Goal: Entertainment & Leisure: Browse casually

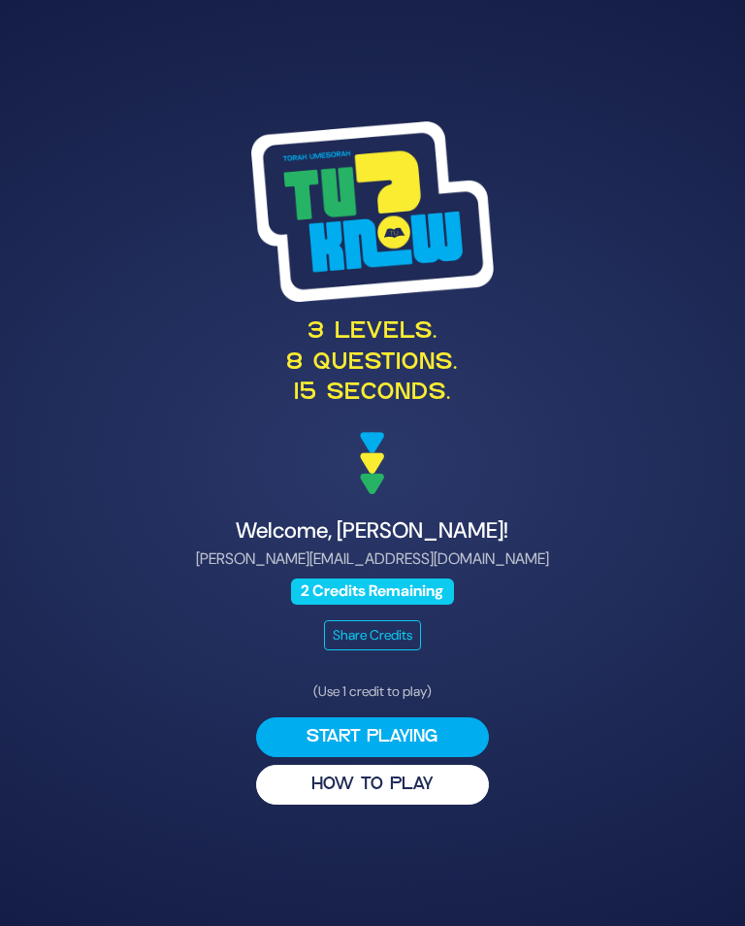
click at [400, 803] on button "HOW TO PLAY" at bounding box center [372, 785] width 233 height 40
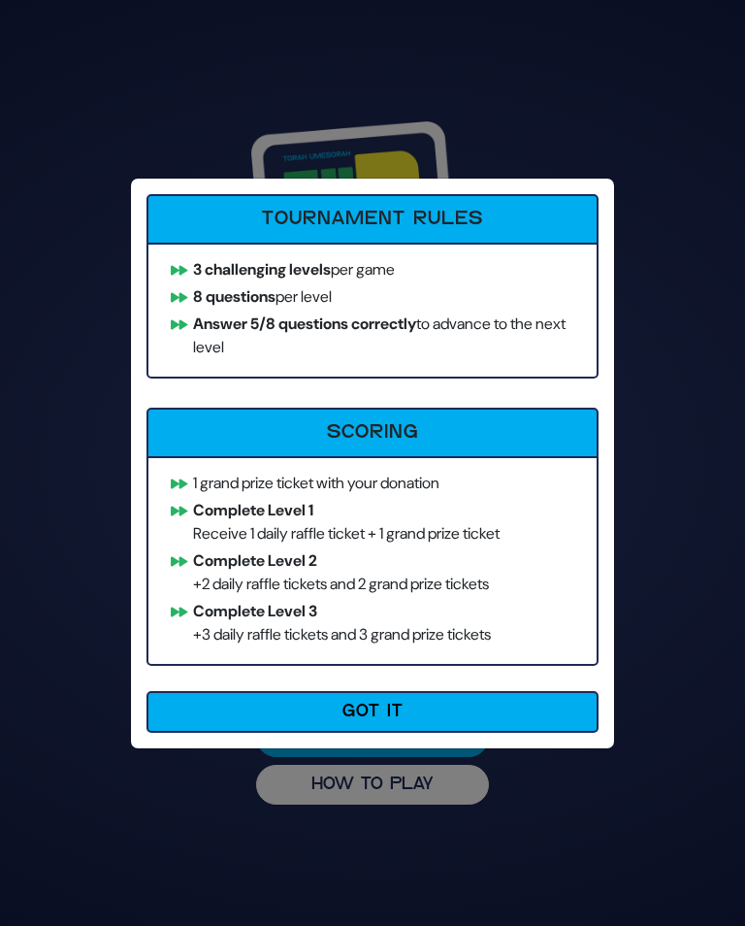
click at [467, 721] on button "Got It" at bounding box center [373, 712] width 452 height 42
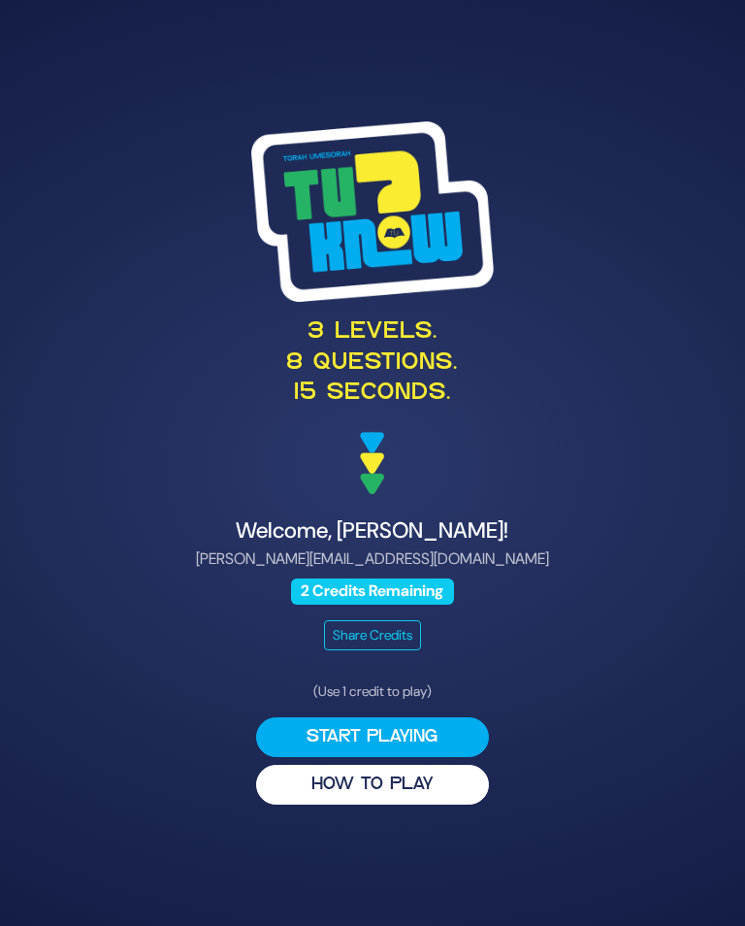
click at [396, 745] on button "Start Playing" at bounding box center [372, 737] width 233 height 40
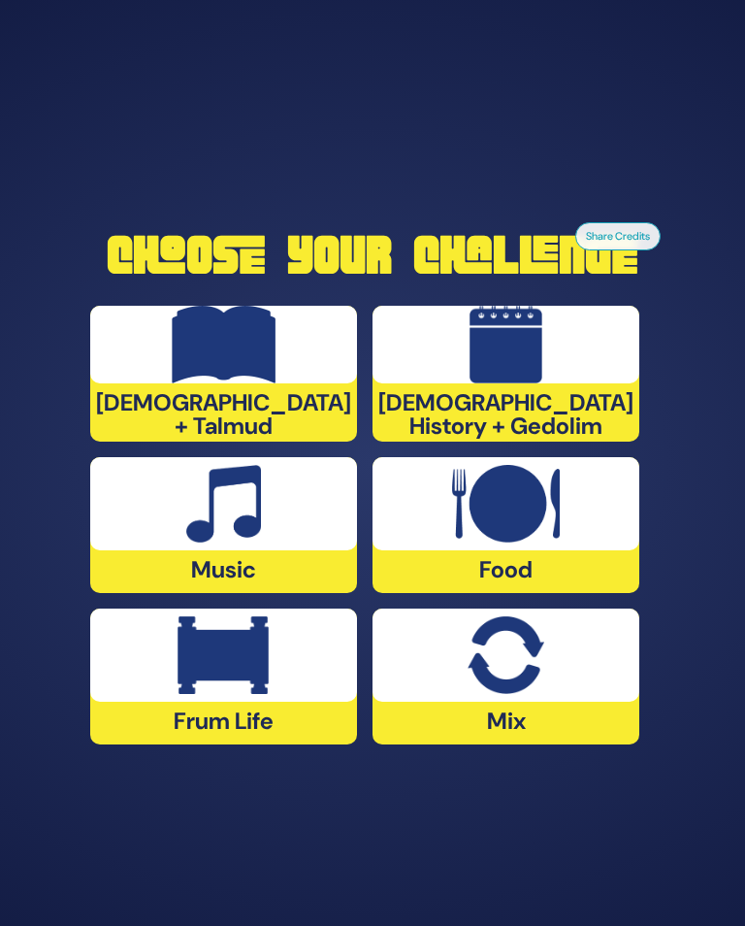
click at [518, 694] on img at bounding box center [506, 655] width 76 height 78
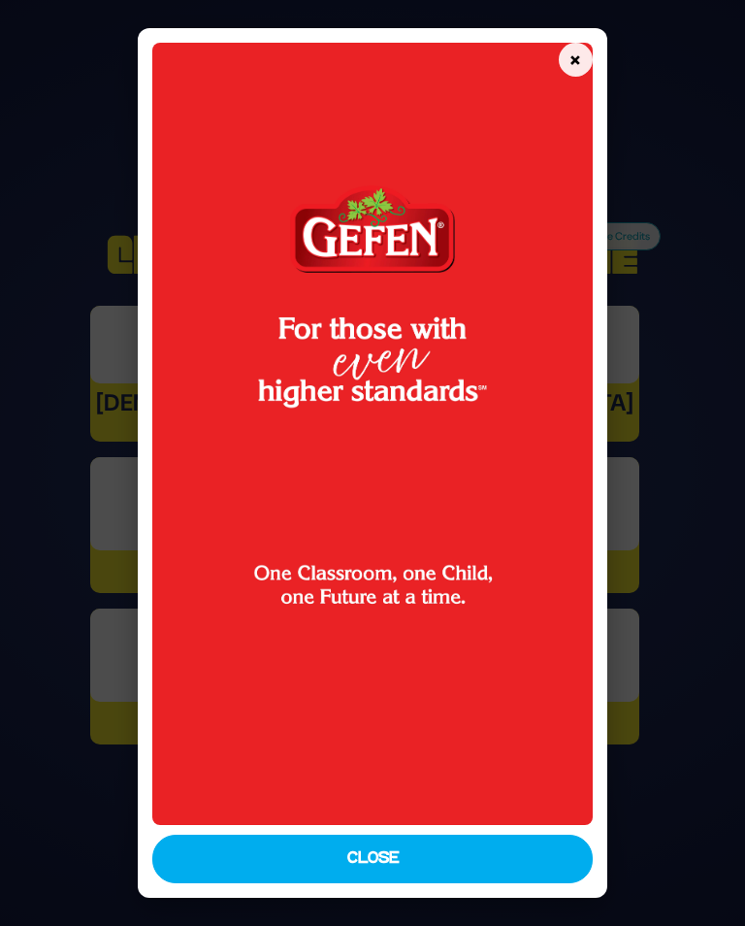
click at [423, 872] on button "Close" at bounding box center [372, 859] width 441 height 49
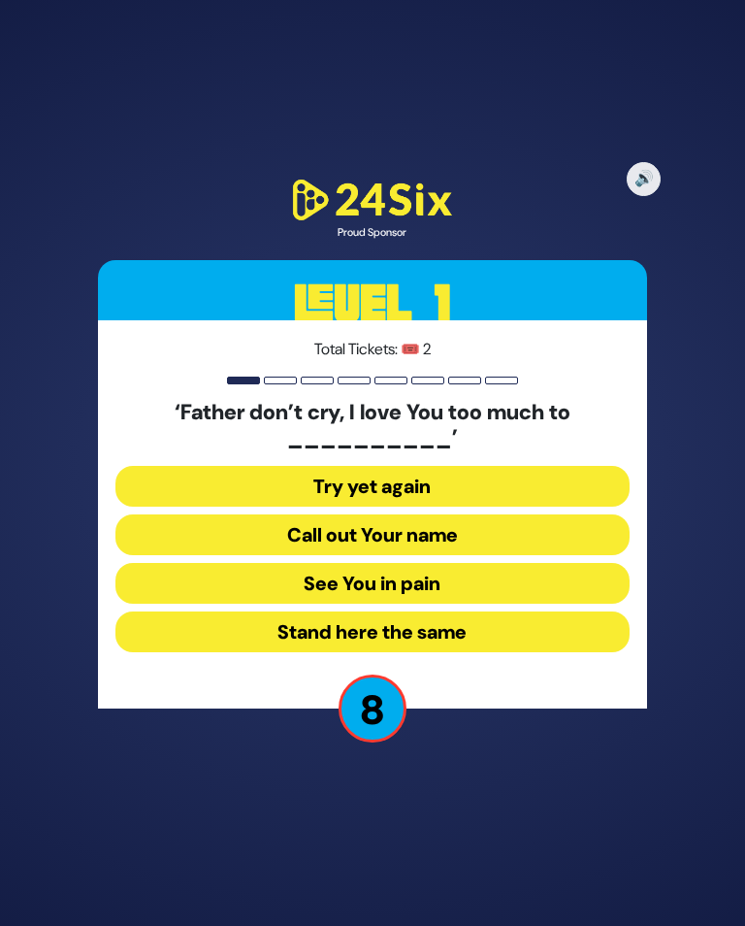
click at [475, 596] on button "See You in pain" at bounding box center [372, 583] width 514 height 41
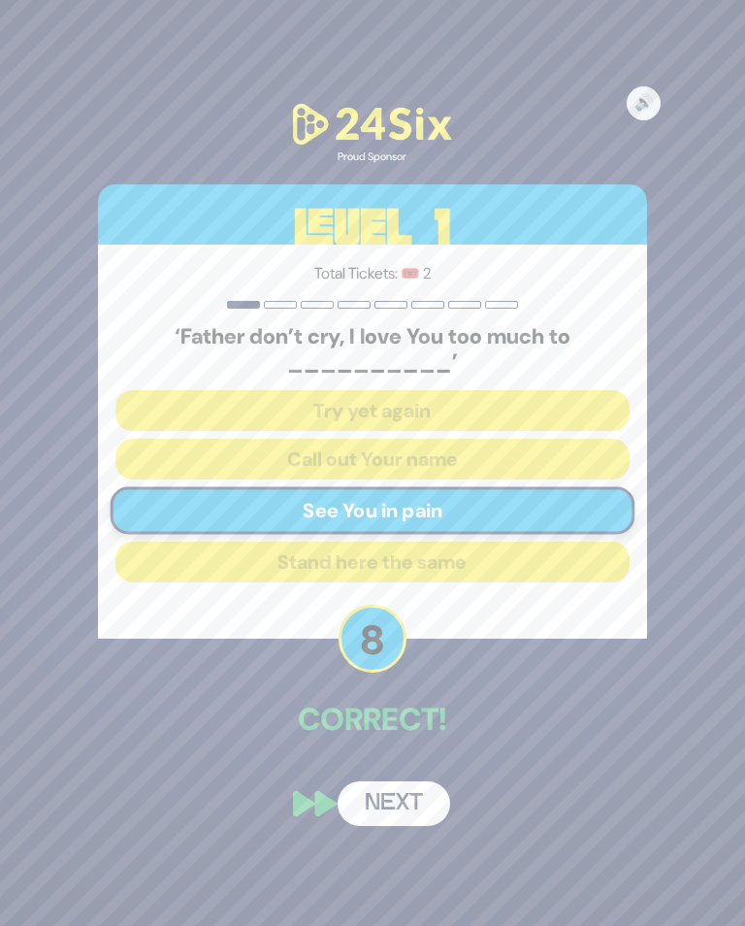
click at [400, 816] on button "Next" at bounding box center [394, 803] width 113 height 45
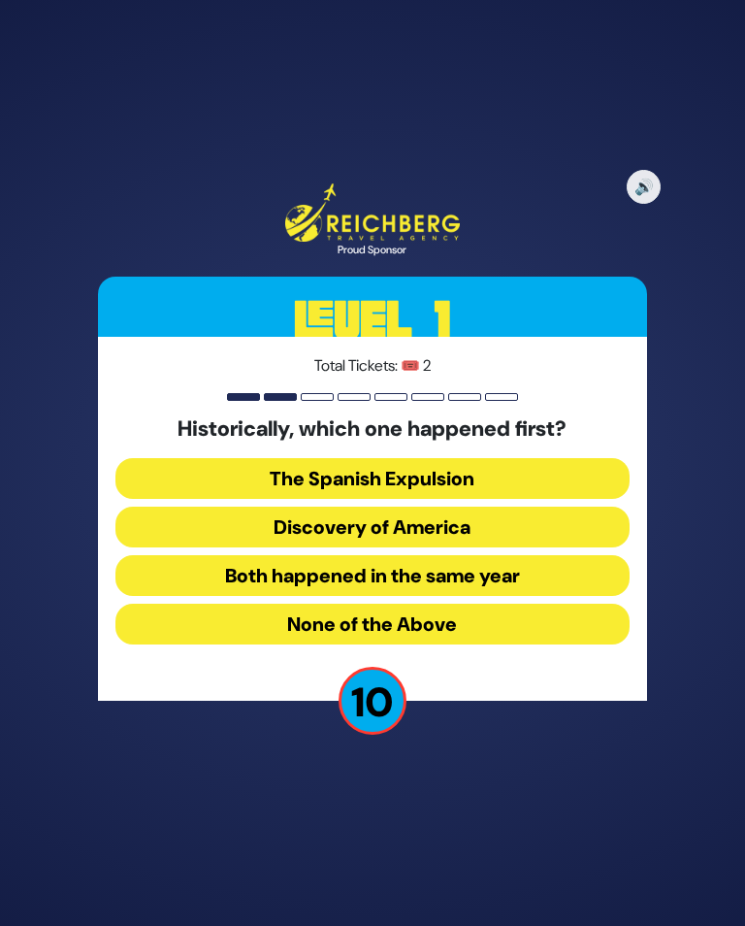
click at [508, 586] on button "Both happened in the same year" at bounding box center [372, 575] width 514 height 41
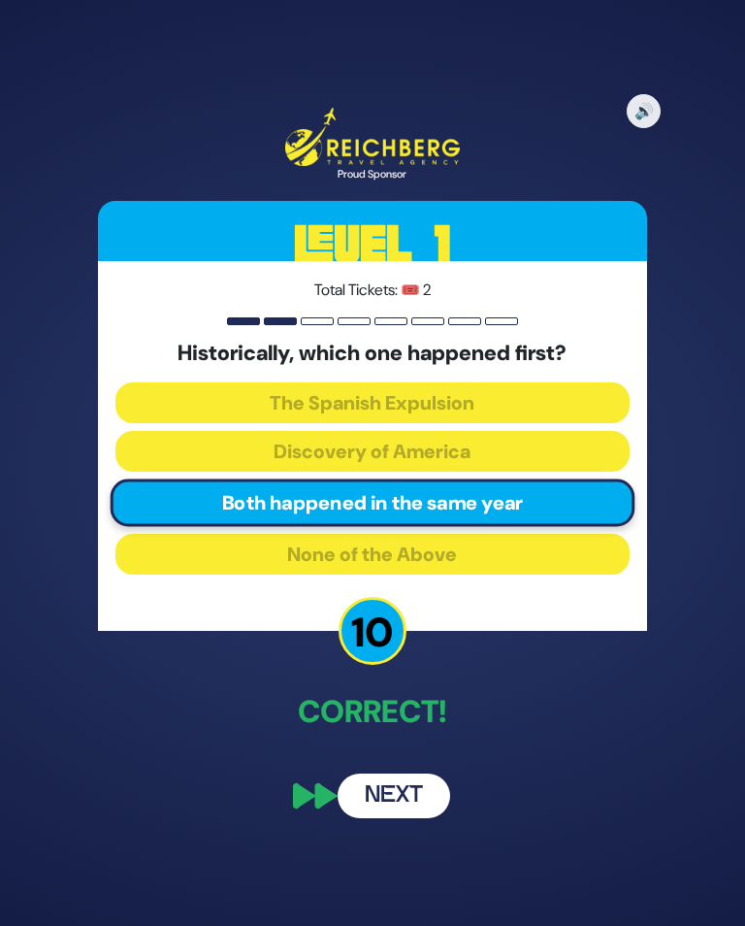
click at [394, 808] on button "Next" at bounding box center [394, 796] width 113 height 45
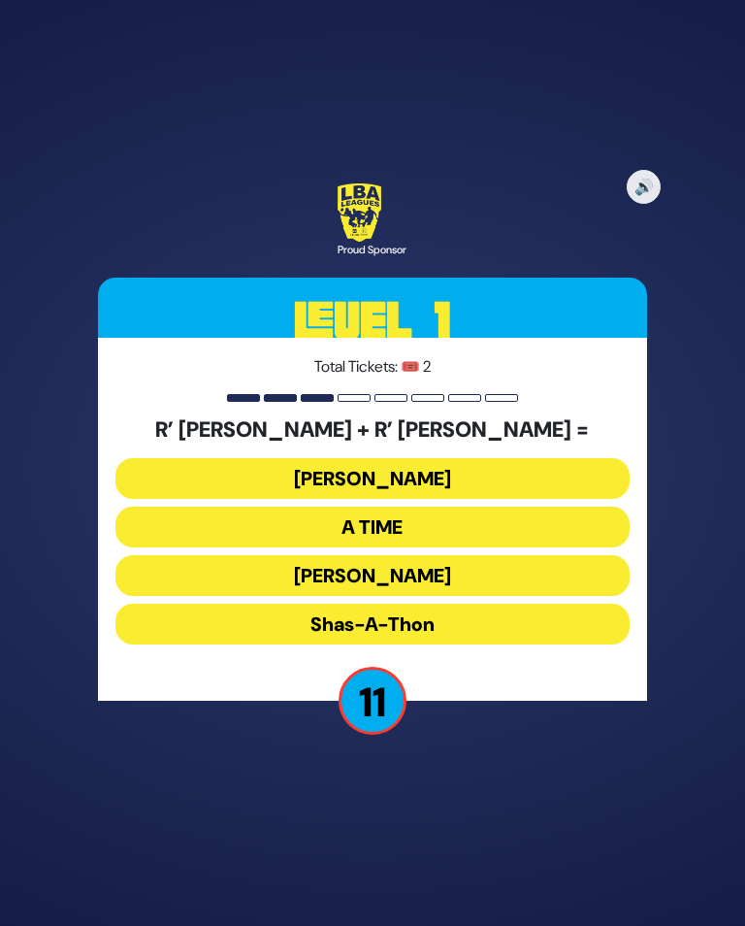
click at [471, 587] on button "Ohel Sarala" at bounding box center [372, 575] width 514 height 41
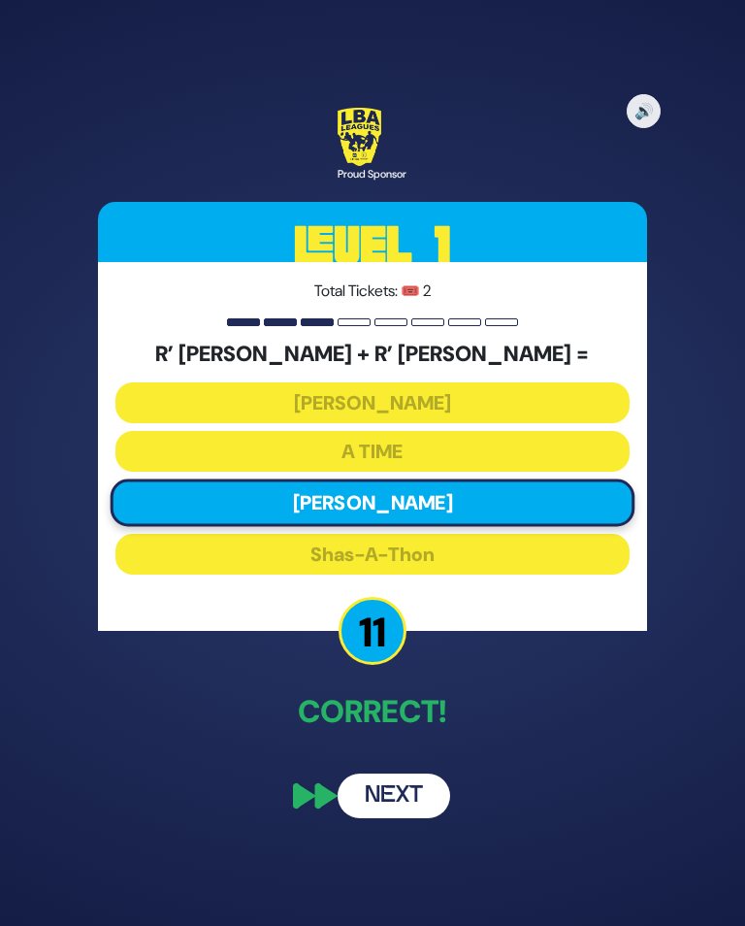
click at [401, 809] on button "Next" at bounding box center [394, 796] width 113 height 45
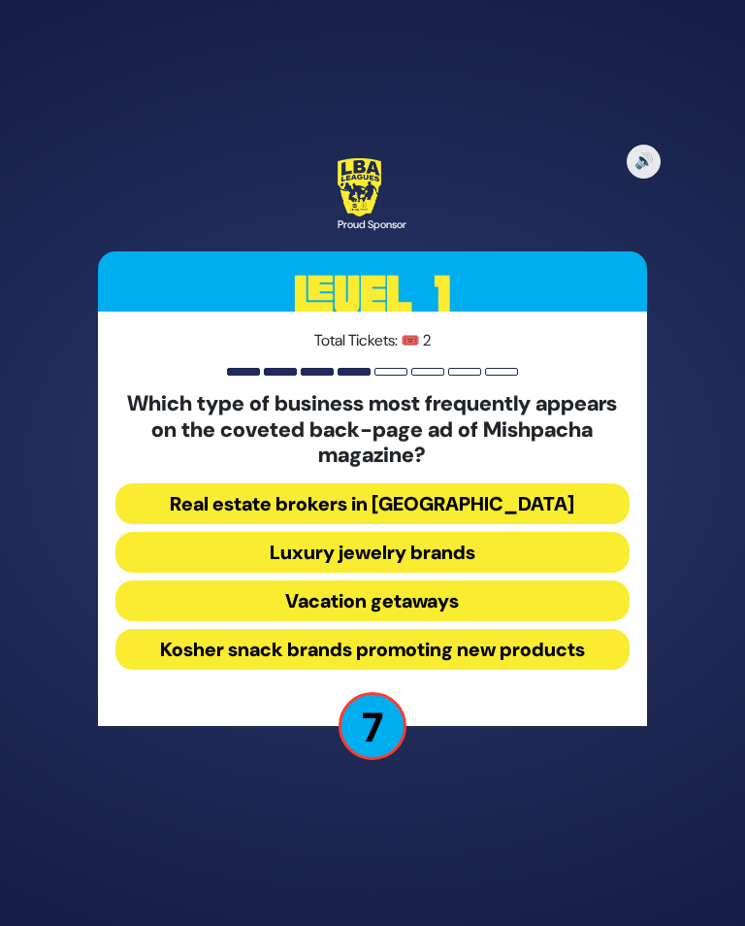
click at [458, 566] on button "Luxury jewelry brands" at bounding box center [372, 552] width 514 height 41
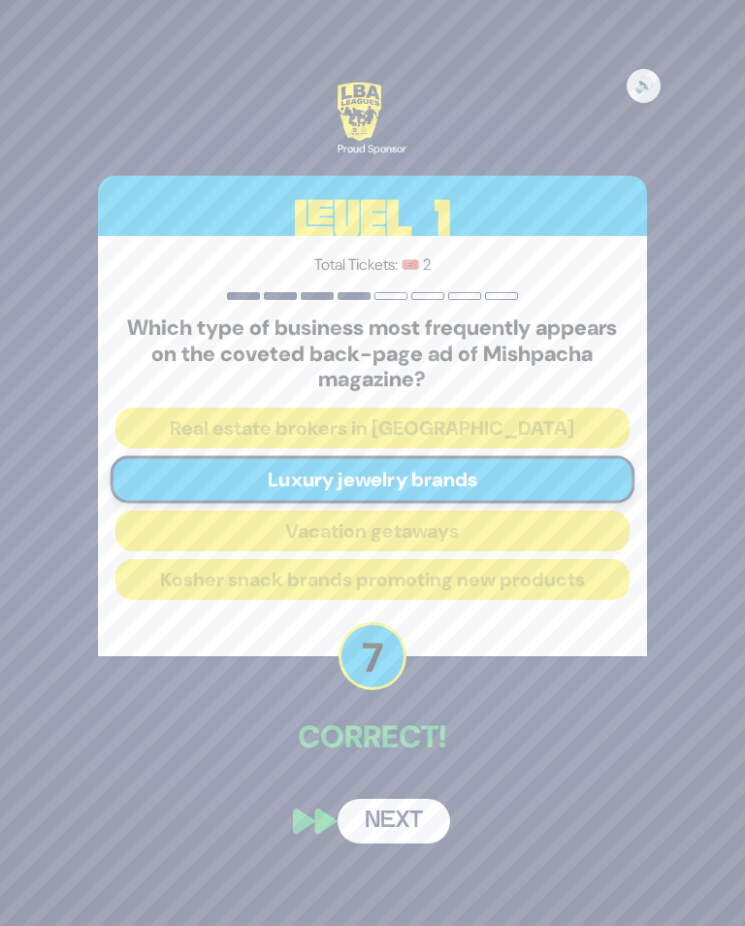
click at [405, 832] on button "Next" at bounding box center [394, 821] width 113 height 45
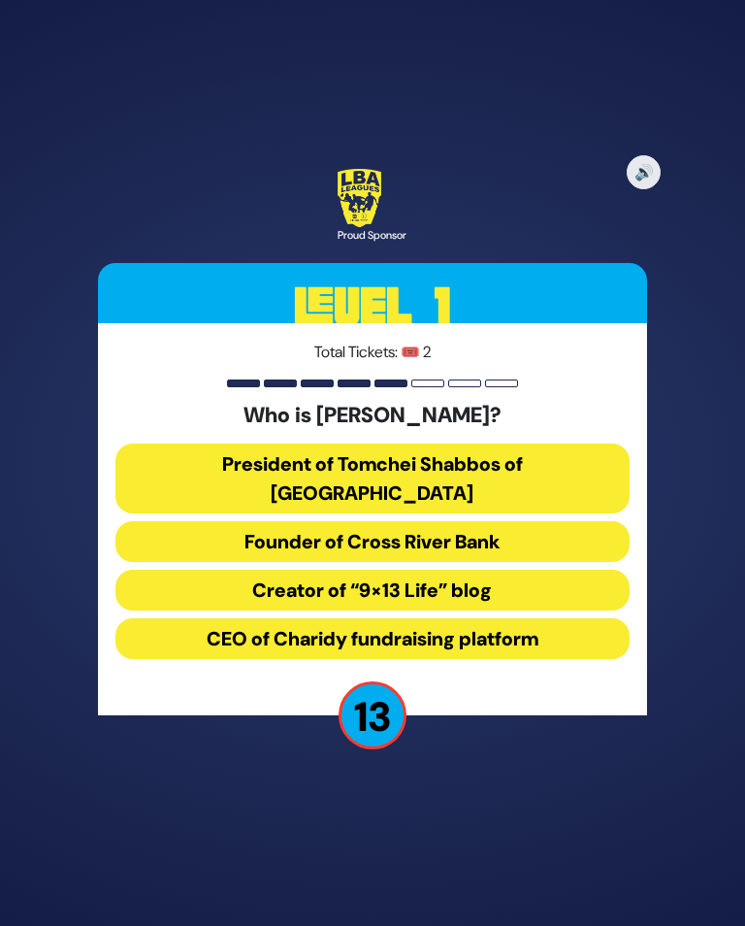
click at [426, 486] on button "President of Tomchei Shabbos of Rockland County" at bounding box center [372, 479] width 514 height 70
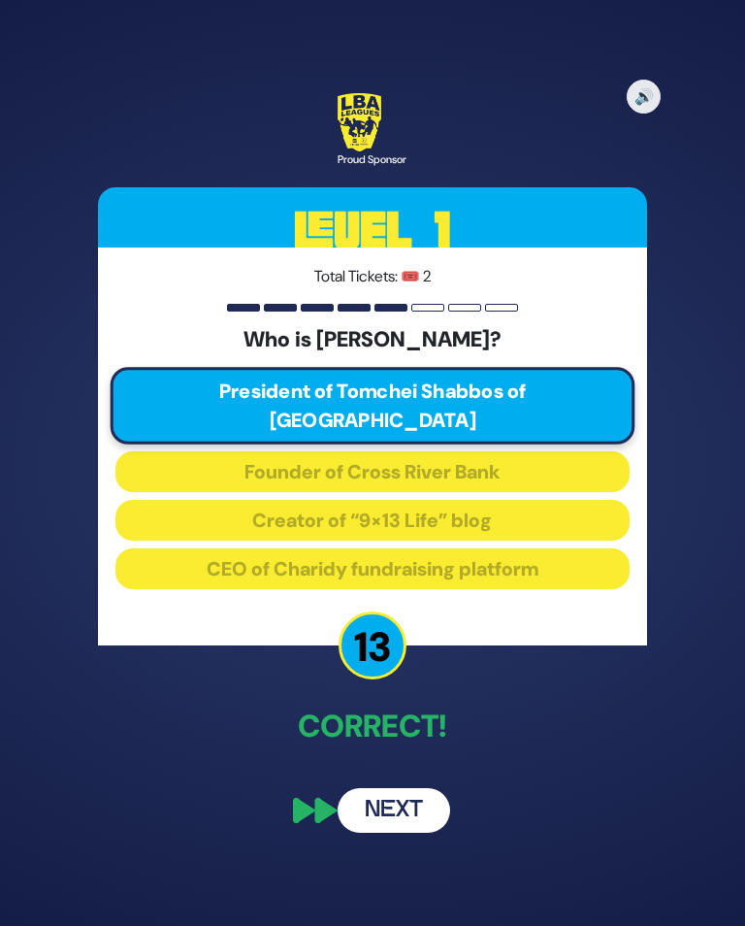
click at [398, 809] on button "Next" at bounding box center [394, 810] width 113 height 45
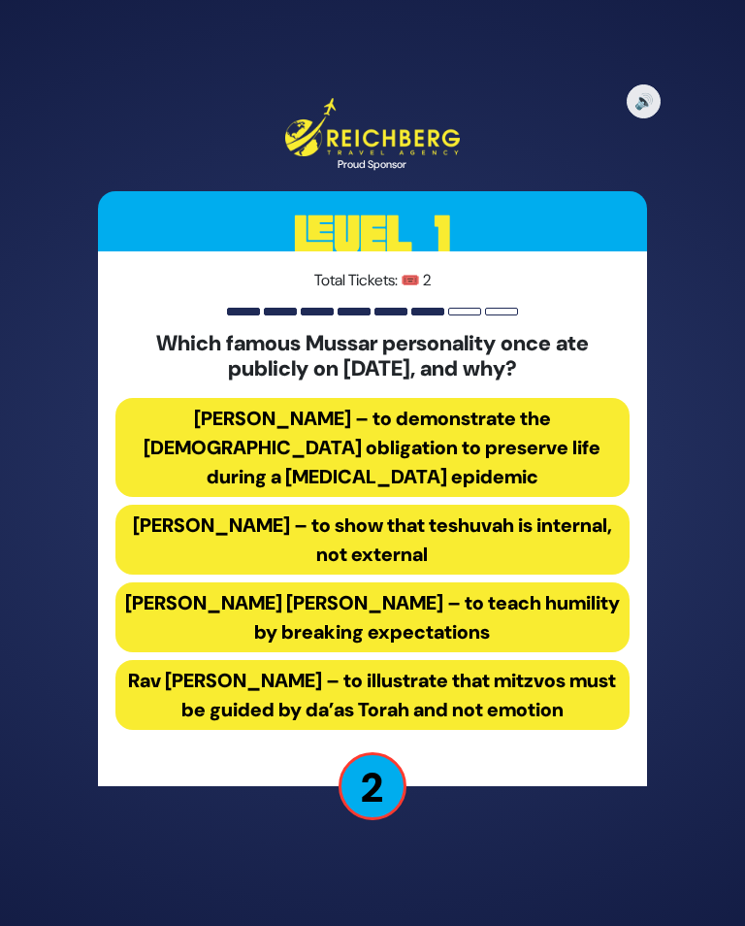
click at [419, 536] on button "Rav Chaim Shmulevitz – to show that teshuvah is internal, not external" at bounding box center [372, 540] width 514 height 70
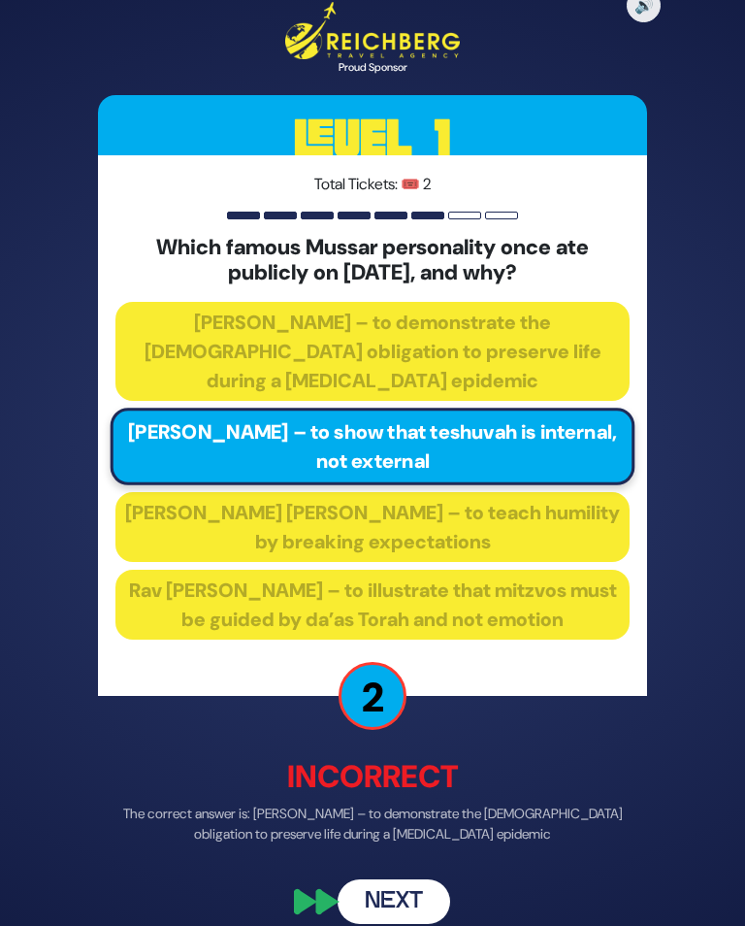
click at [404, 912] on button "Next" at bounding box center [394, 901] width 113 height 45
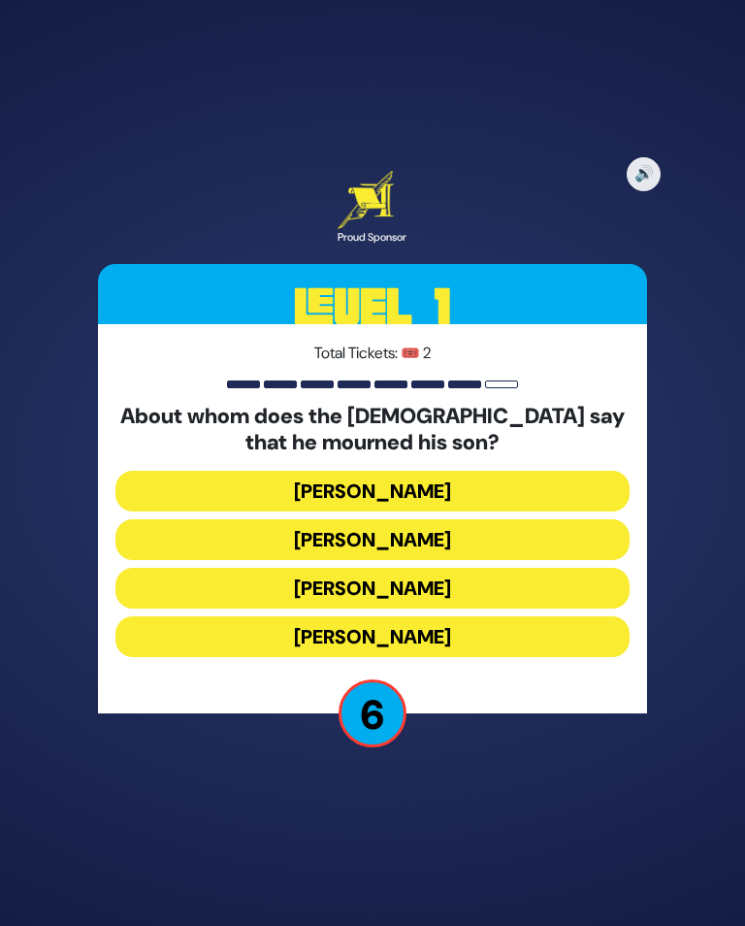
click at [479, 556] on button "Yaakov Avinu" at bounding box center [372, 539] width 514 height 41
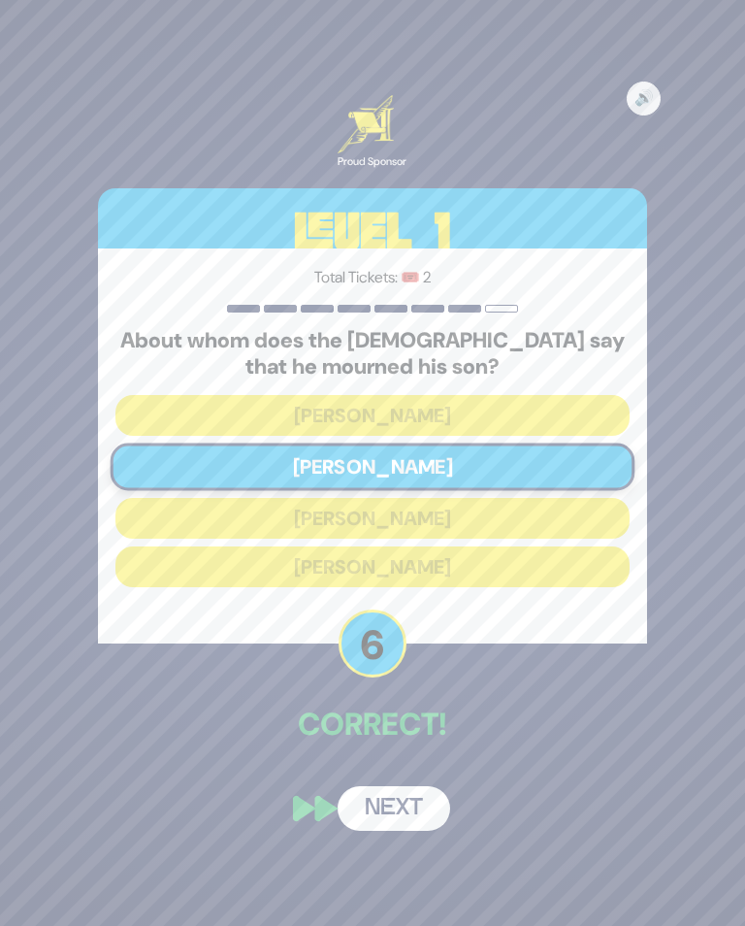
click at [409, 831] on button "Next" at bounding box center [394, 808] width 113 height 45
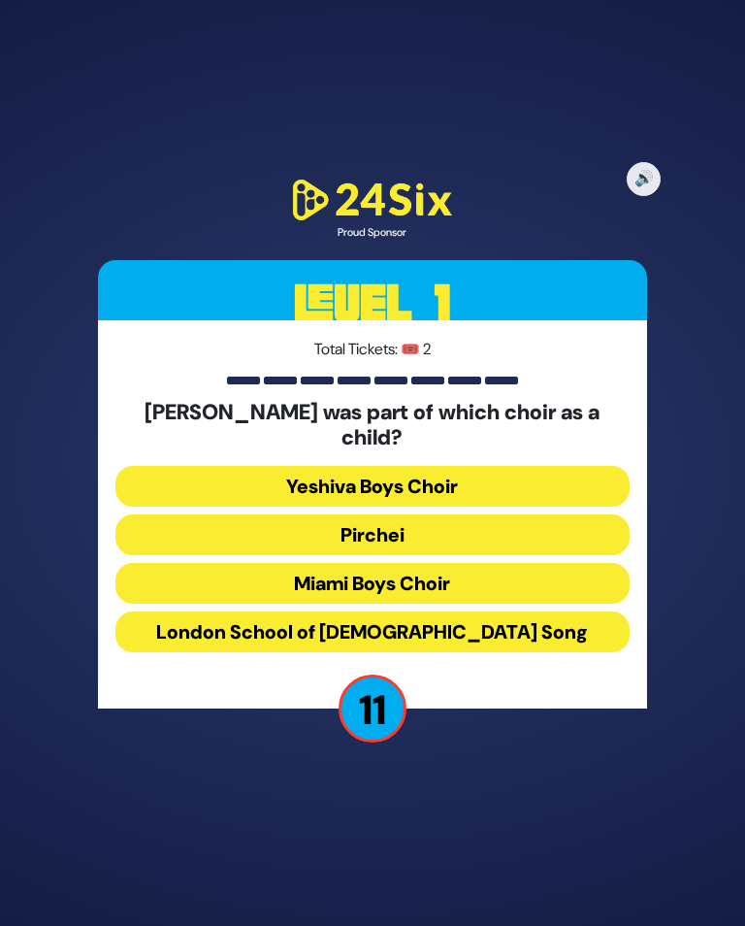
click at [147, 595] on button "Miami Boys Choir" at bounding box center [372, 583] width 514 height 41
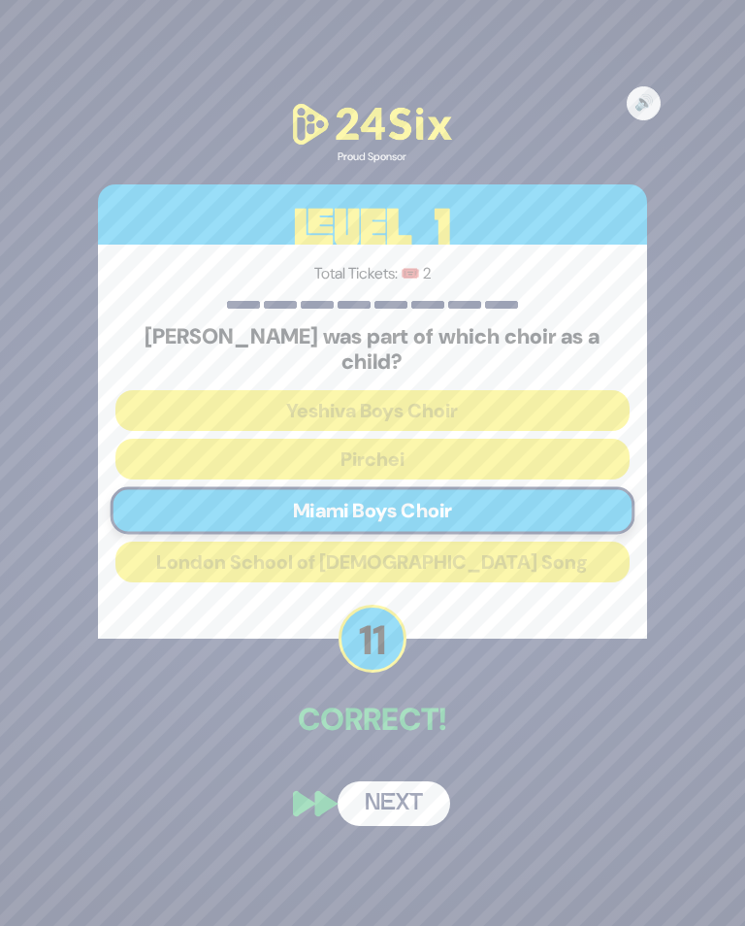
click at [409, 778] on div "🔊 Proud Sponsor Level 1 Total Tickets: 🎟️ 2 Mordechai Shapiro was part of which…" at bounding box center [373, 464] width 596 height 774
click at [393, 821] on button "Next" at bounding box center [394, 803] width 113 height 45
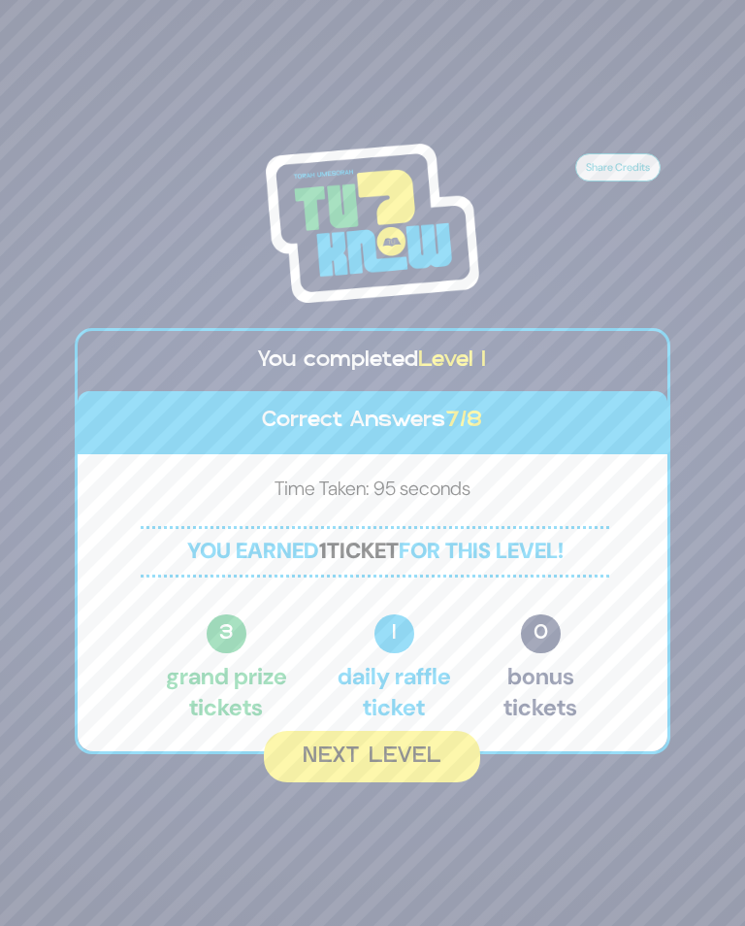
click at [367, 775] on button "Next Level" at bounding box center [372, 756] width 216 height 51
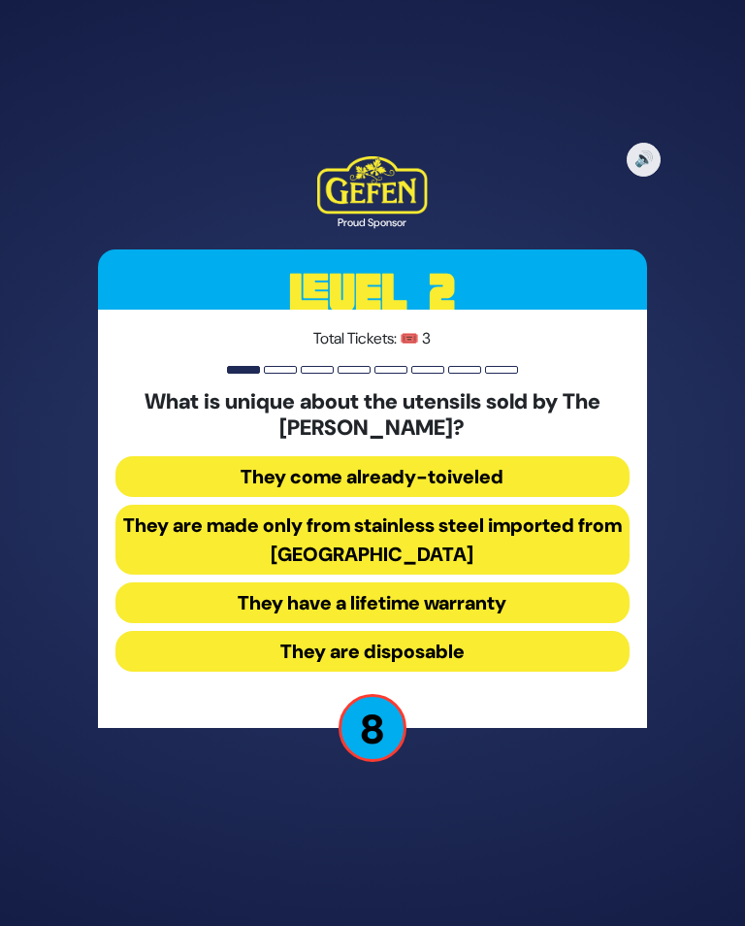
click at [456, 478] on button "They come already-toiveled" at bounding box center [372, 476] width 514 height 41
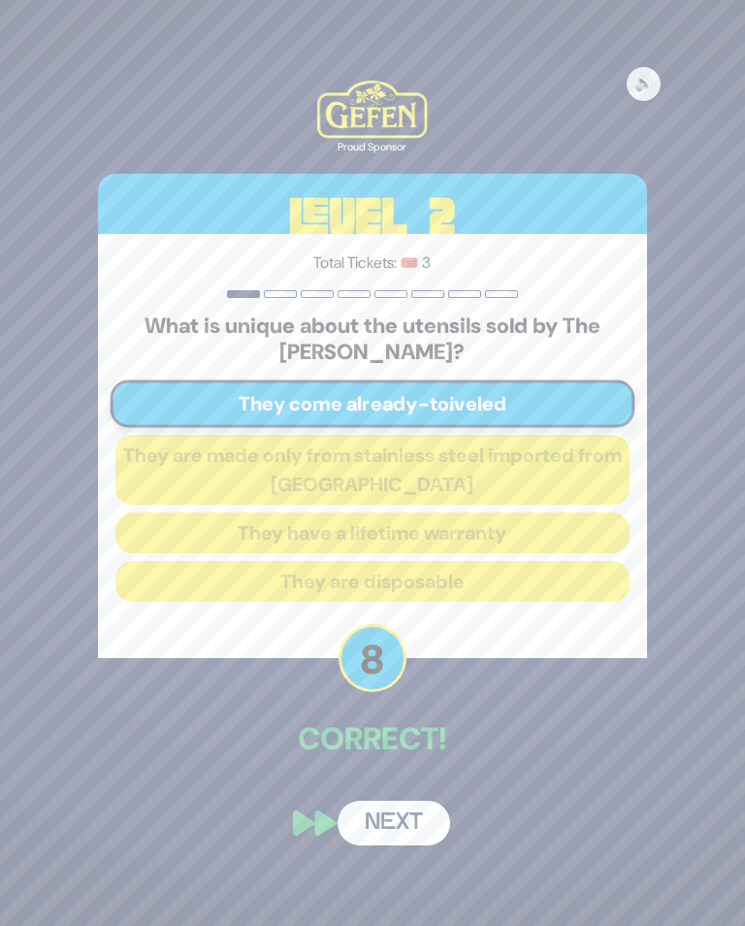
click at [379, 839] on button "Next" at bounding box center [394, 823] width 113 height 45
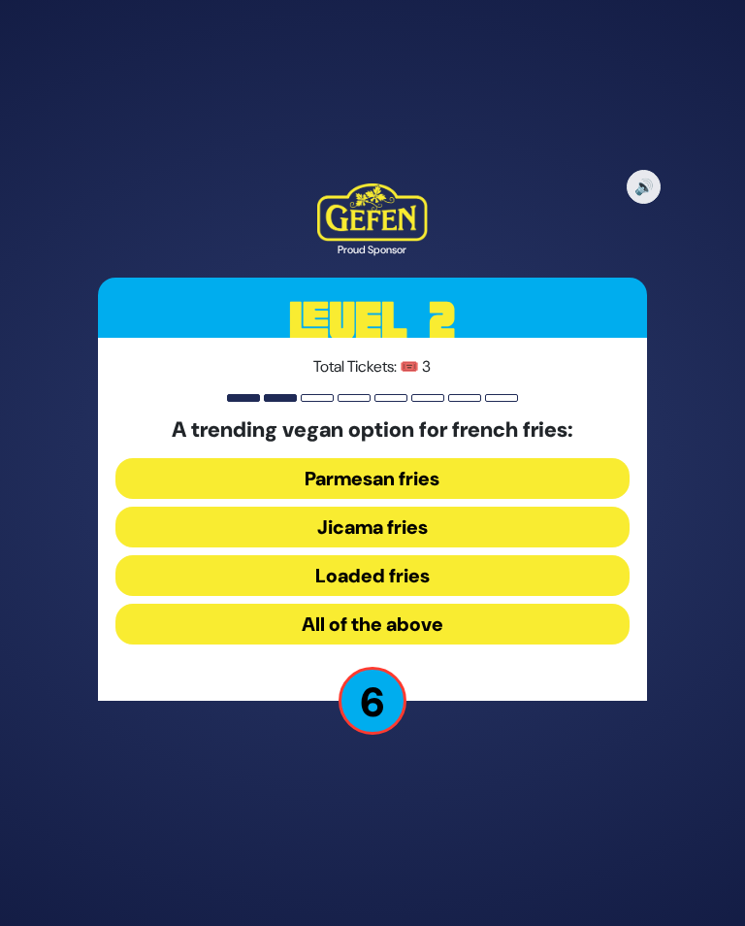
click at [514, 532] on button "Jicama fries" at bounding box center [372, 527] width 514 height 41
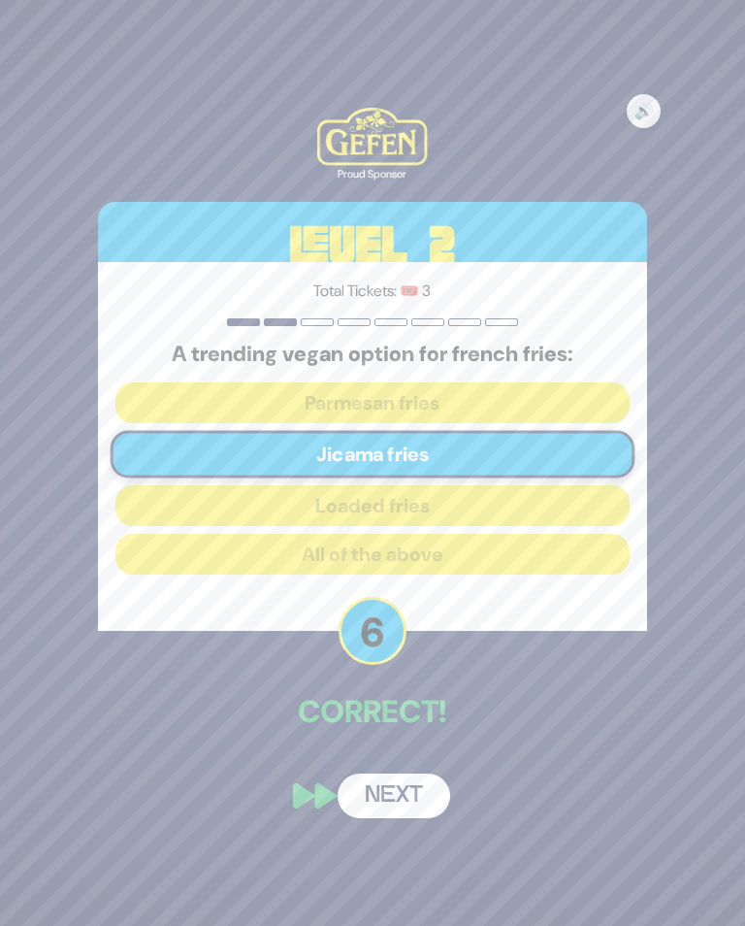
click at [406, 818] on button "Next" at bounding box center [394, 796] width 113 height 45
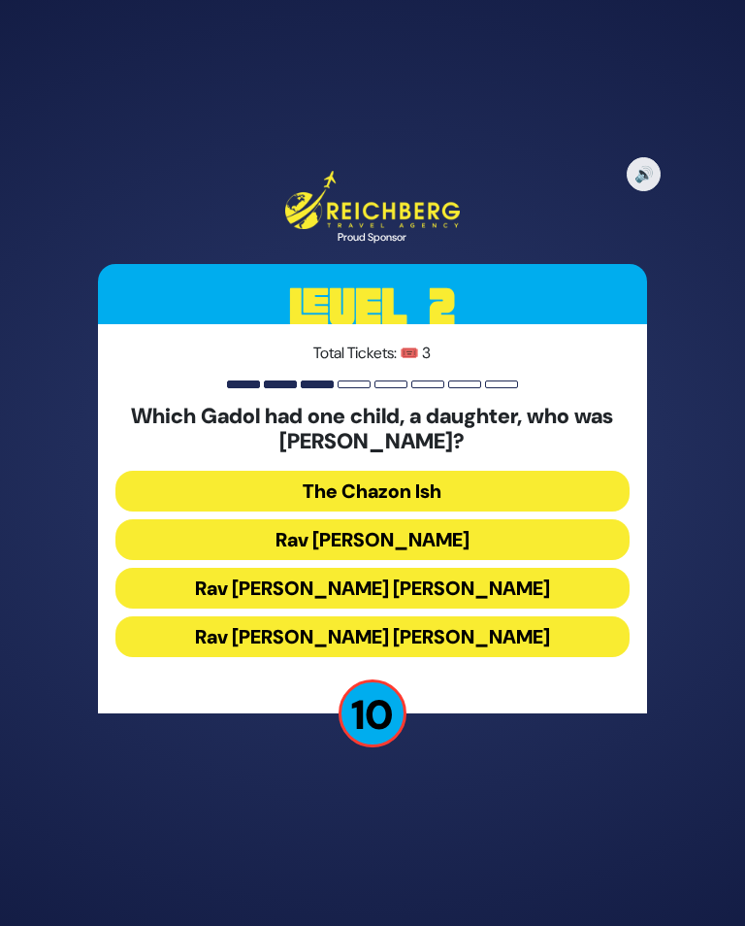
click at [411, 594] on button "Rav Chaim Ozer Grodzinski" at bounding box center [372, 588] width 514 height 41
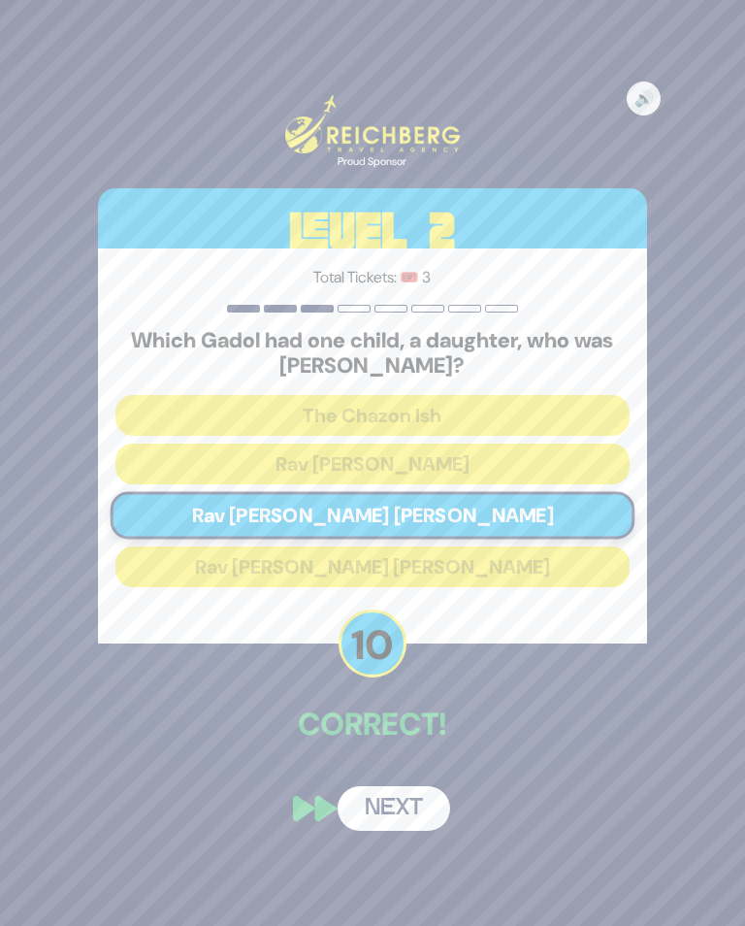
click at [413, 819] on button "Next" at bounding box center [394, 808] width 113 height 45
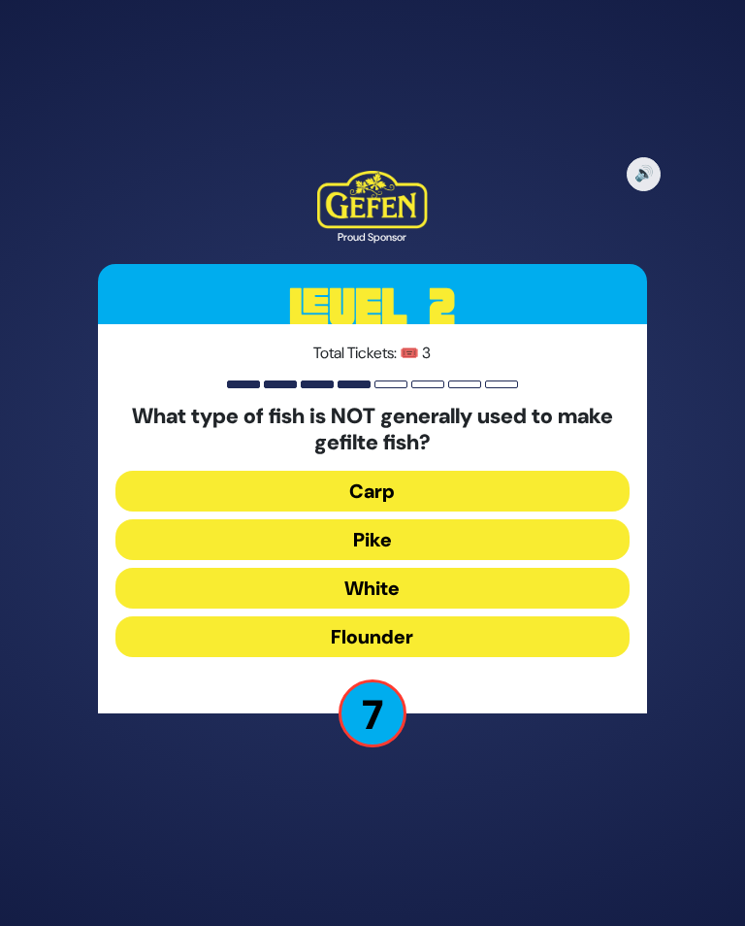
click at [518, 644] on button "Flounder" at bounding box center [372, 636] width 514 height 41
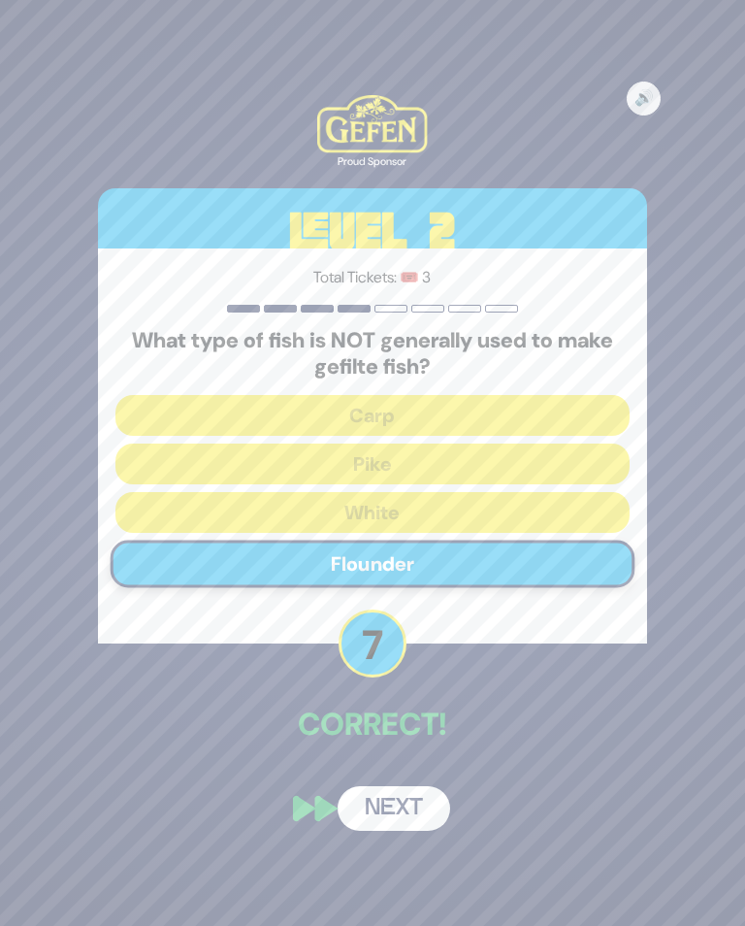
click at [387, 824] on button "Next" at bounding box center [394, 808] width 113 height 45
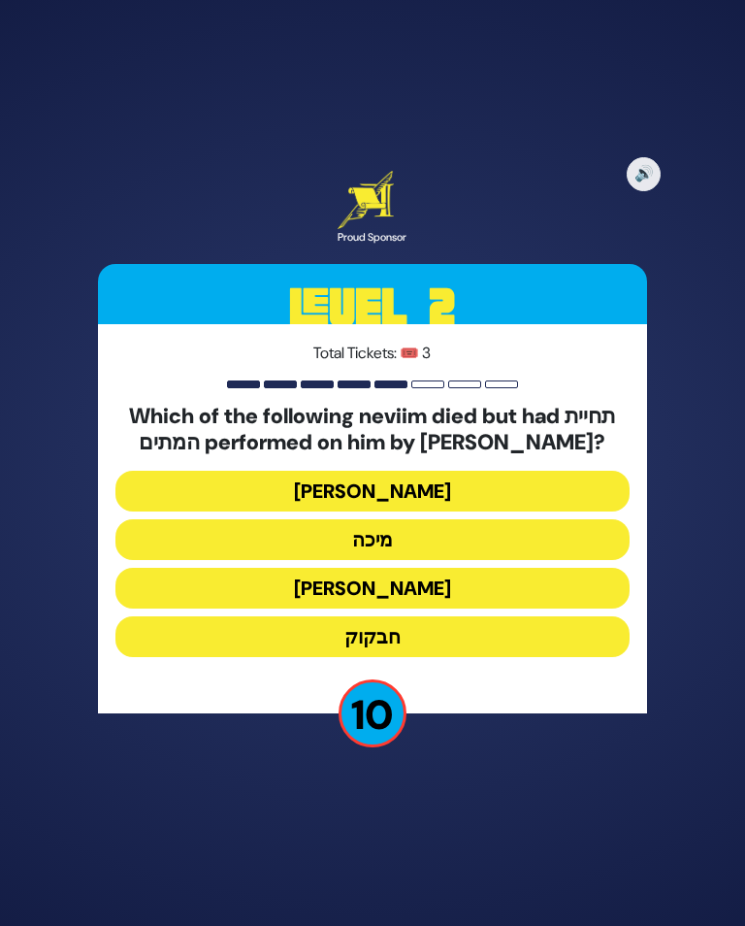
click at [478, 492] on button "יונה" at bounding box center [372, 491] width 514 height 41
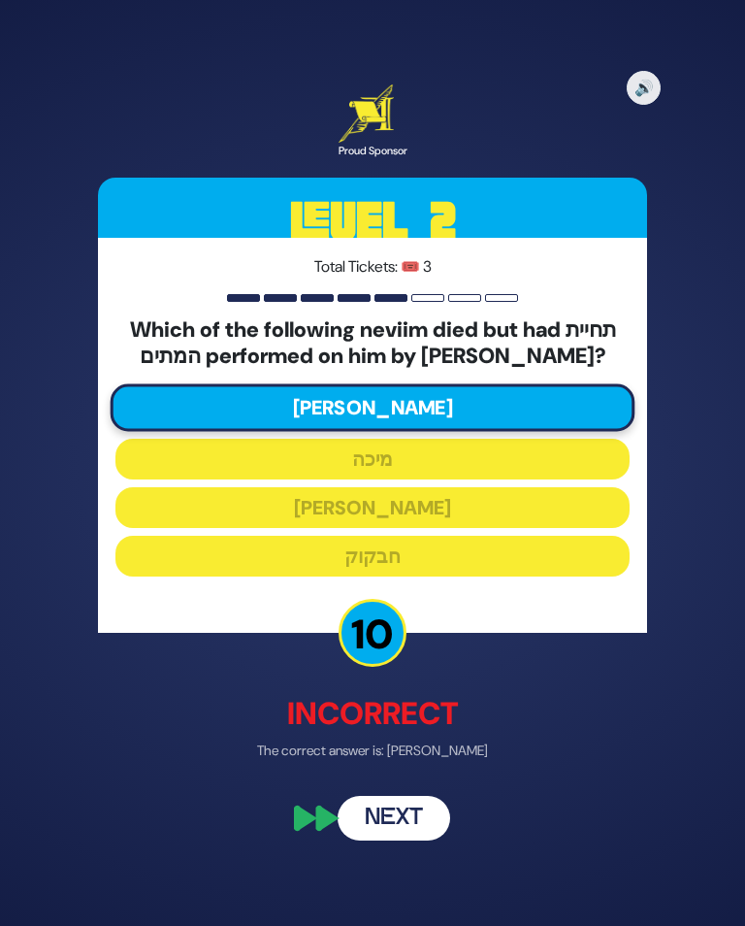
click at [383, 841] on button "Next" at bounding box center [394, 819] width 113 height 45
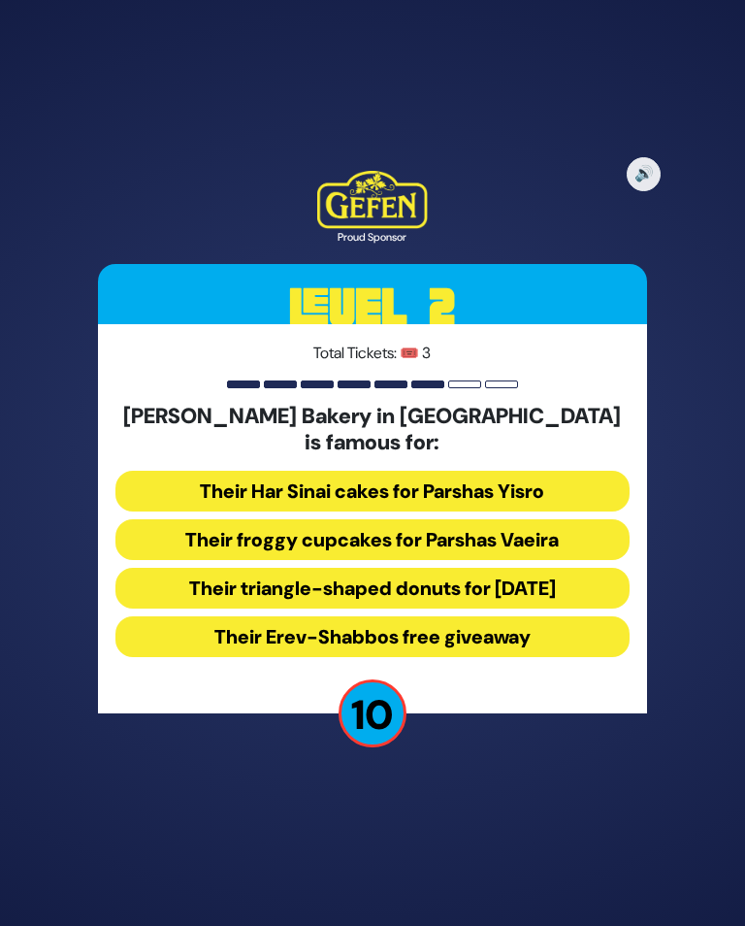
click at [545, 536] on button "Their froggy cupcakes for Parshas Vaeira" at bounding box center [372, 539] width 514 height 41
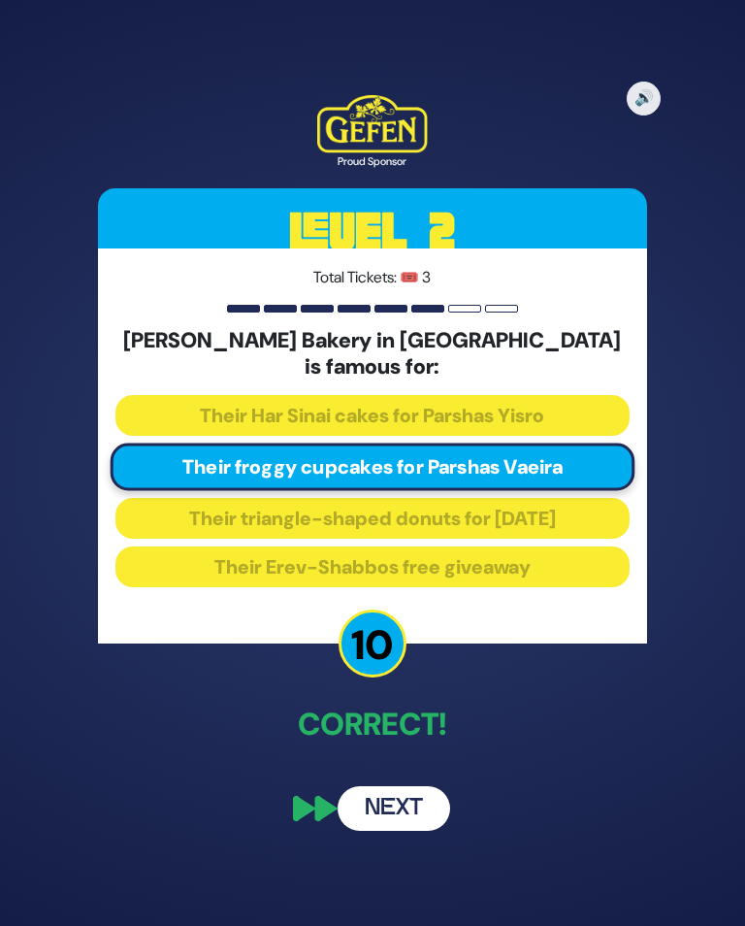
click at [381, 803] on button "Next" at bounding box center [394, 808] width 113 height 45
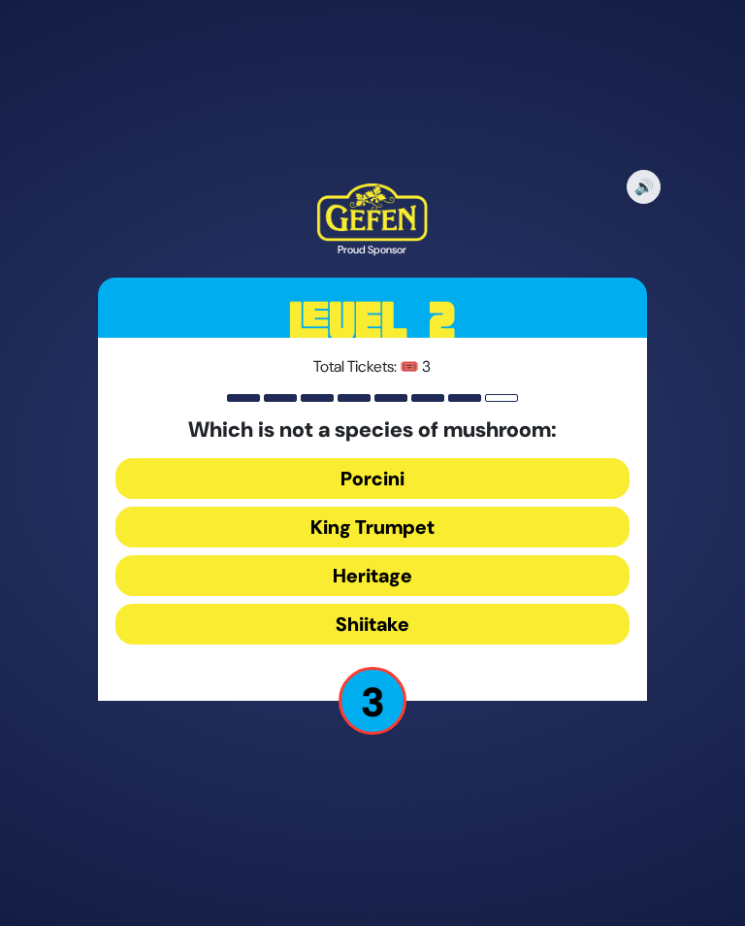
click at [474, 582] on button "Heritage" at bounding box center [372, 575] width 514 height 41
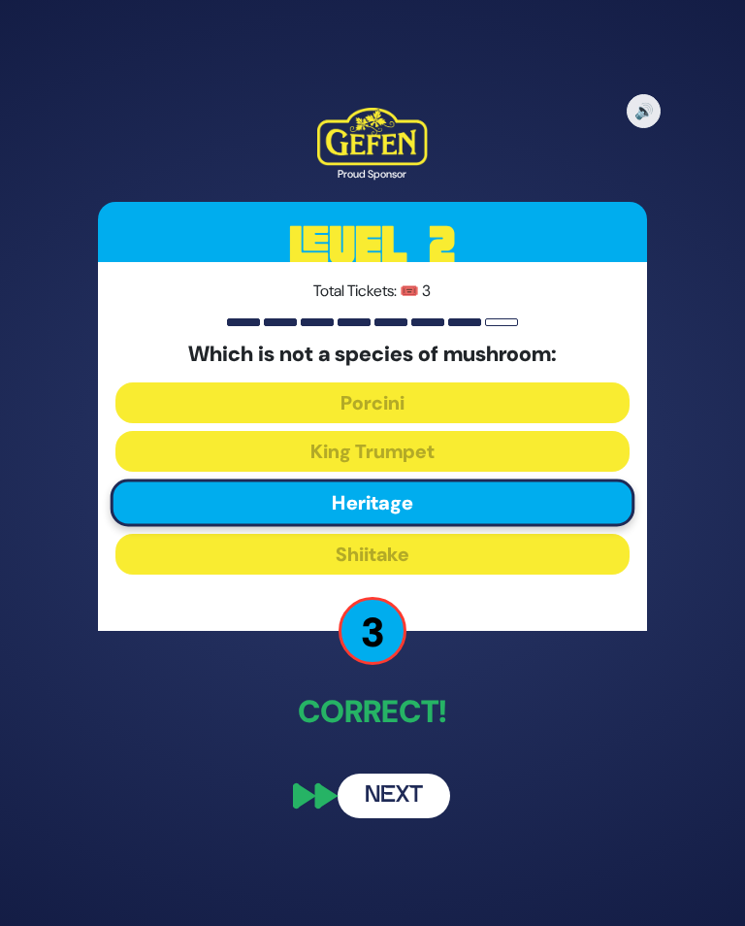
click at [397, 804] on button "Next" at bounding box center [394, 796] width 113 height 45
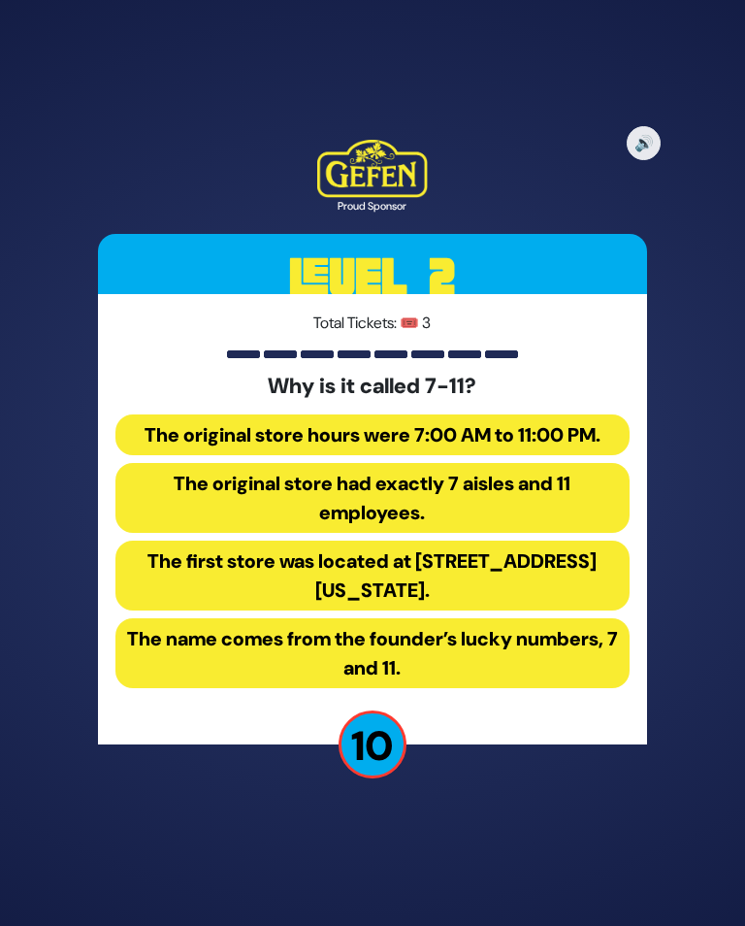
click at [523, 441] on button "The original store hours were 7:00 AM to 11:00 PM." at bounding box center [372, 434] width 514 height 41
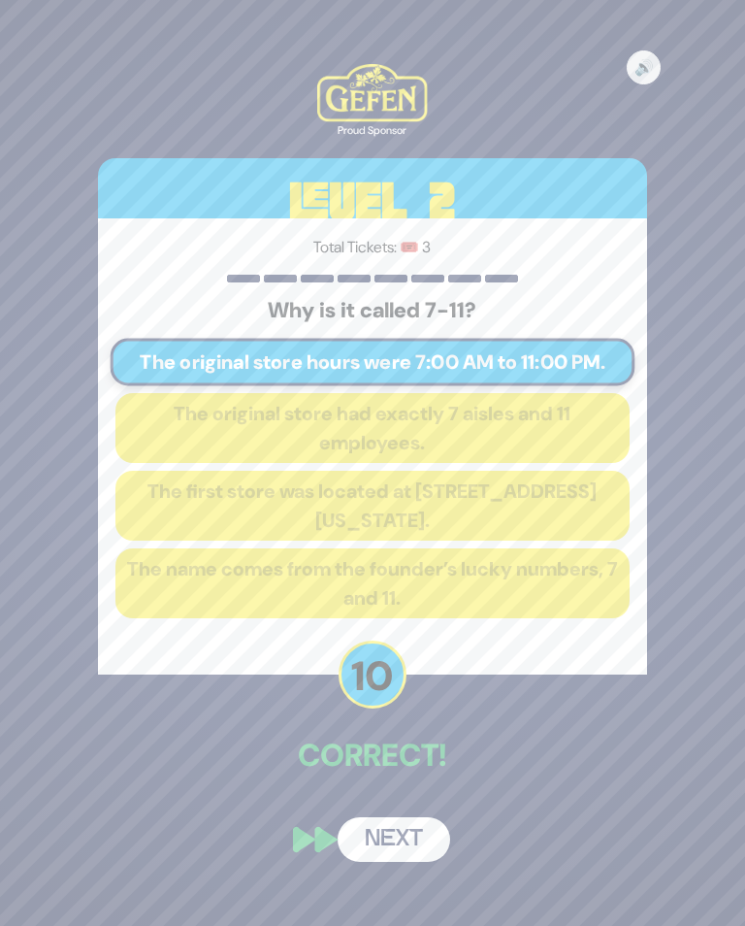
click at [411, 851] on button "Next" at bounding box center [394, 839] width 113 height 45
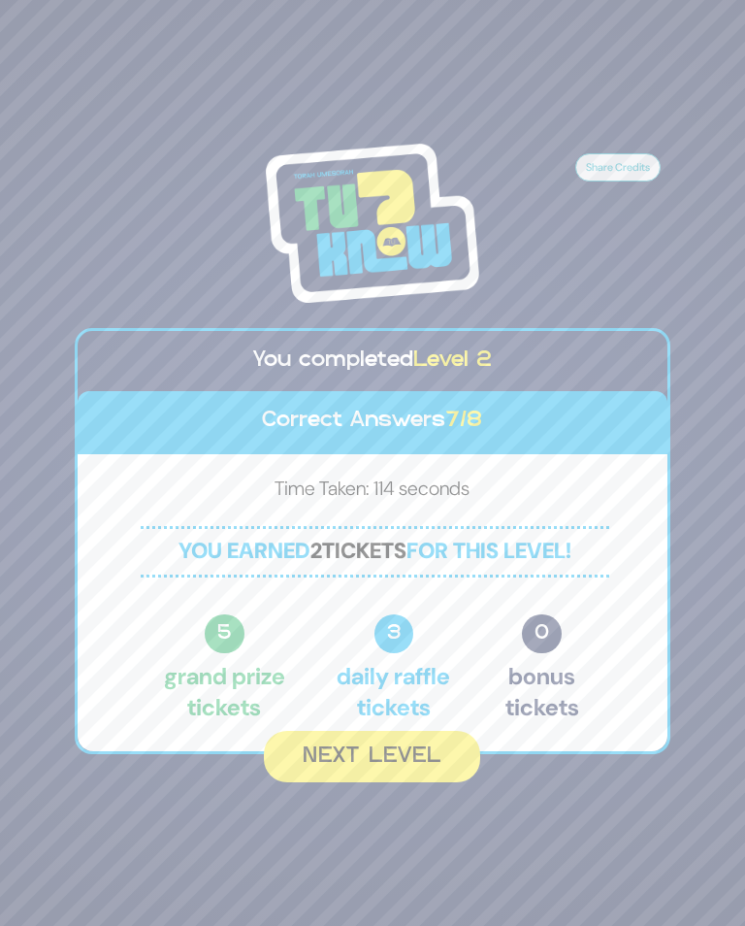
click at [436, 779] on button "Next Level" at bounding box center [372, 756] width 216 height 51
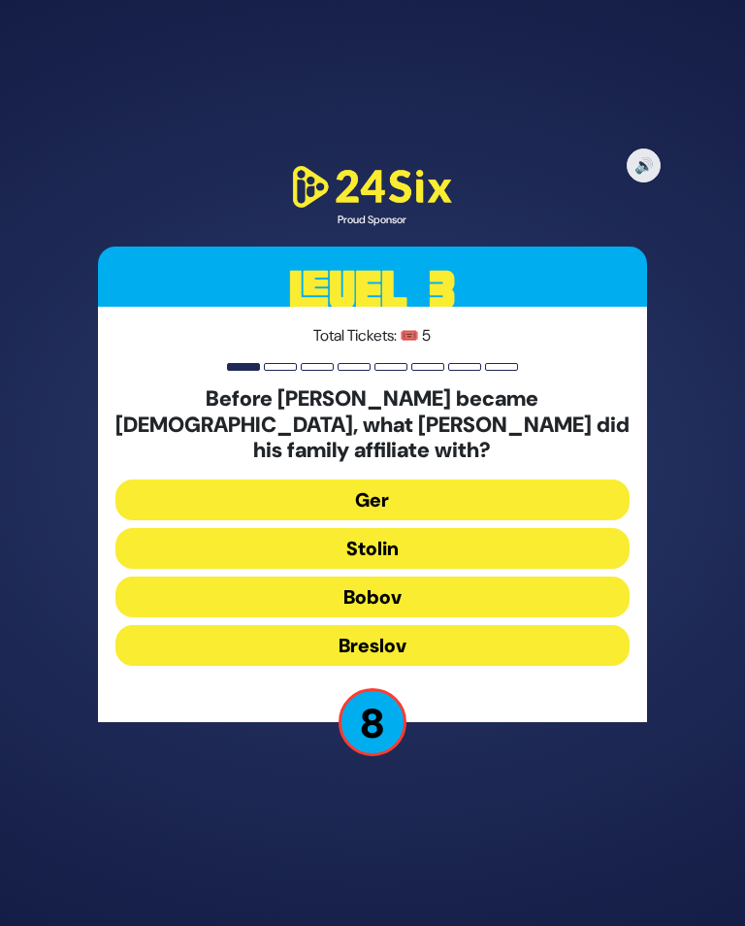
click at [493, 593] on button "Bobov" at bounding box center [372, 597] width 514 height 41
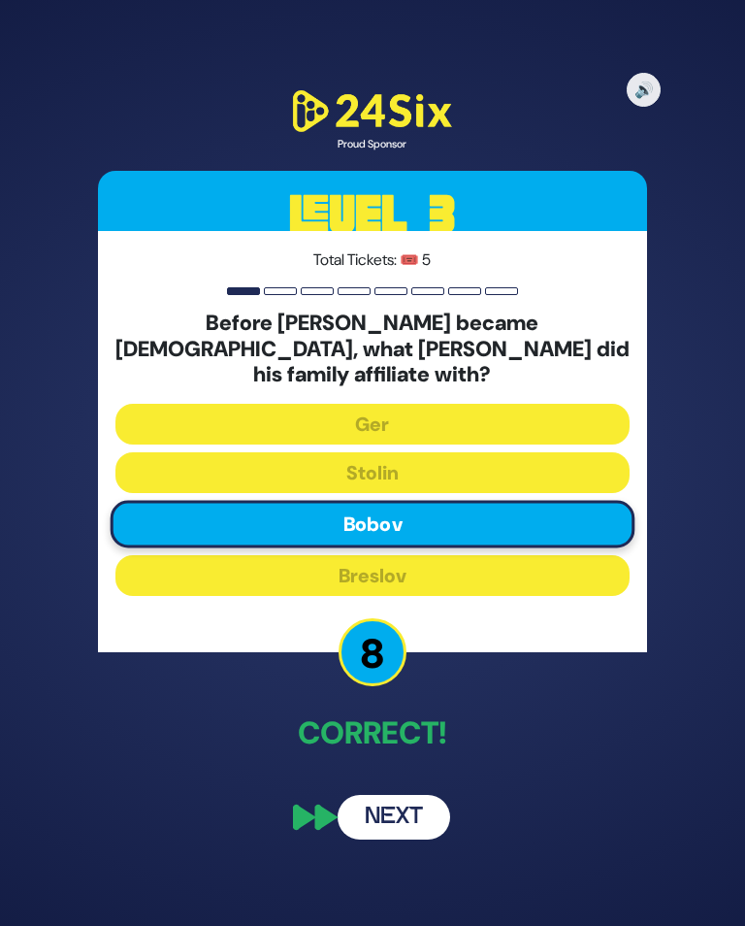
click at [405, 811] on button "Next" at bounding box center [394, 817] width 113 height 45
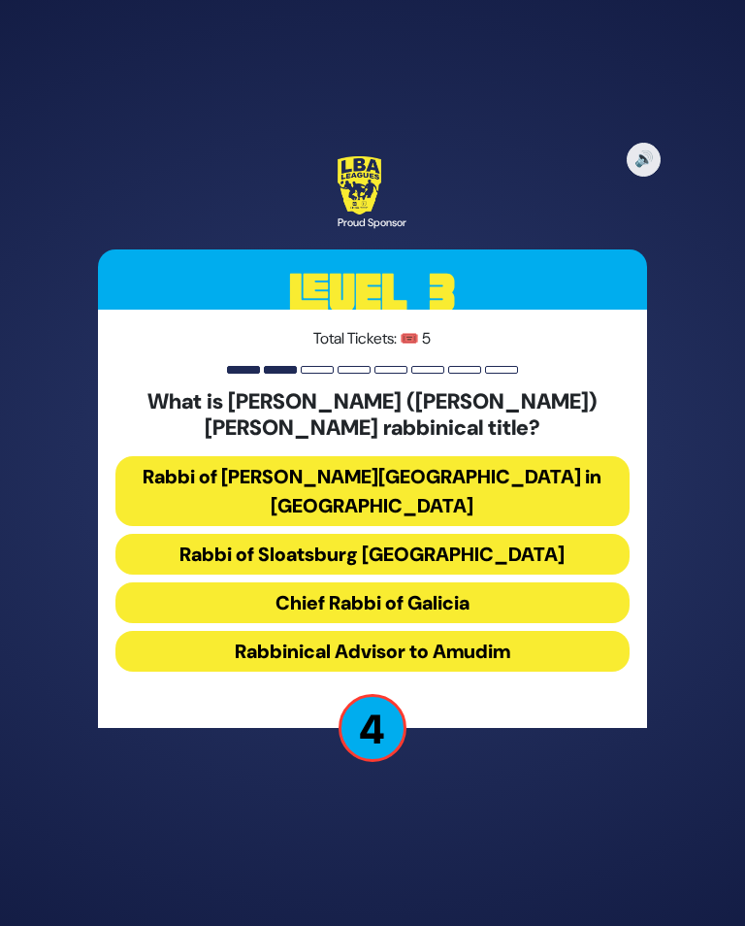
click at [503, 594] on button "Chief Rabbi of Galicia" at bounding box center [372, 602] width 514 height 41
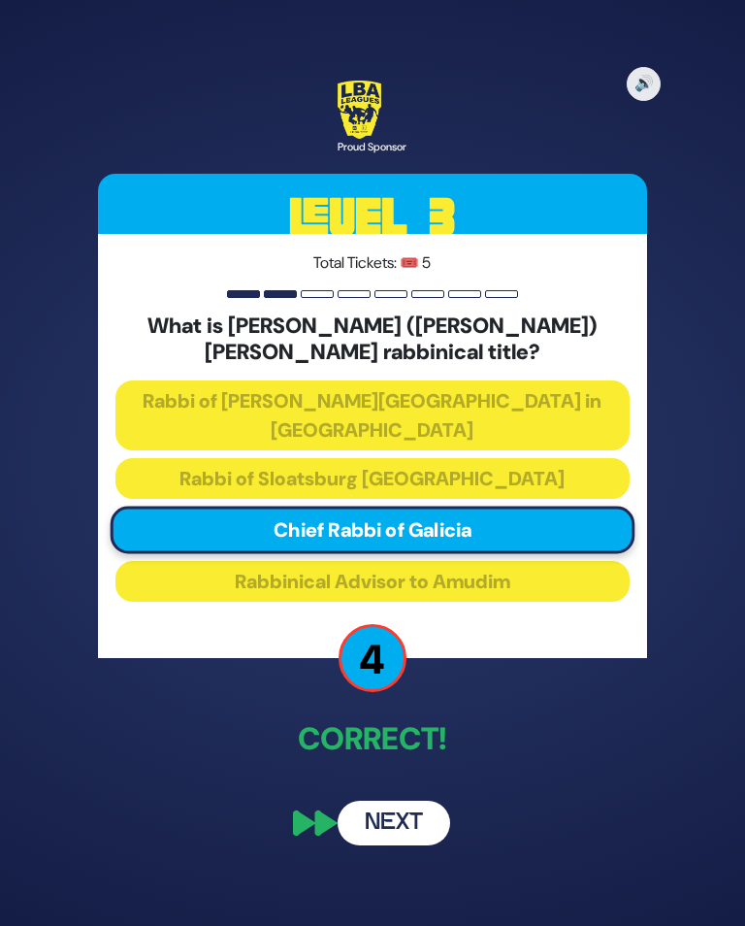
click at [405, 833] on button "Next" at bounding box center [394, 823] width 113 height 45
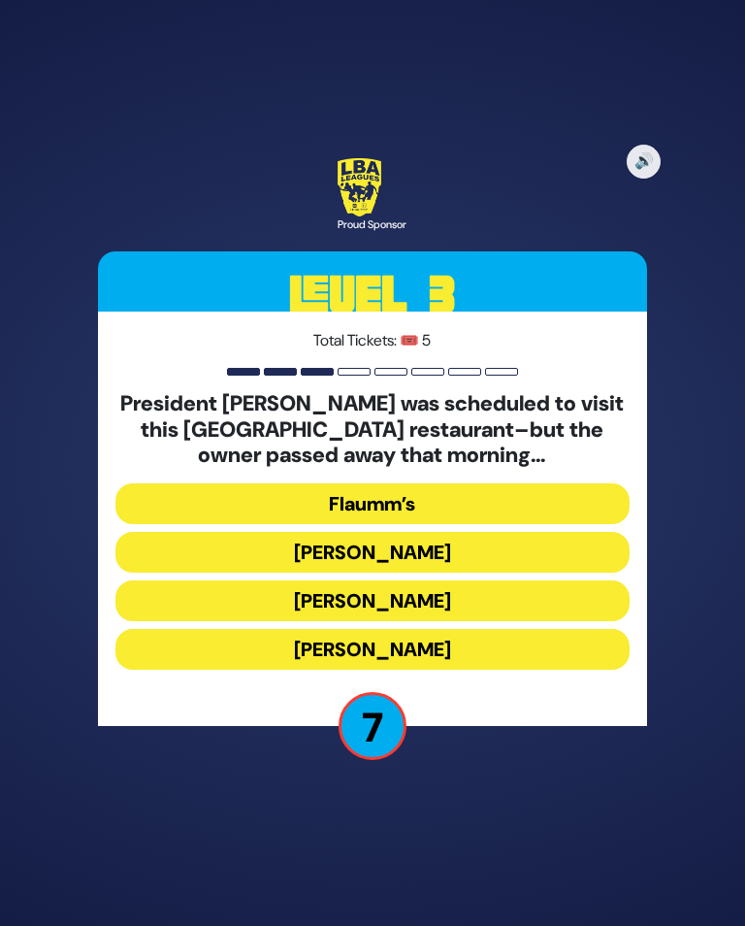
click at [464, 604] on button "Gottlieb’s" at bounding box center [372, 600] width 514 height 41
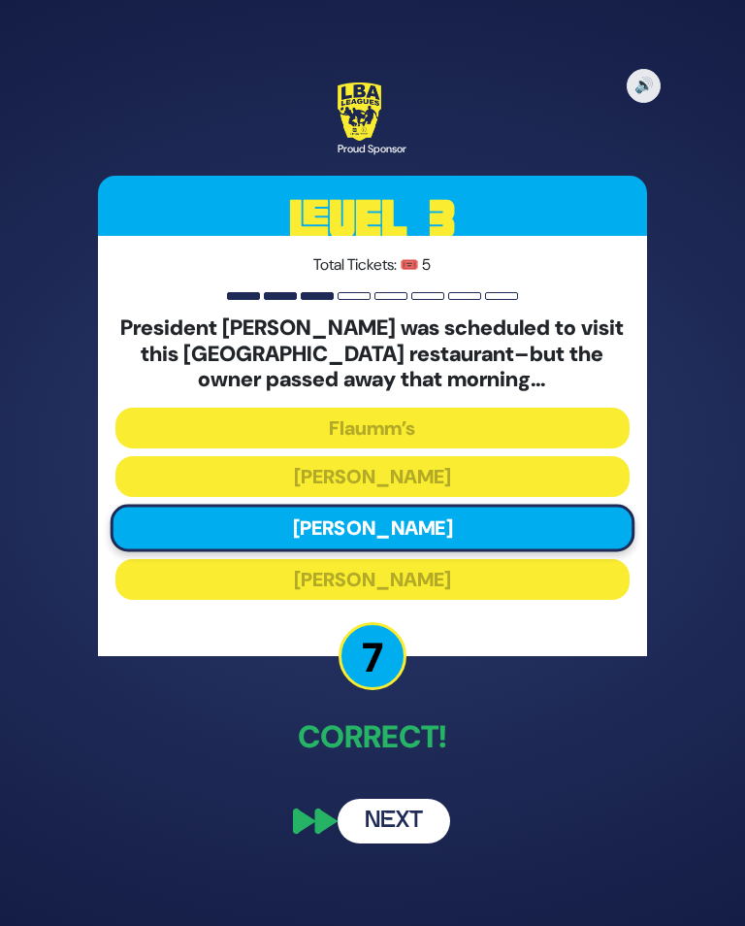
click at [386, 827] on button "Next" at bounding box center [394, 821] width 113 height 45
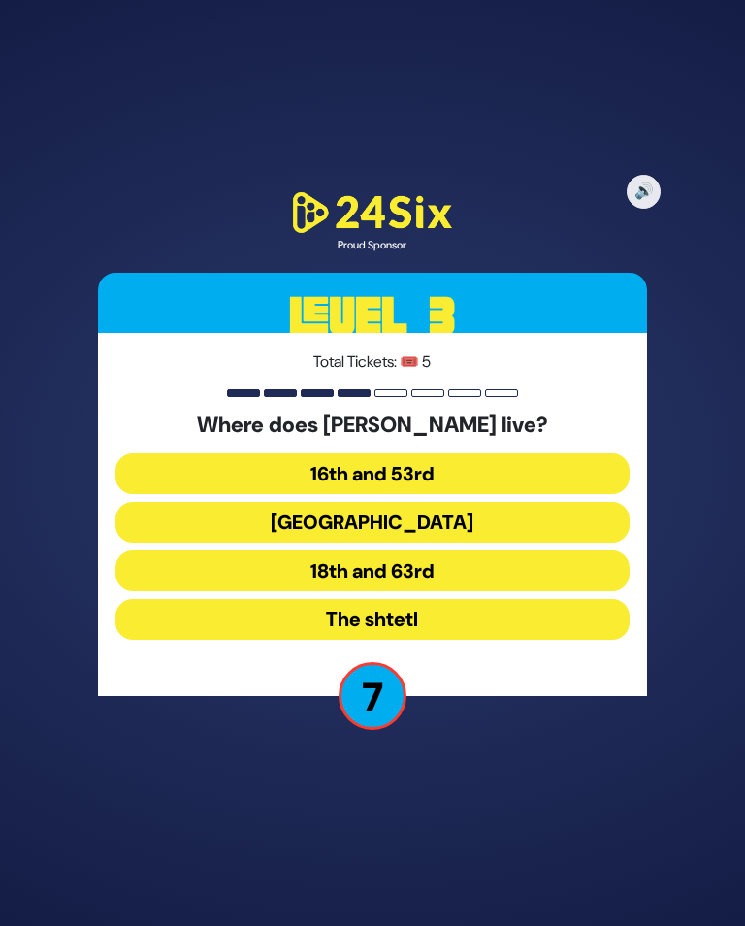
click at [476, 484] on button "16th and 53rd" at bounding box center [372, 473] width 514 height 41
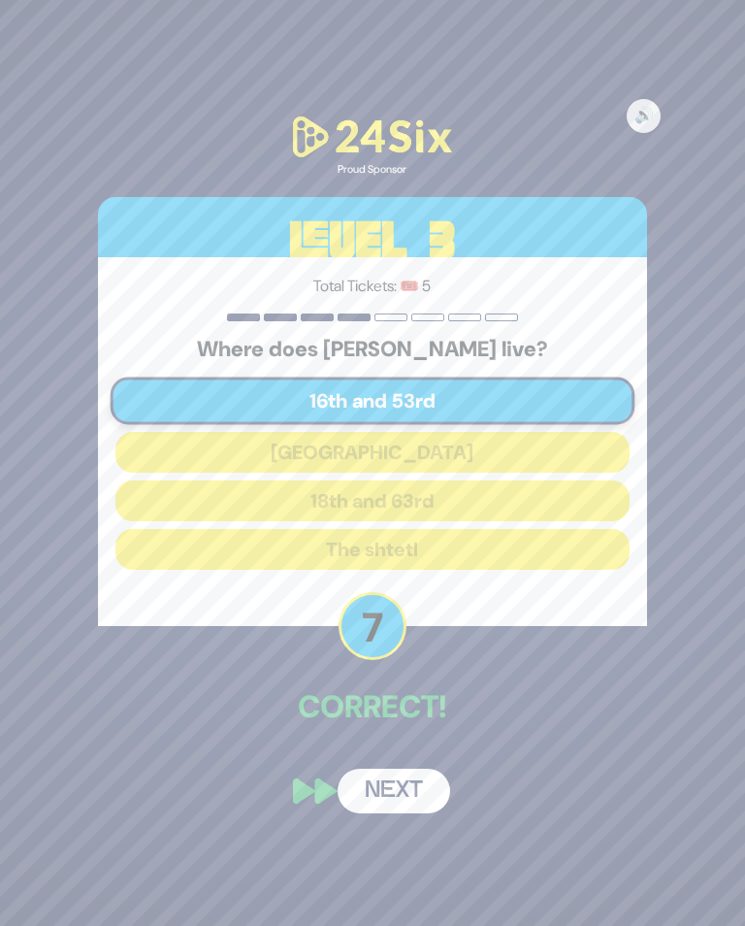
click at [388, 801] on button "Next" at bounding box center [394, 791] width 113 height 45
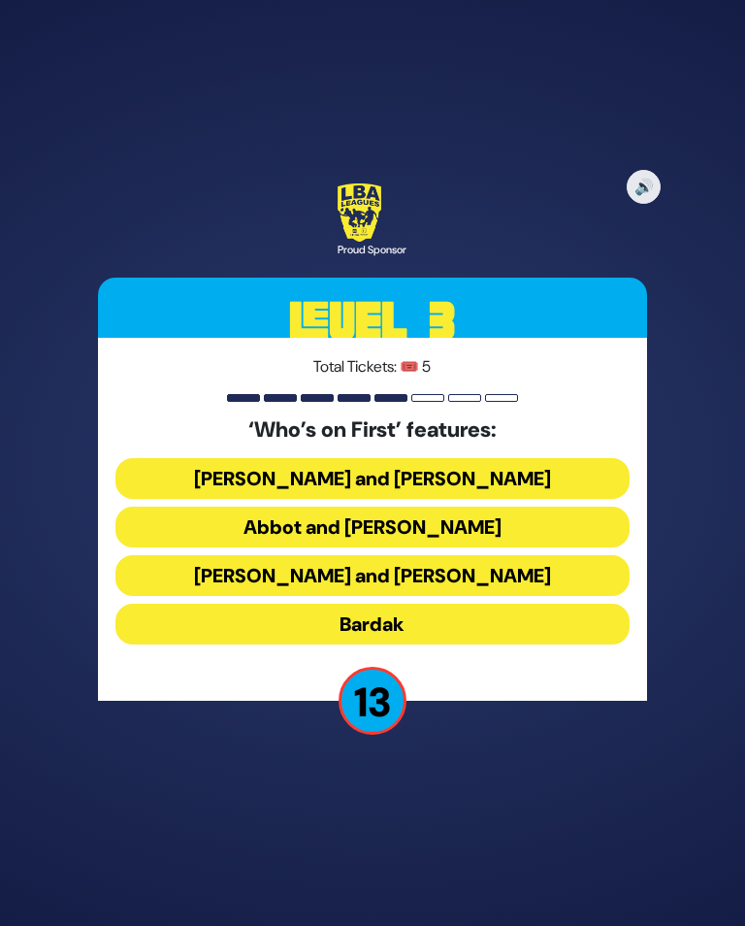
click at [473, 534] on button "Abbot and Costello" at bounding box center [372, 527] width 514 height 41
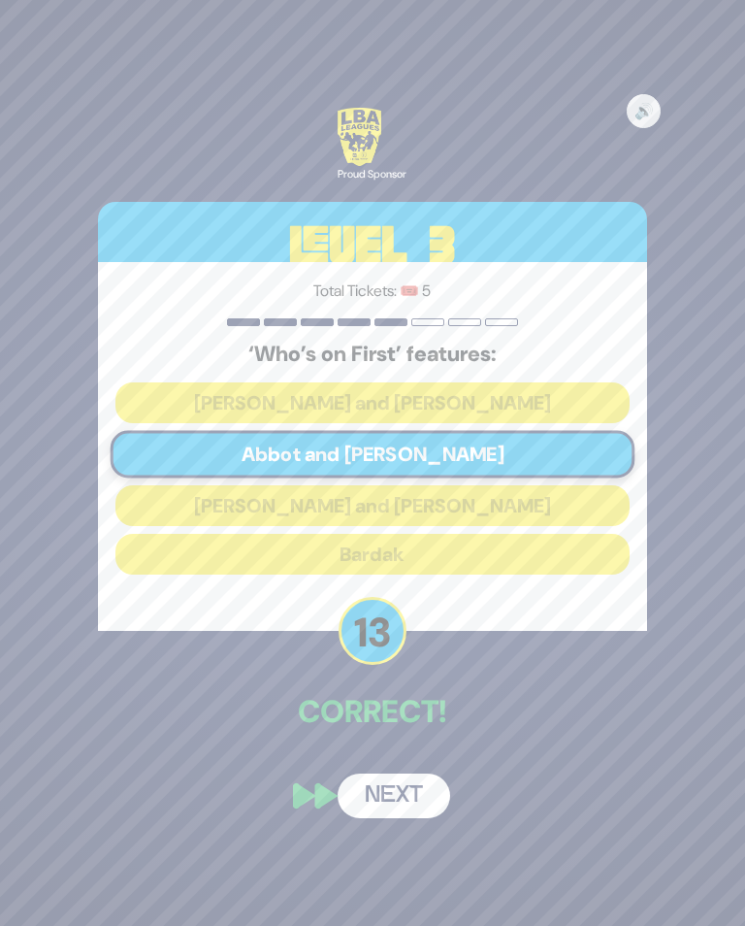
click at [379, 808] on button "Next" at bounding box center [394, 796] width 113 height 45
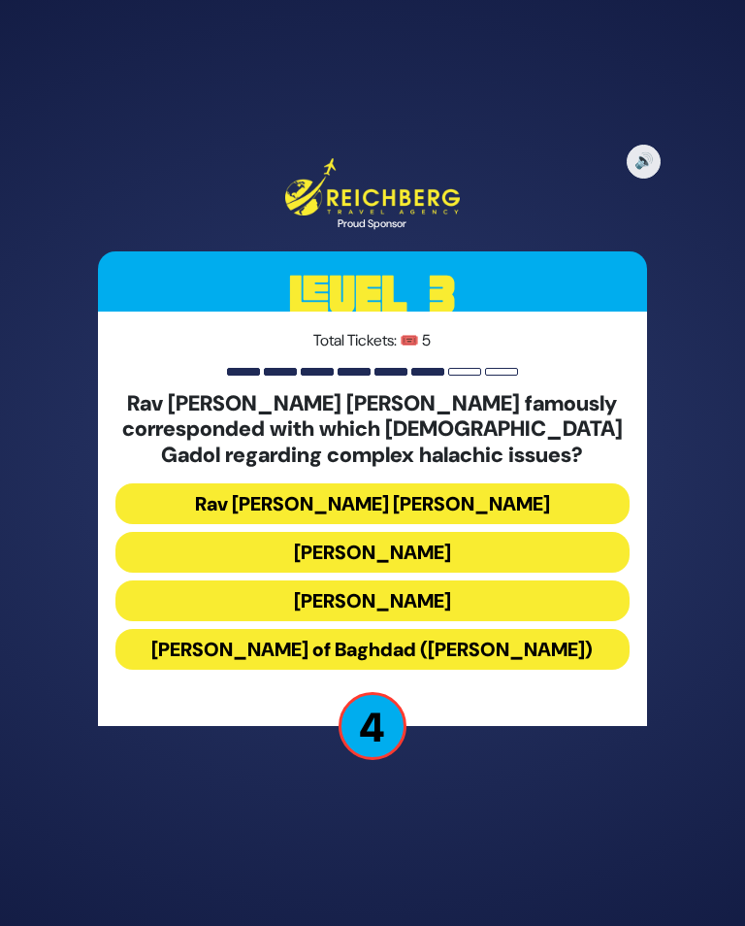
click at [513, 604] on button "Rav Avraham Antebi" at bounding box center [372, 600] width 514 height 41
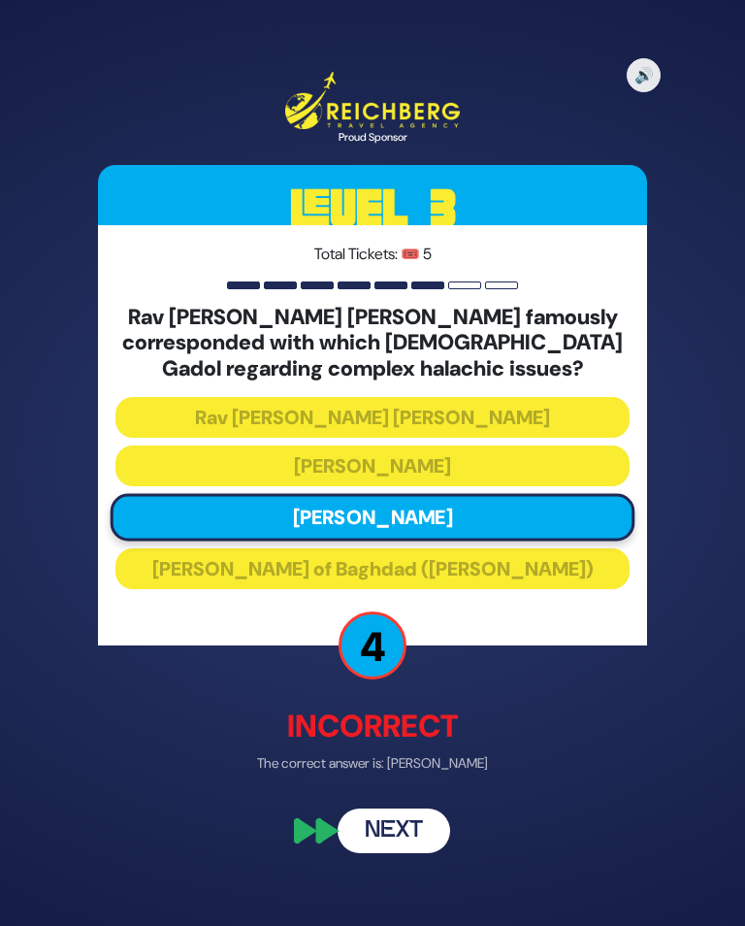
click at [386, 842] on button "Next" at bounding box center [394, 831] width 113 height 45
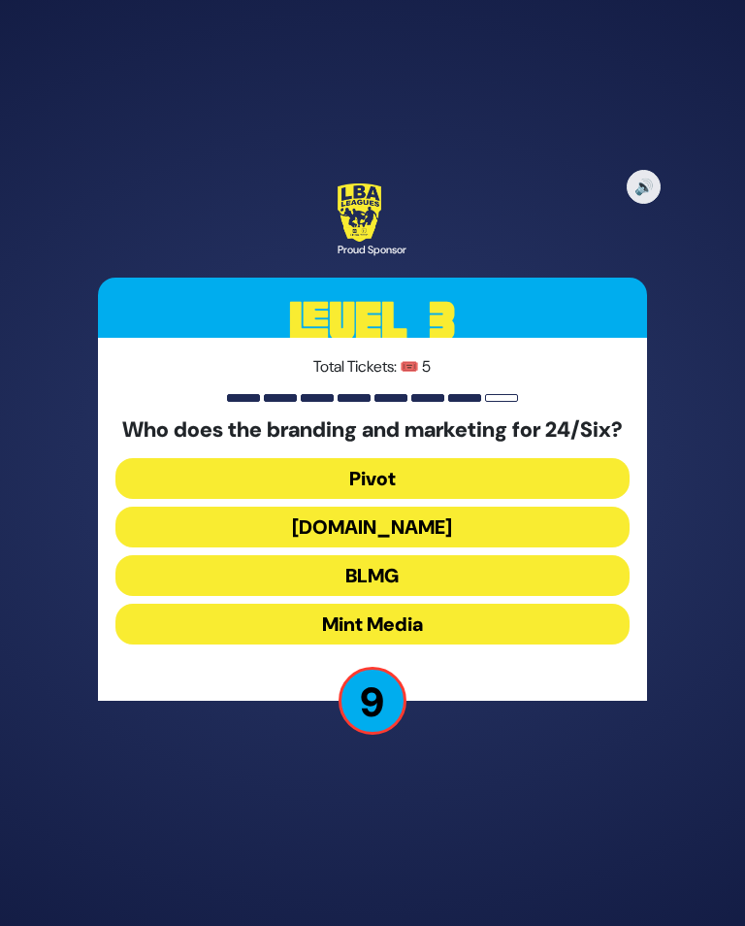
click at [461, 596] on button "BLMG" at bounding box center [372, 575] width 514 height 41
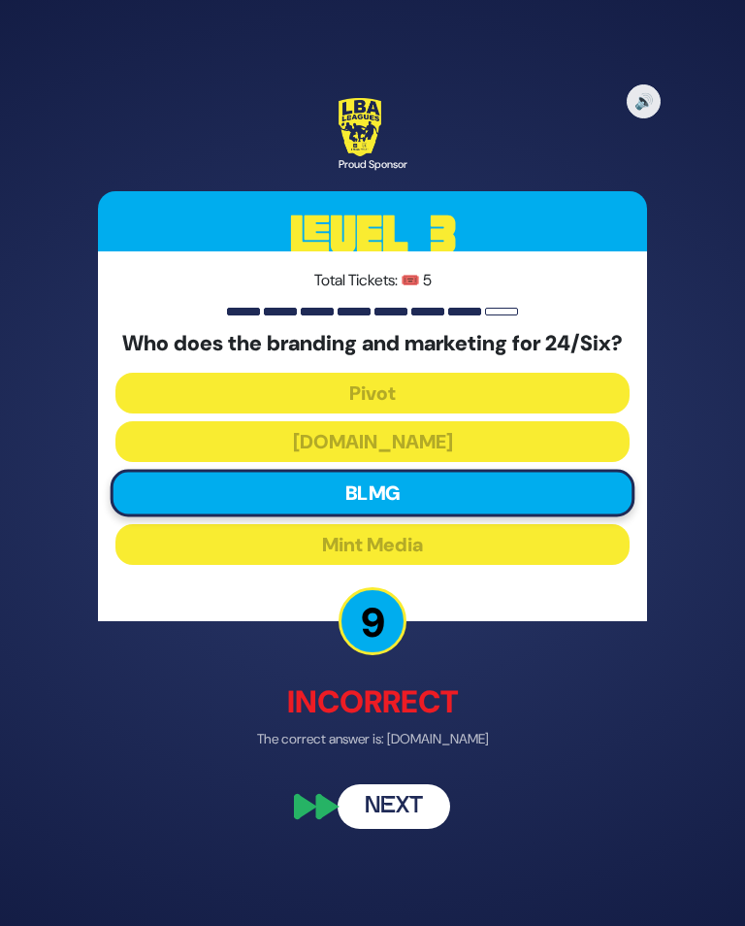
click at [382, 817] on button "Next" at bounding box center [394, 805] width 113 height 45
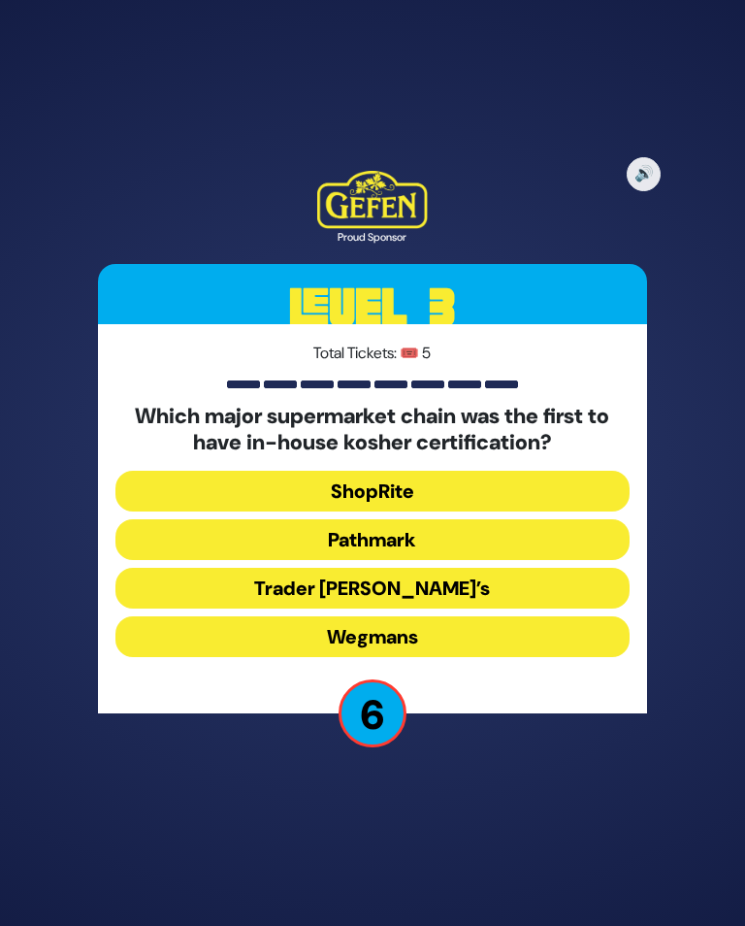
click at [476, 495] on button "ShopRite" at bounding box center [372, 491] width 514 height 41
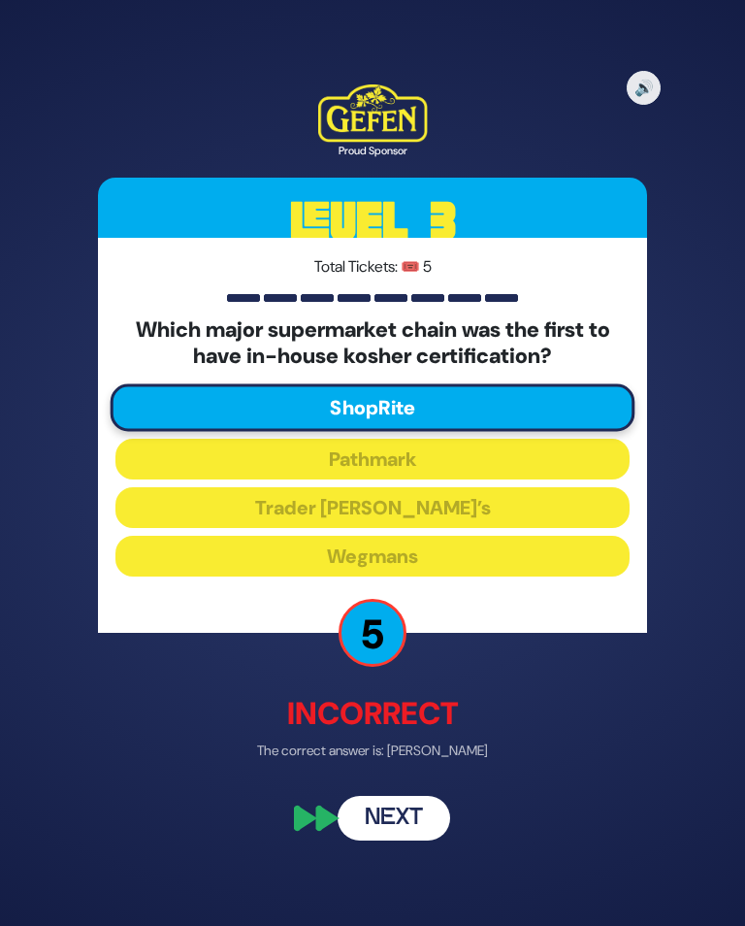
click at [393, 841] on button "Next" at bounding box center [394, 819] width 113 height 45
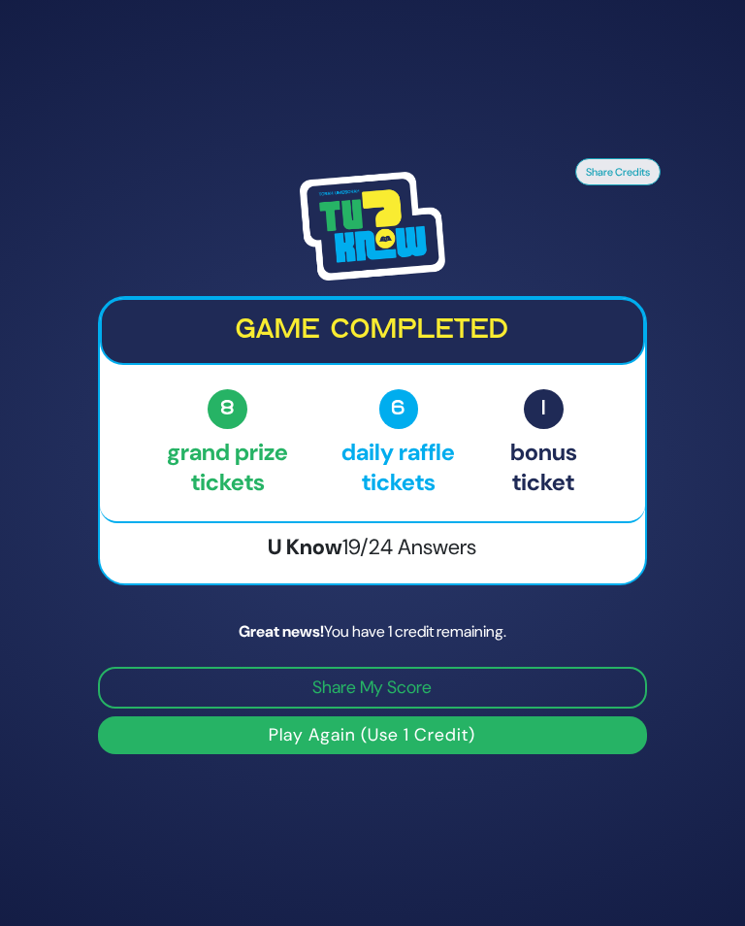
click at [412, 750] on button "Play Again (Use 1 Credit)" at bounding box center [372, 735] width 549 height 38
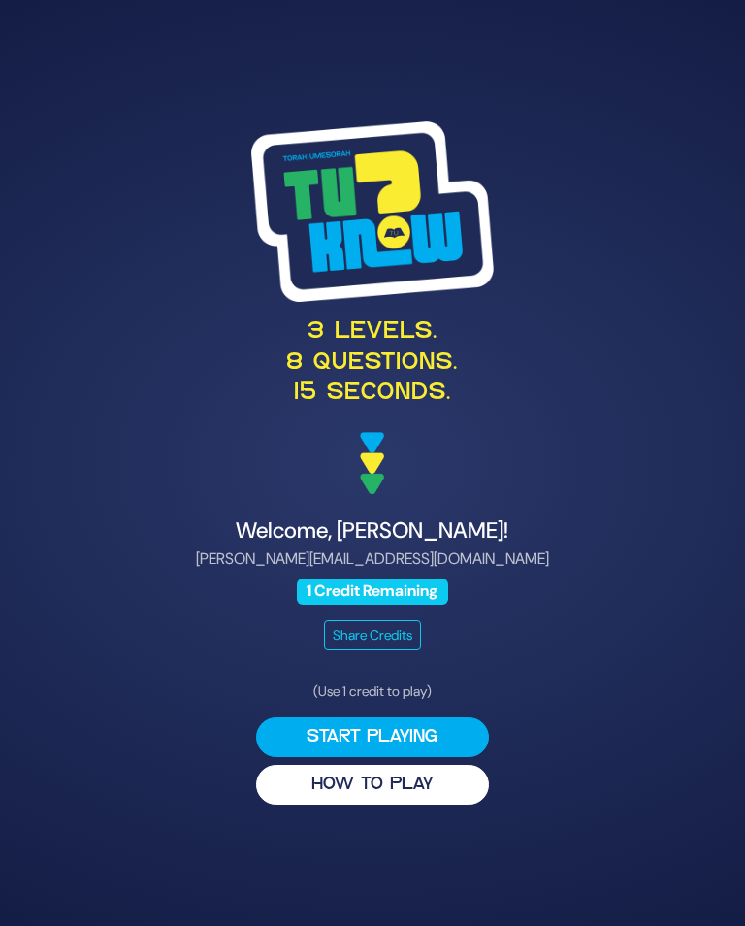
click at [385, 746] on button "Start Playing" at bounding box center [372, 737] width 233 height 40
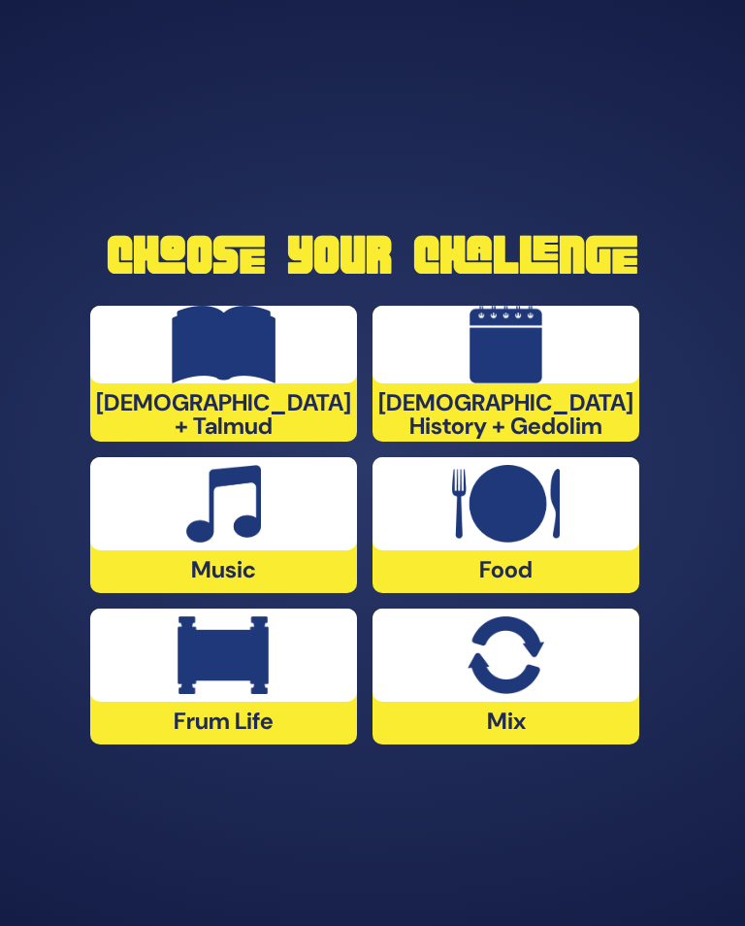
click at [196, 691] on img at bounding box center [223, 655] width 91 height 78
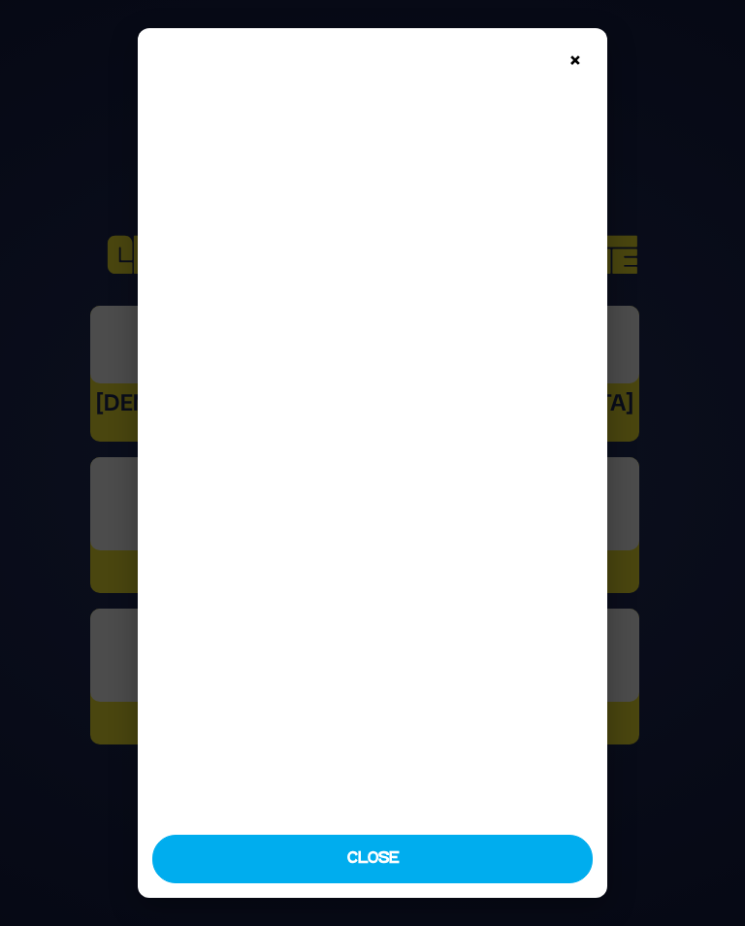
click at [367, 864] on button "Close" at bounding box center [372, 859] width 441 height 49
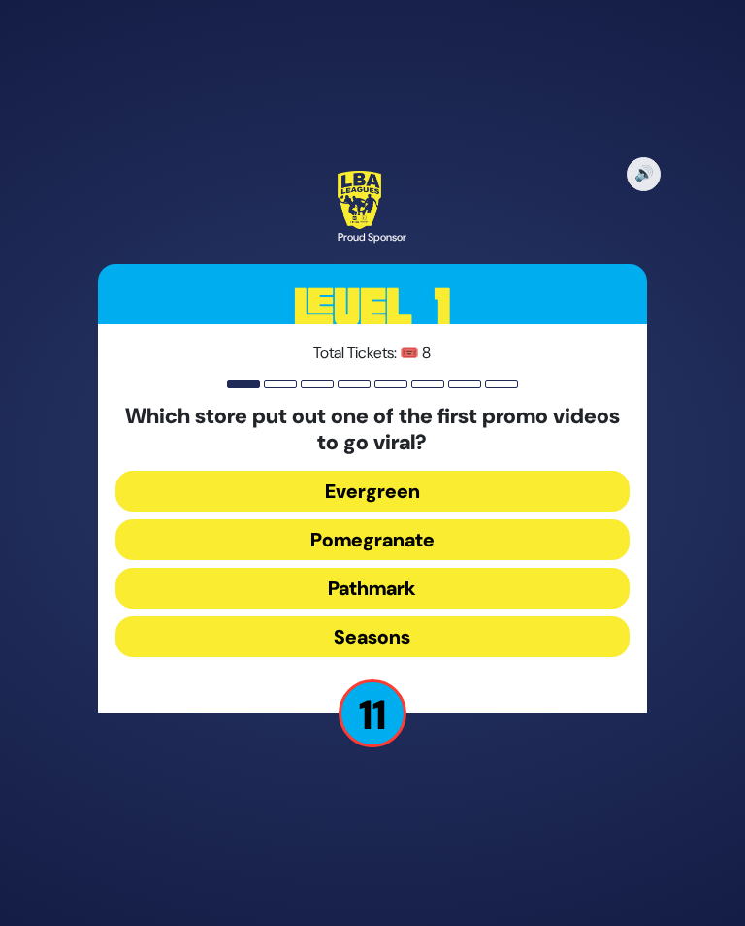
click at [467, 548] on button "Pomegranate" at bounding box center [372, 539] width 514 height 41
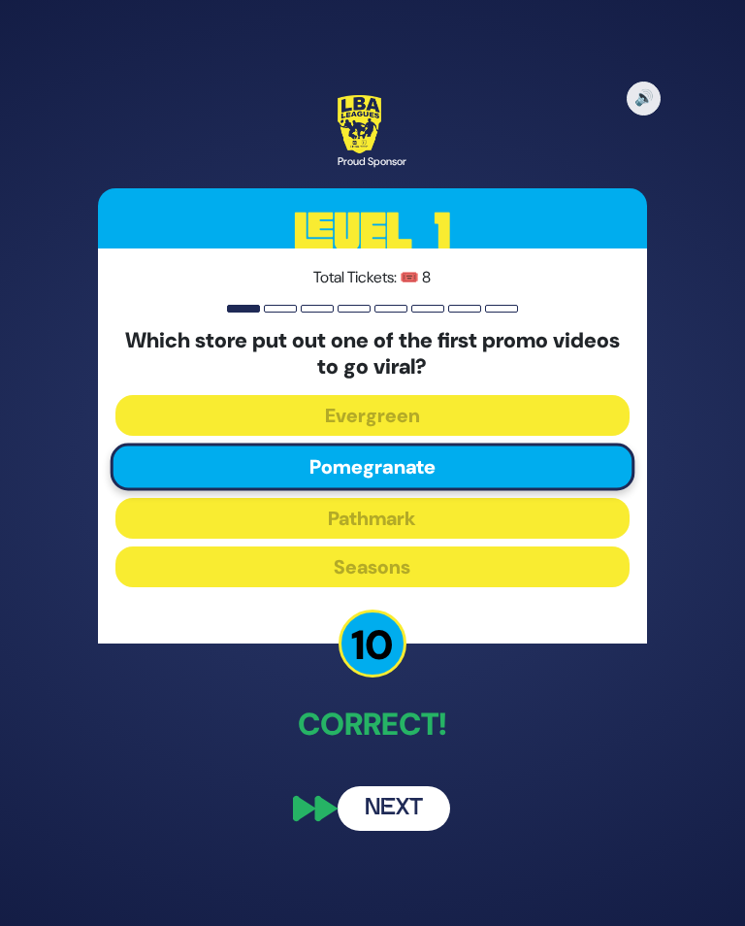
click at [412, 819] on button "Next" at bounding box center [394, 808] width 113 height 45
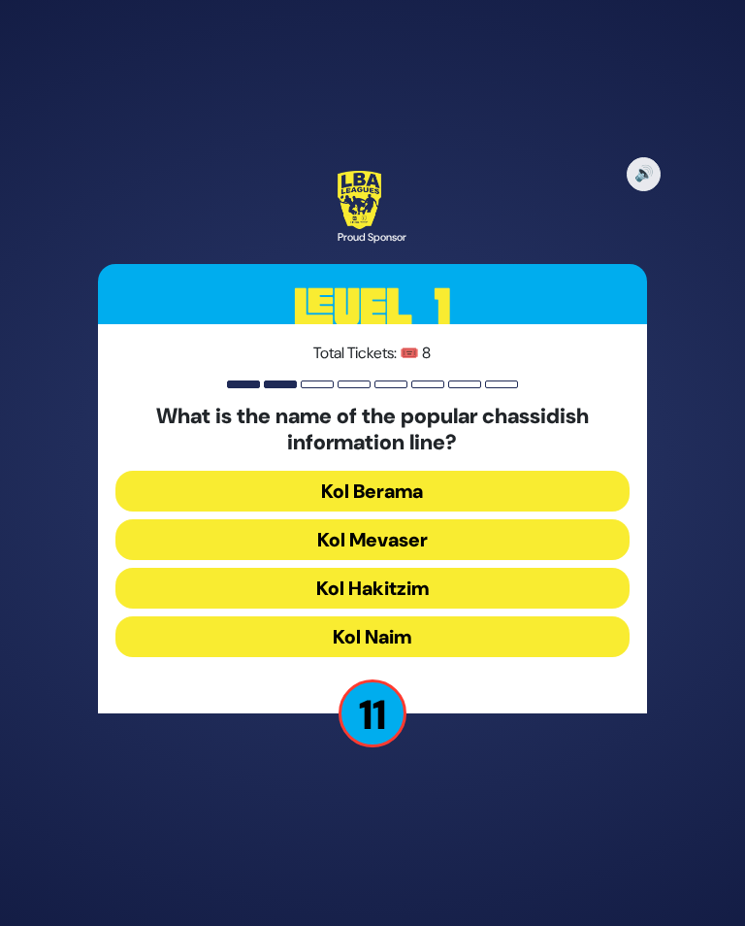
click at [476, 549] on button "Kol Mevaser" at bounding box center [372, 539] width 514 height 41
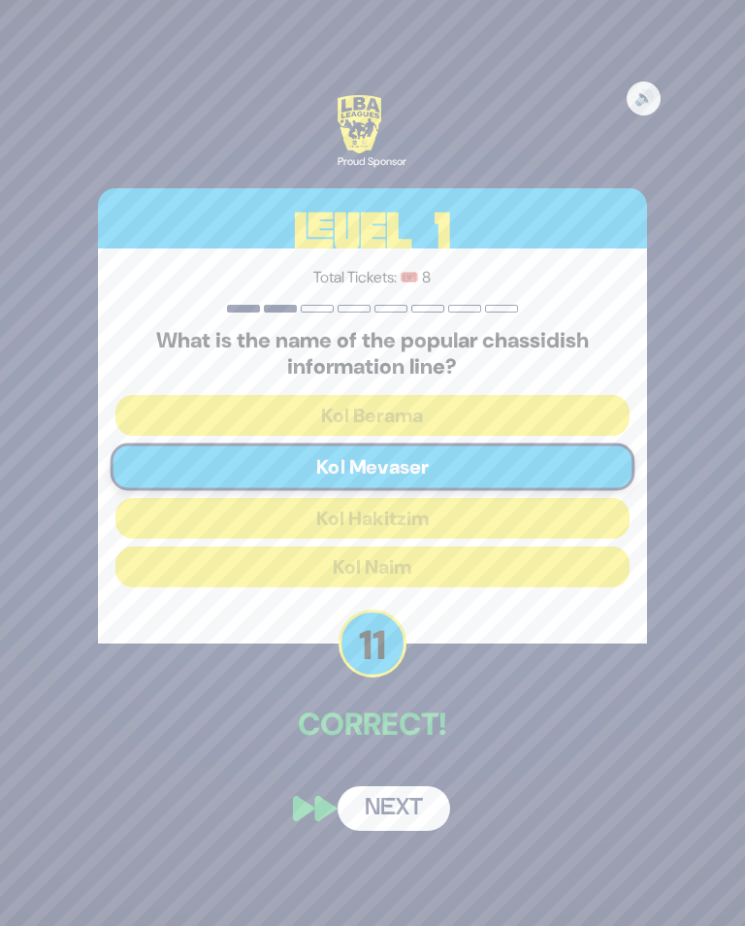
click at [397, 808] on button "Next" at bounding box center [394, 808] width 113 height 45
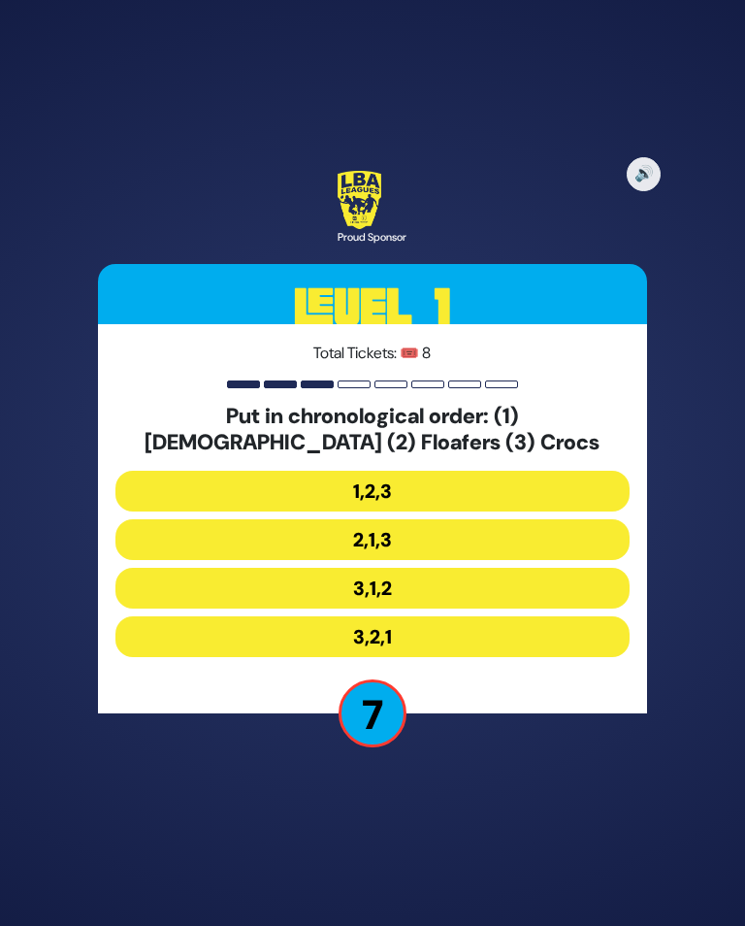
click at [455, 652] on button "3,2,1" at bounding box center [372, 636] width 514 height 41
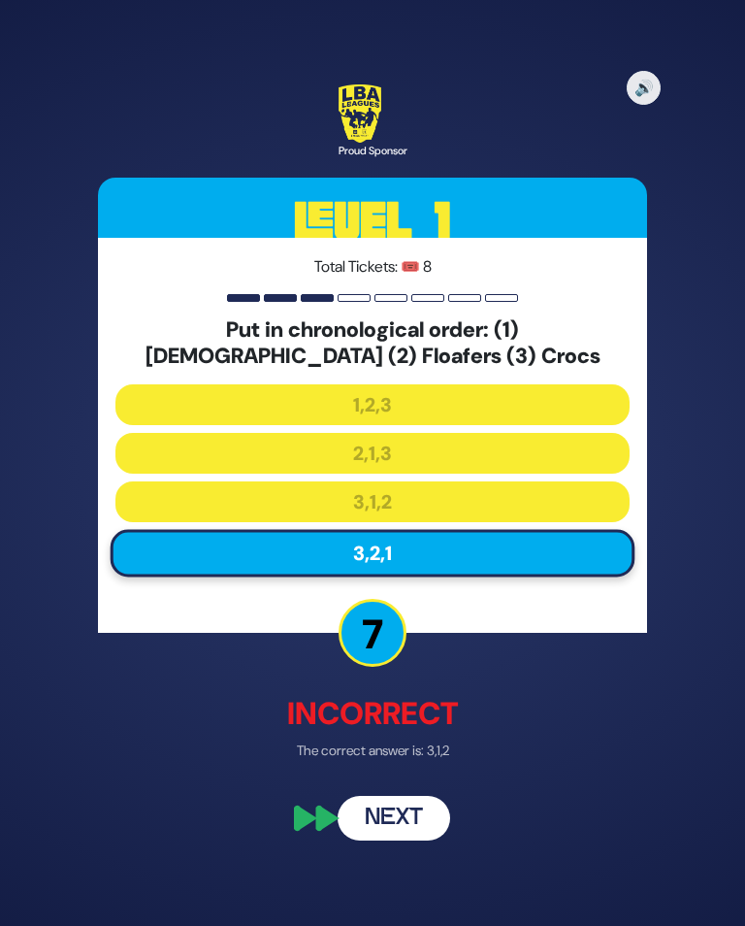
click at [411, 826] on button "Next" at bounding box center [394, 819] width 113 height 45
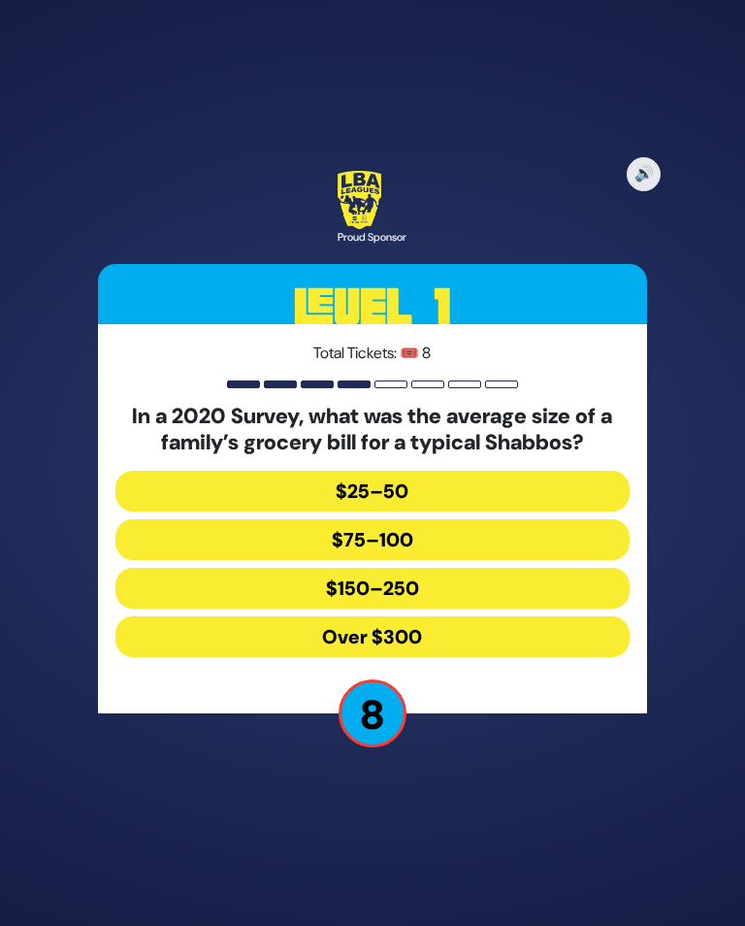
click at [438, 601] on button "$150–250" at bounding box center [372, 588] width 514 height 41
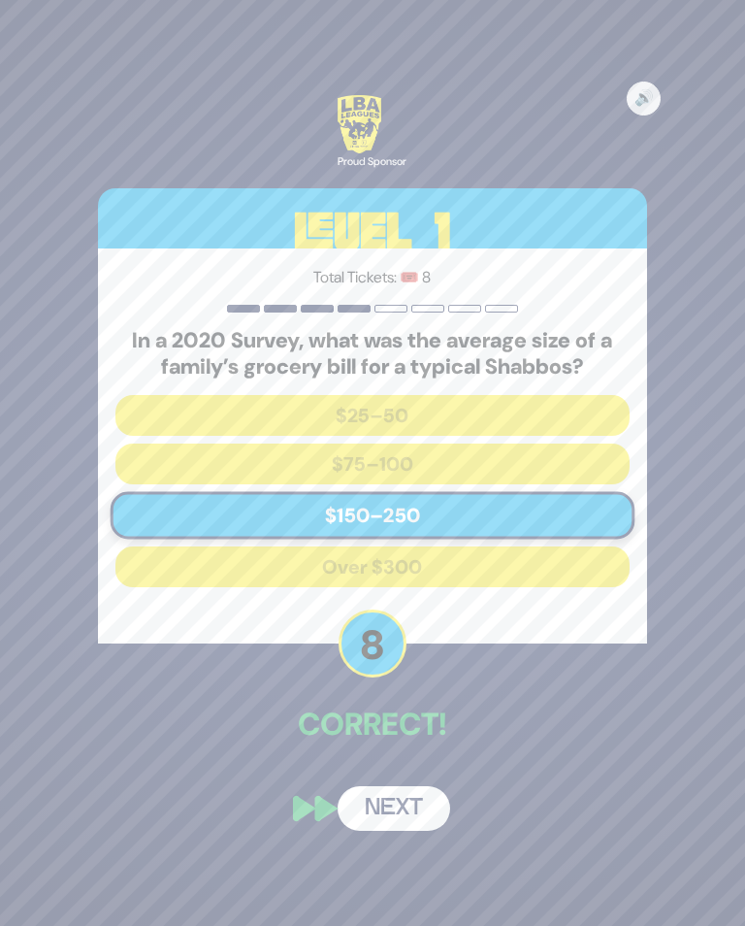
click at [398, 819] on button "Next" at bounding box center [394, 808] width 113 height 45
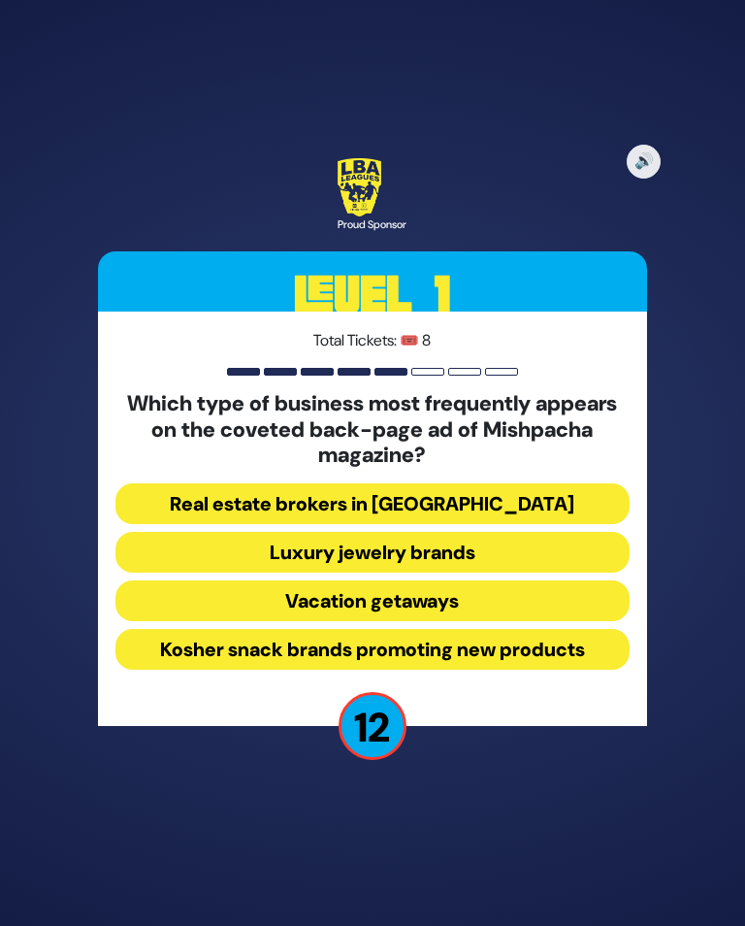
click at [480, 559] on button "Luxury jewelry brands" at bounding box center [372, 552] width 514 height 41
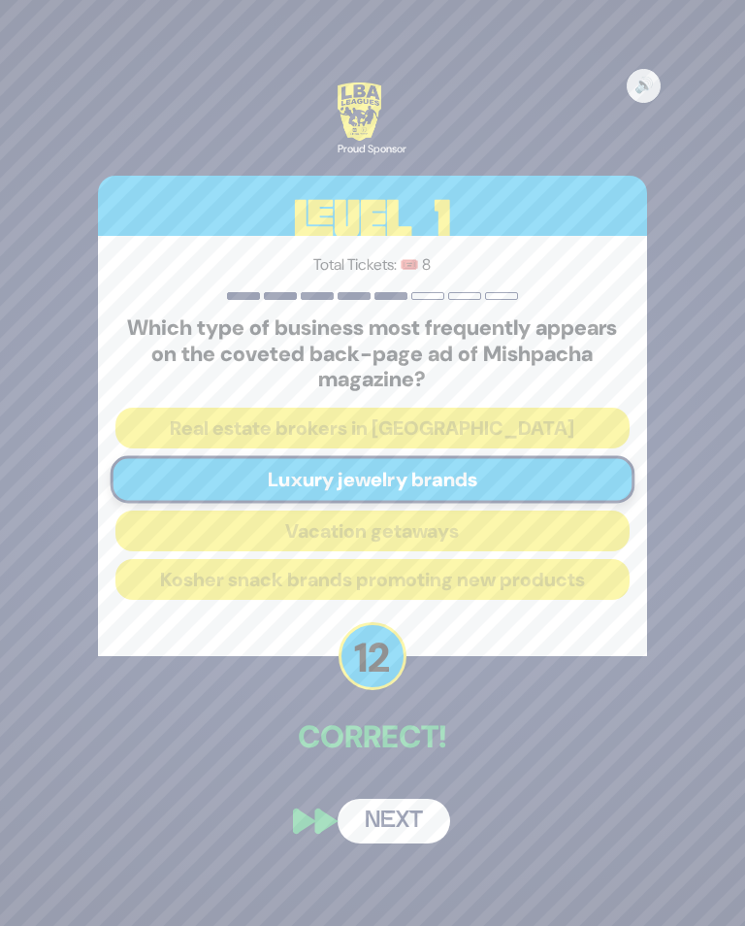
click at [395, 836] on button "Next" at bounding box center [394, 821] width 113 height 45
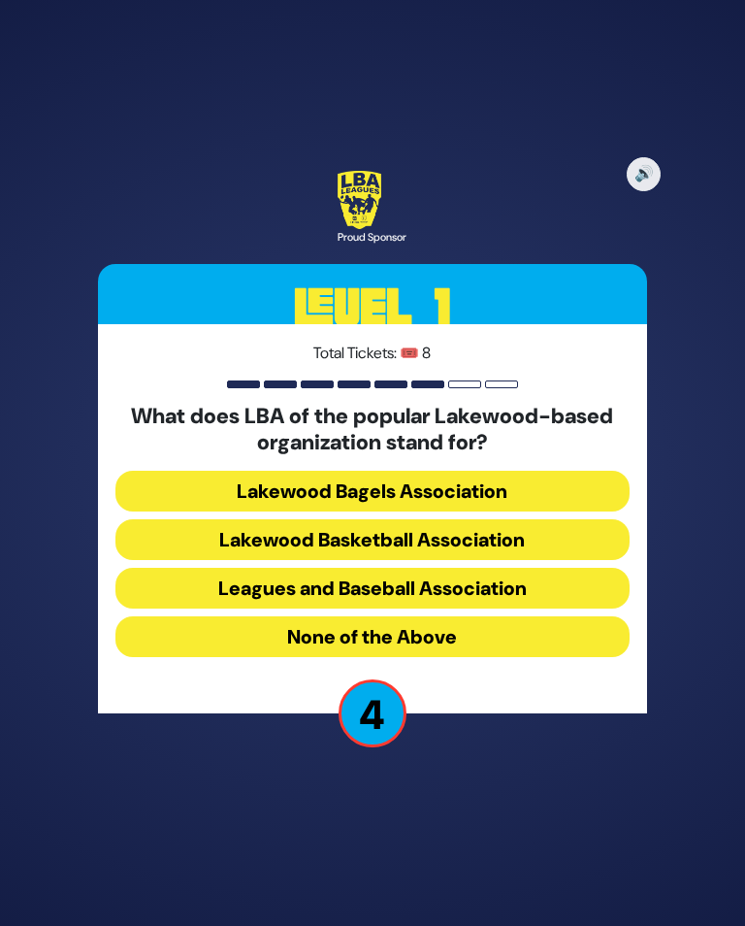
click at [495, 649] on button "None of the Above" at bounding box center [372, 636] width 514 height 41
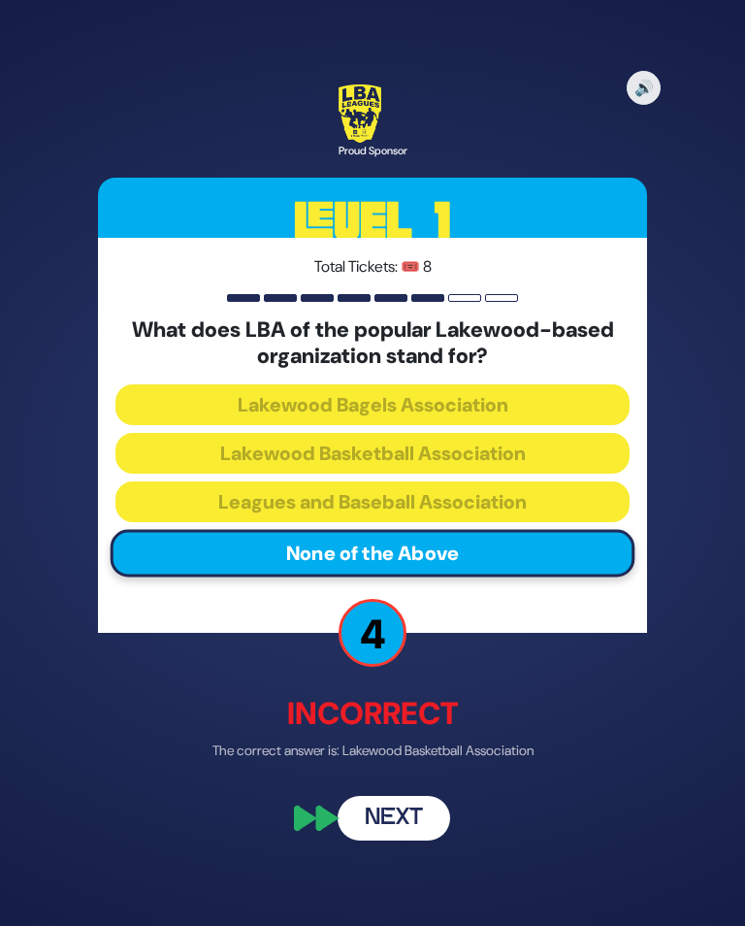
click at [388, 829] on button "Next" at bounding box center [394, 819] width 113 height 45
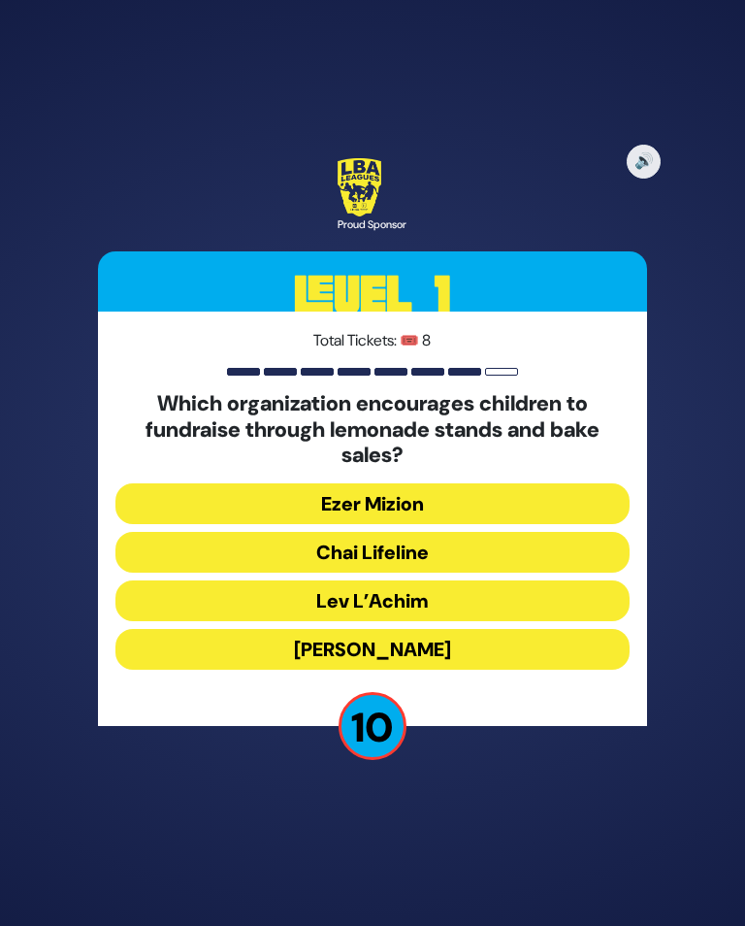
click at [431, 564] on button "Chai Lifeline" at bounding box center [372, 552] width 514 height 41
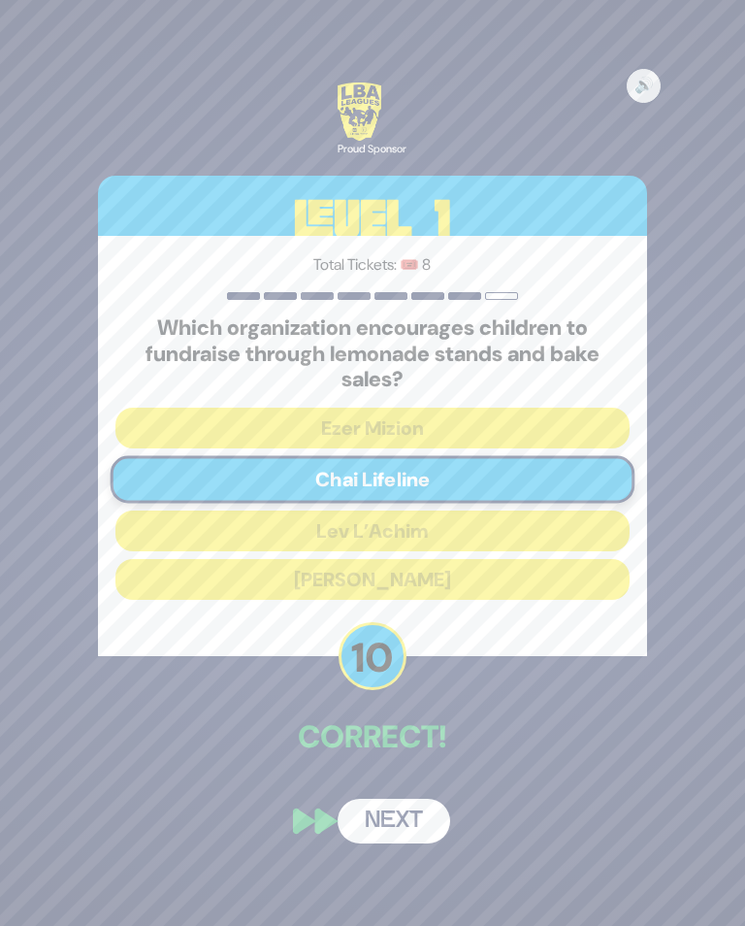
click at [398, 836] on button "Next" at bounding box center [394, 821] width 113 height 45
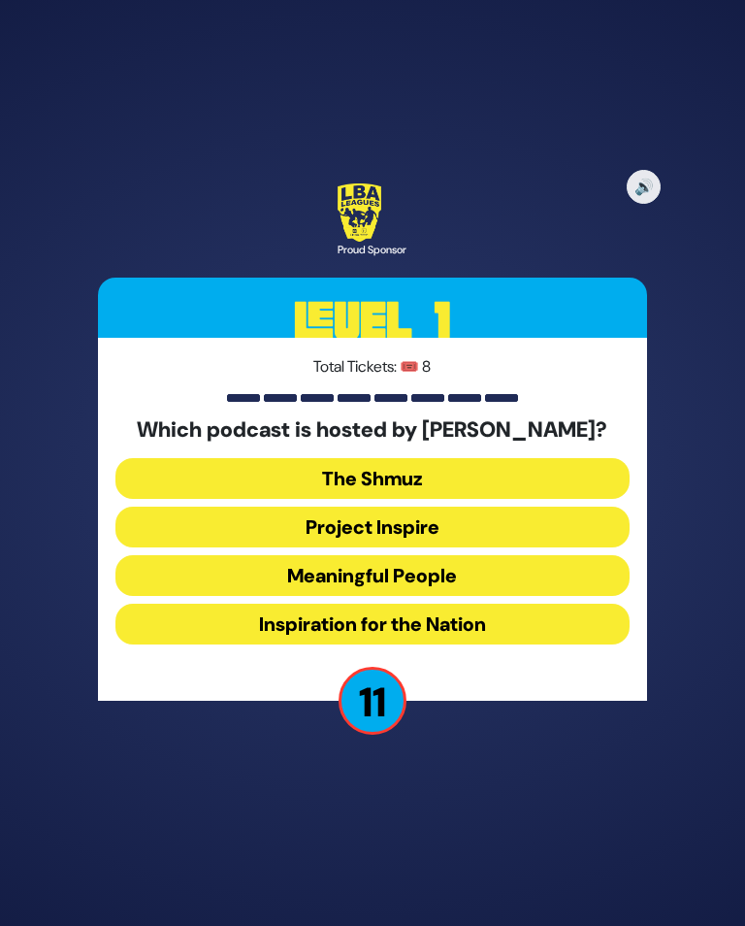
click at [454, 586] on button "Meaningful People" at bounding box center [372, 575] width 514 height 41
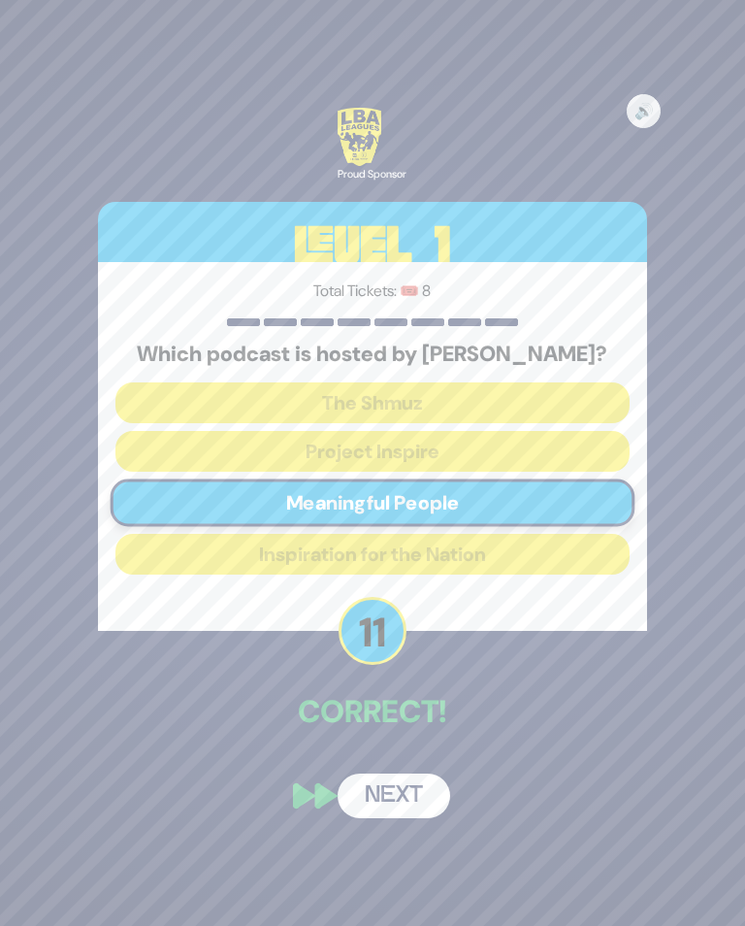
click at [402, 808] on button "Next" at bounding box center [394, 796] width 113 height 45
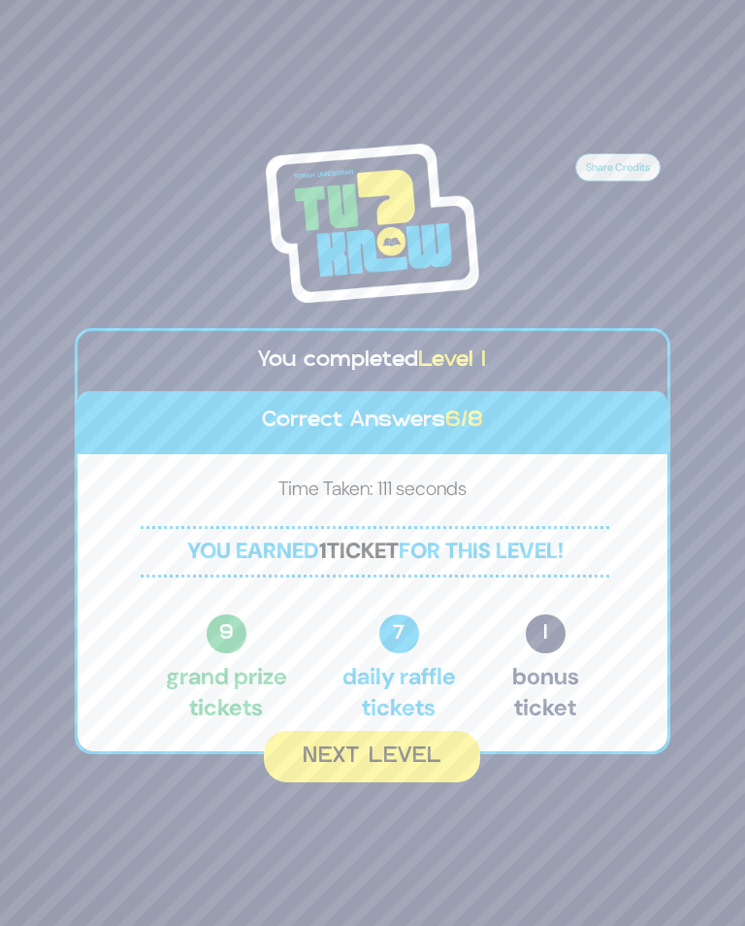
click at [388, 778] on button "Next Level" at bounding box center [372, 756] width 216 height 51
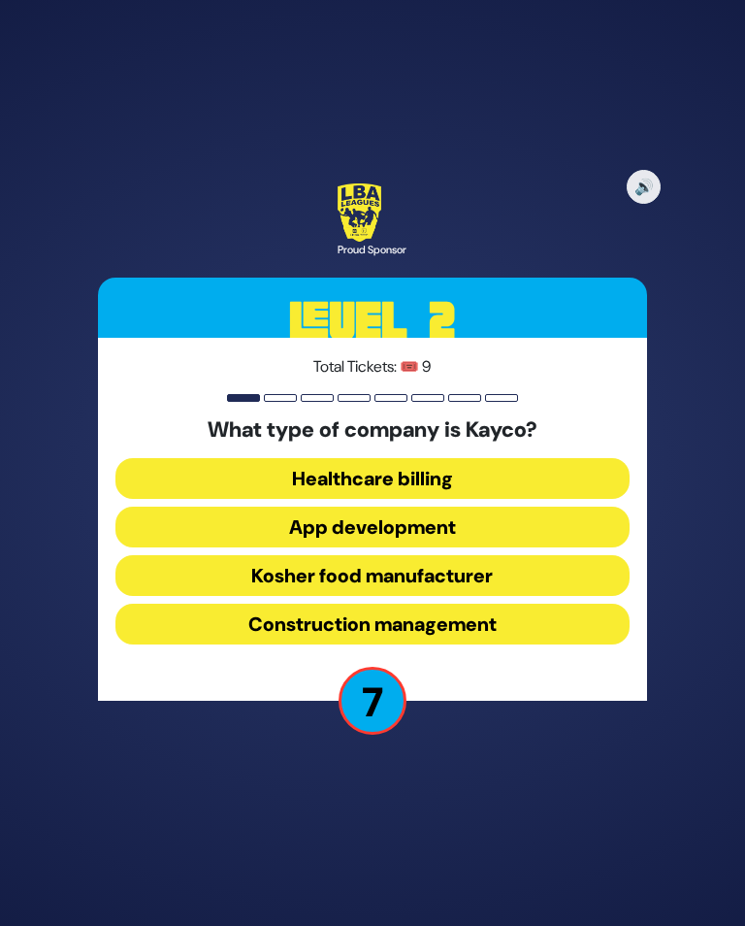
click at [541, 580] on button "Kosher food manufacturer" at bounding box center [372, 575] width 514 height 41
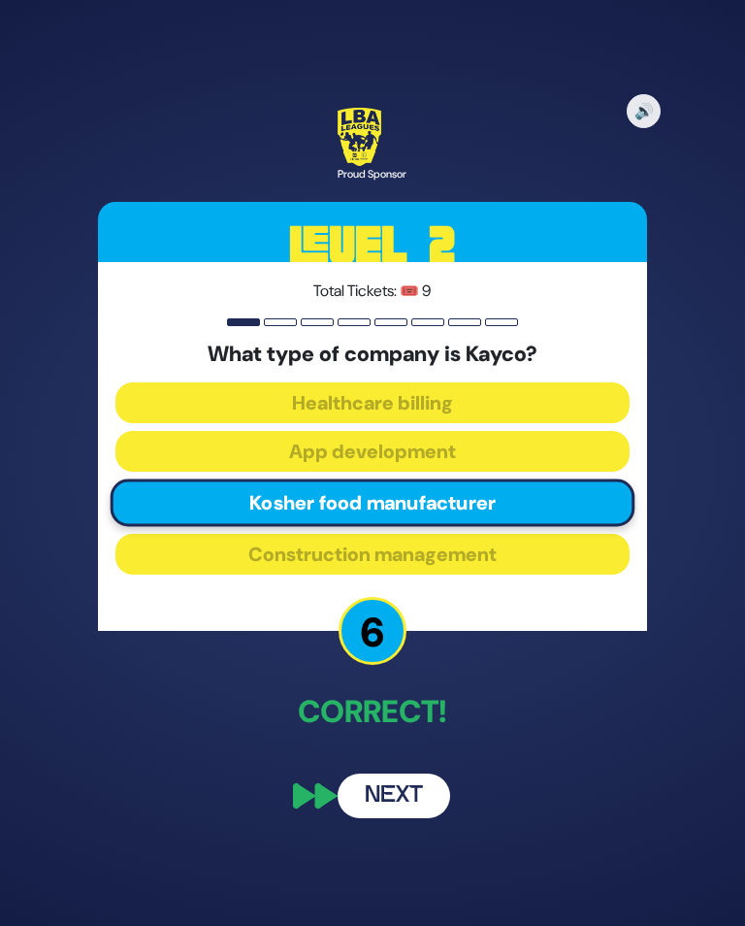
click at [391, 809] on button "Next" at bounding box center [394, 796] width 113 height 45
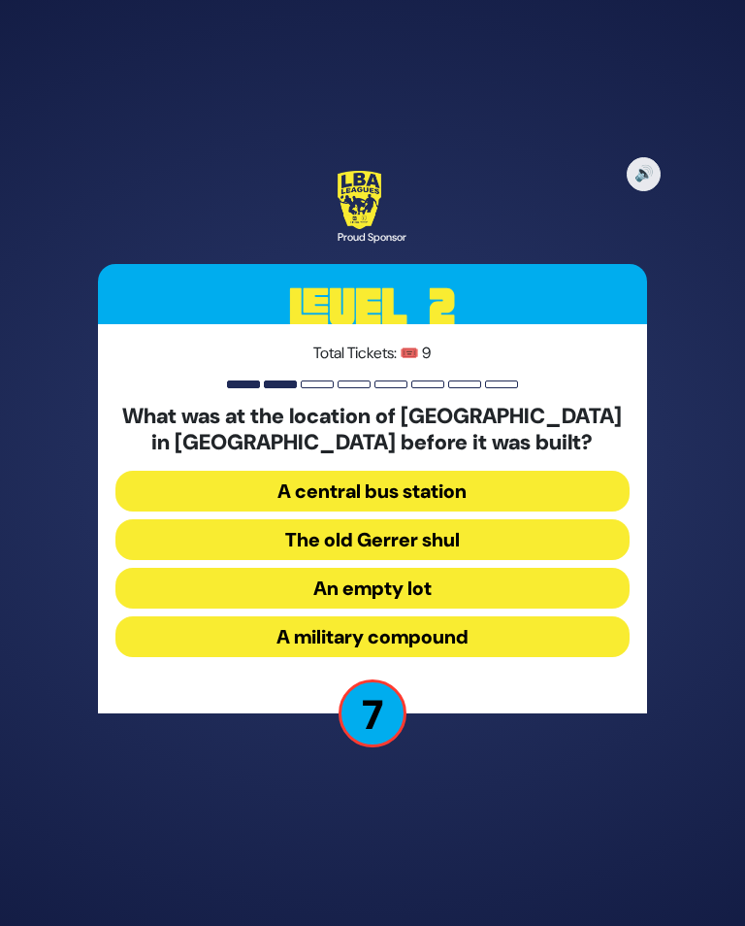
click at [475, 649] on button "A military compound" at bounding box center [372, 636] width 514 height 41
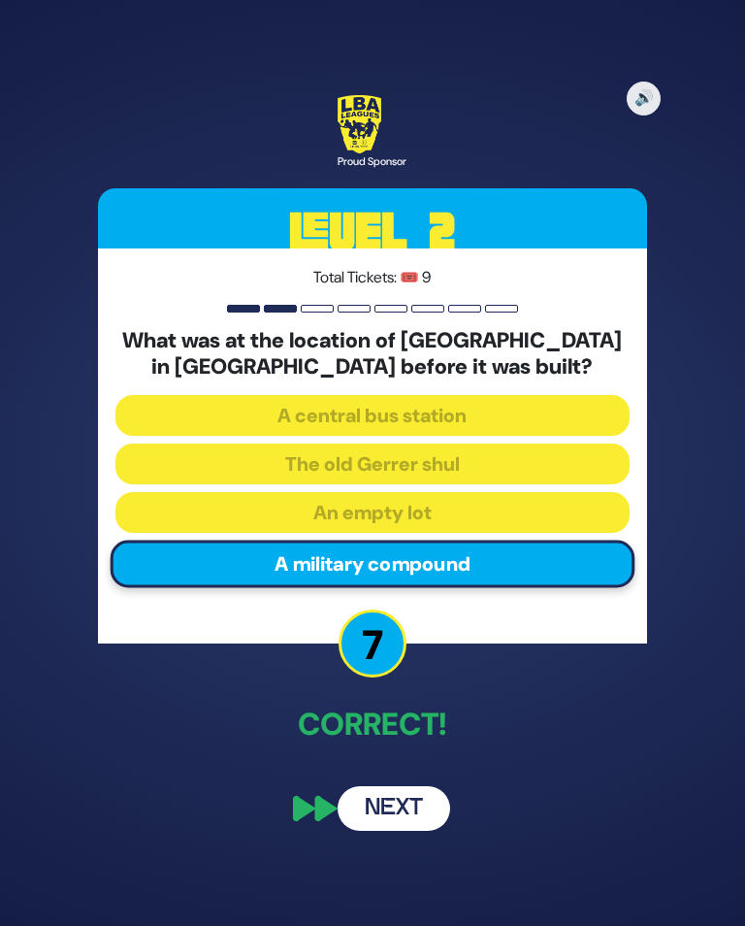
click at [404, 812] on button "Next" at bounding box center [394, 808] width 113 height 45
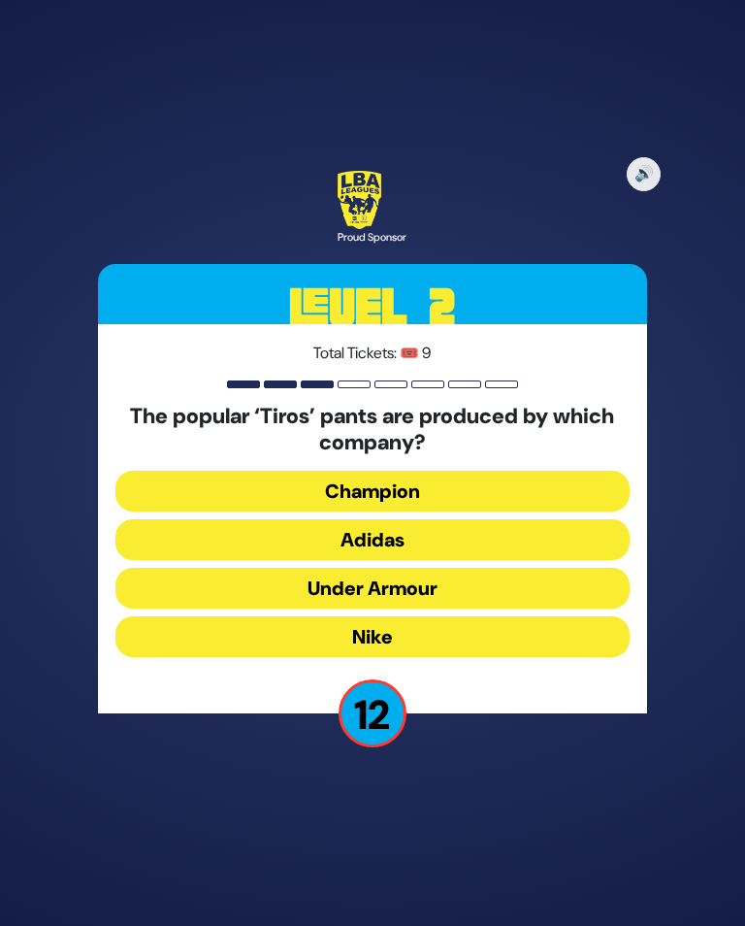
click at [431, 555] on button "Adidas" at bounding box center [372, 539] width 514 height 41
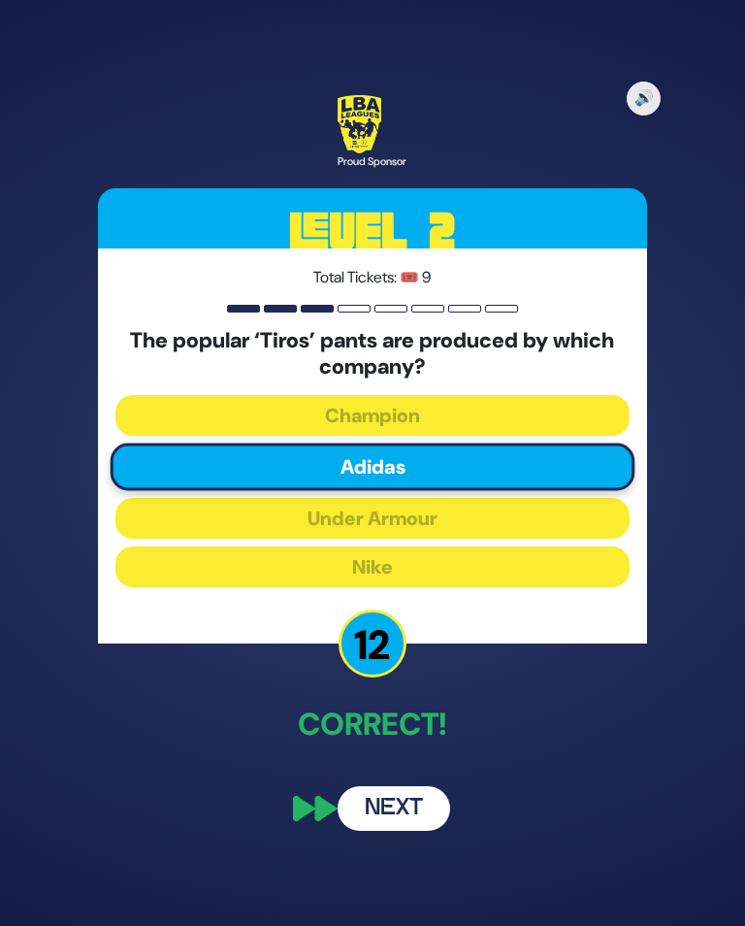
click at [388, 814] on button "Next" at bounding box center [394, 808] width 113 height 45
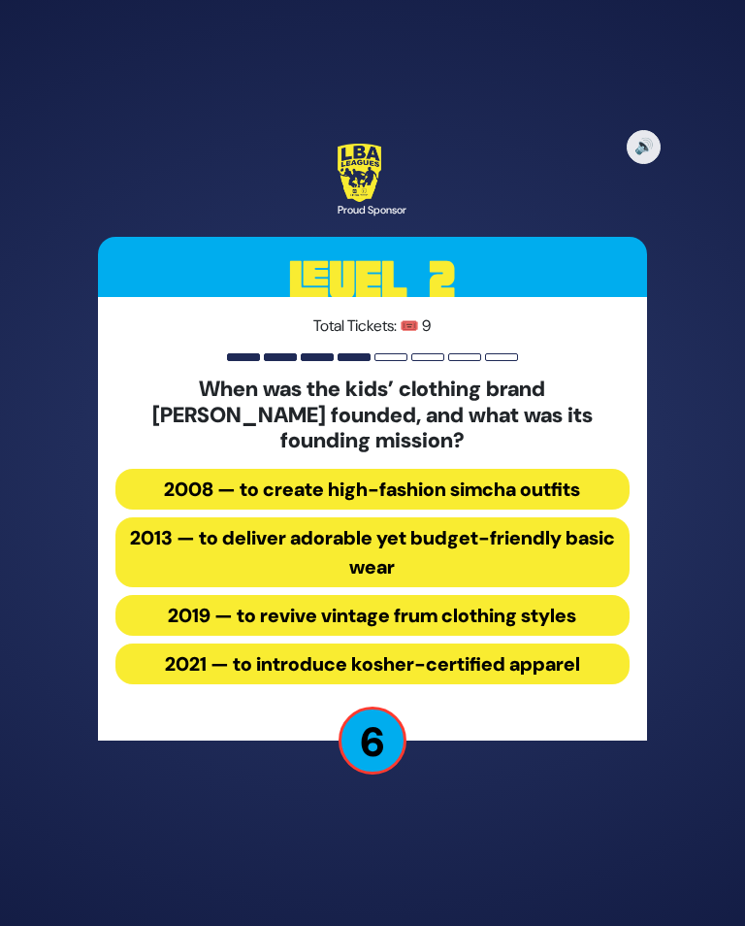
click at [476, 554] on button "2013 — to deliver adorable yet budget-friendly basic wear" at bounding box center [372, 552] width 514 height 70
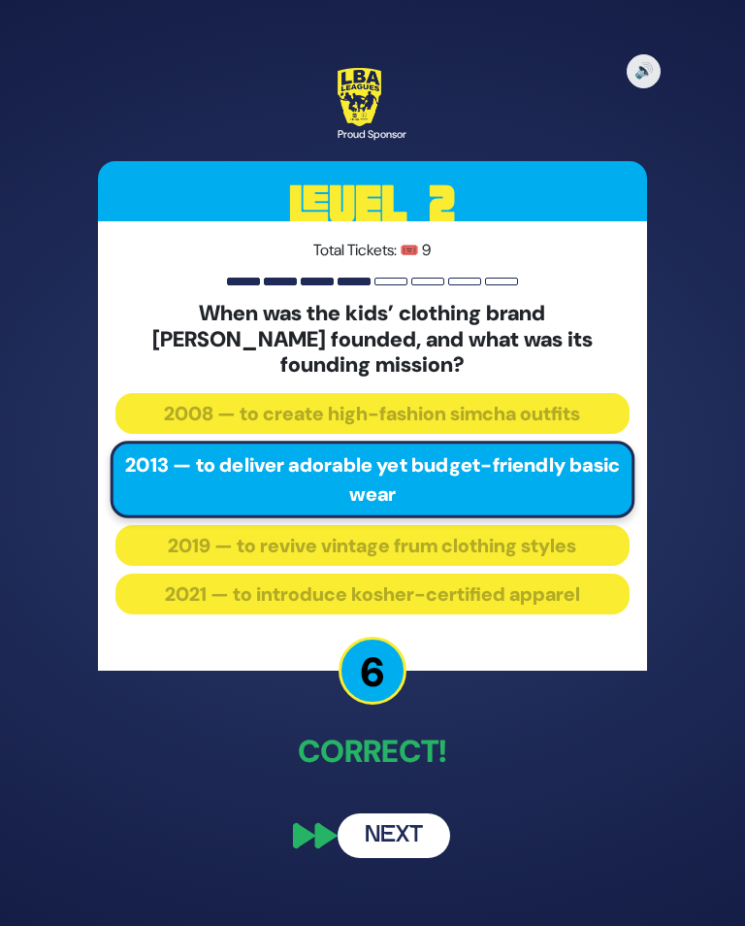
click at [393, 834] on button "Next" at bounding box center [394, 835] width 113 height 45
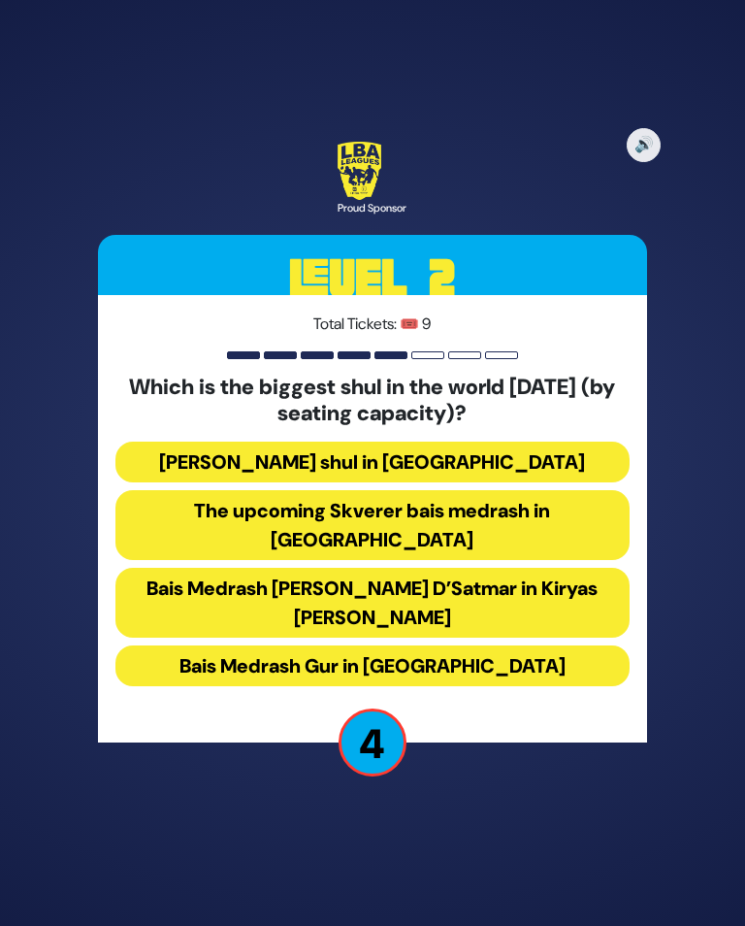
click at [518, 549] on button "The upcoming Skverer bais medrash in New Square" at bounding box center [372, 525] width 514 height 70
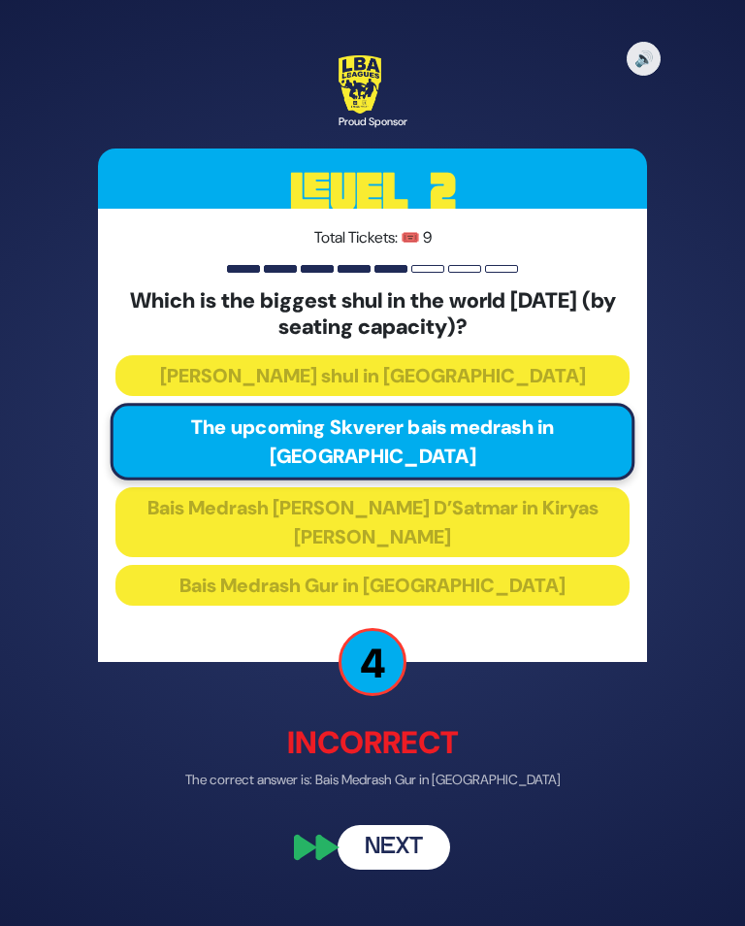
click at [405, 826] on button "Next" at bounding box center [394, 848] width 113 height 45
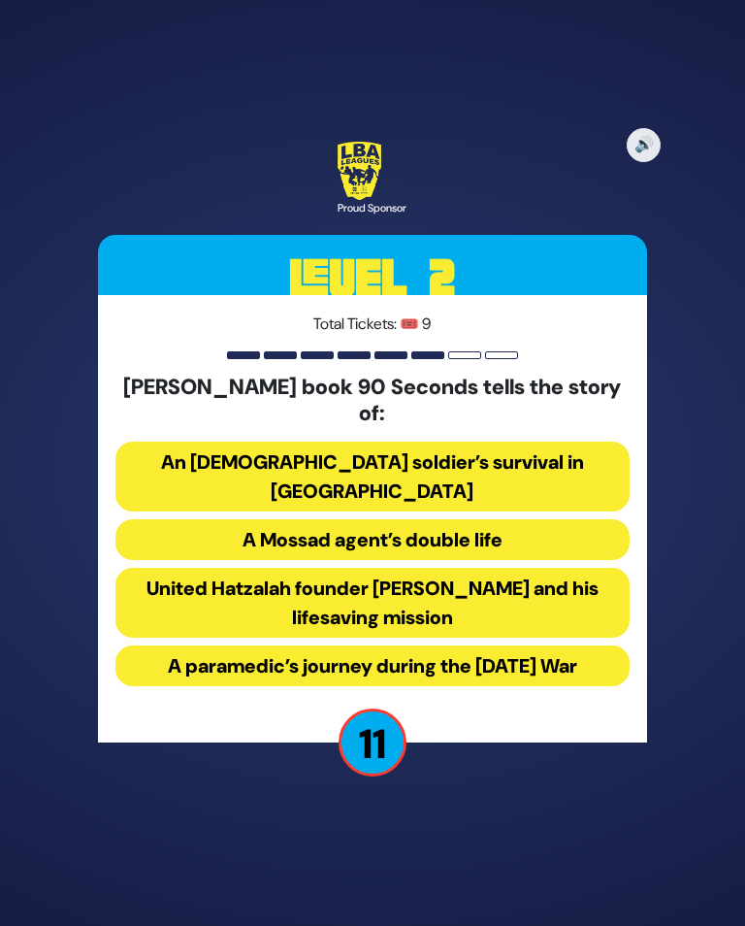
click at [509, 605] on button "United Hatzalah founder Eli Beer and his lifesaving mission" at bounding box center [372, 603] width 514 height 70
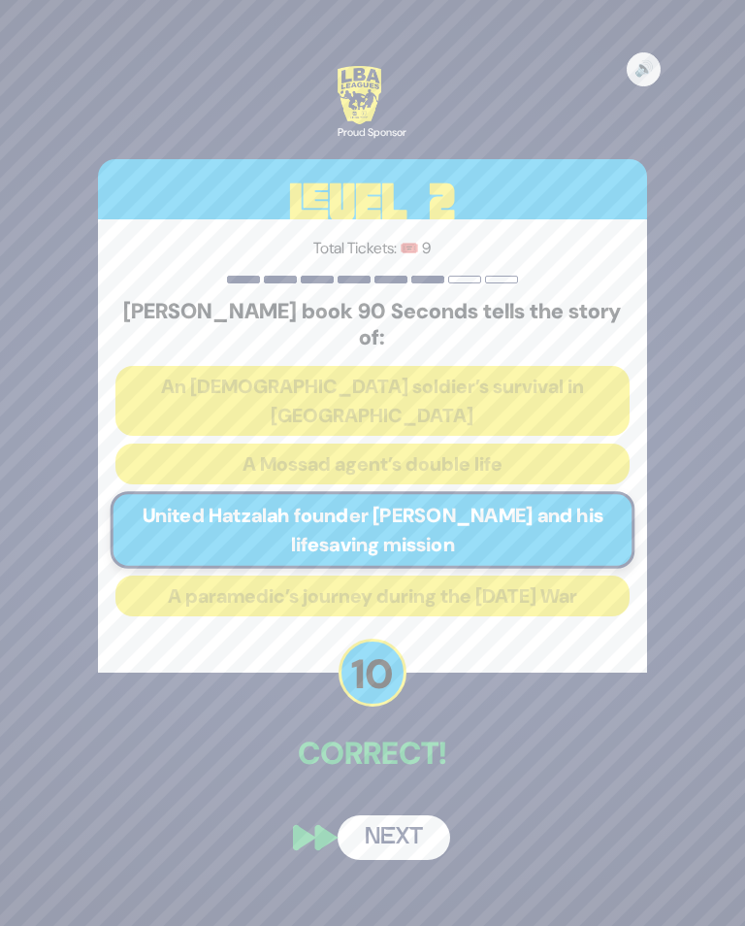
click at [387, 828] on button "Next" at bounding box center [394, 837] width 113 height 45
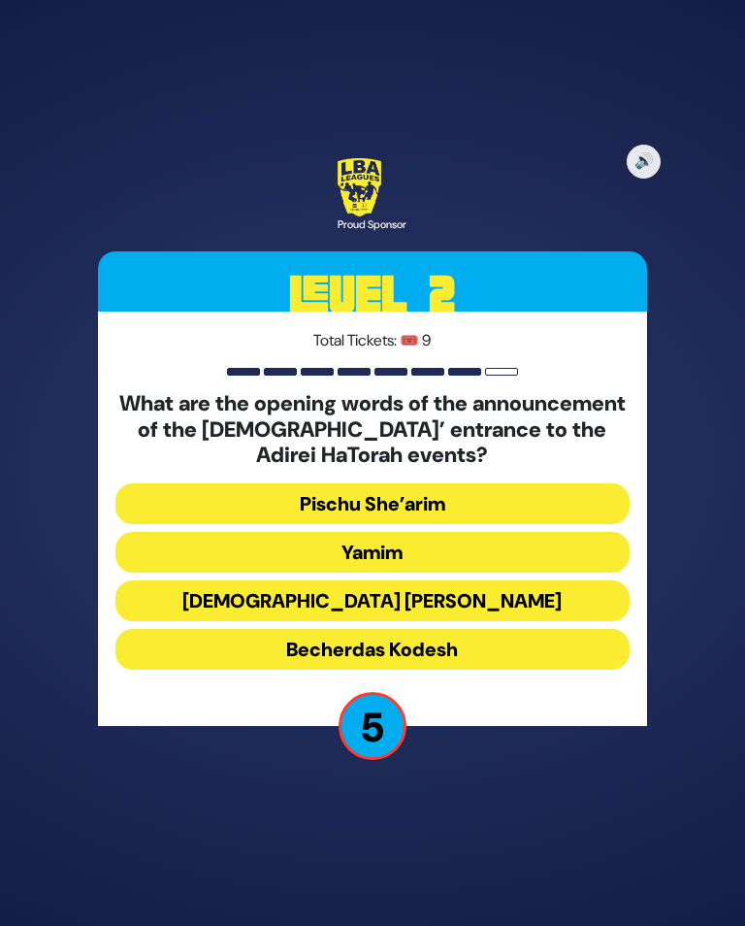
click at [484, 668] on button "Becherdas Kodesh" at bounding box center [372, 649] width 514 height 41
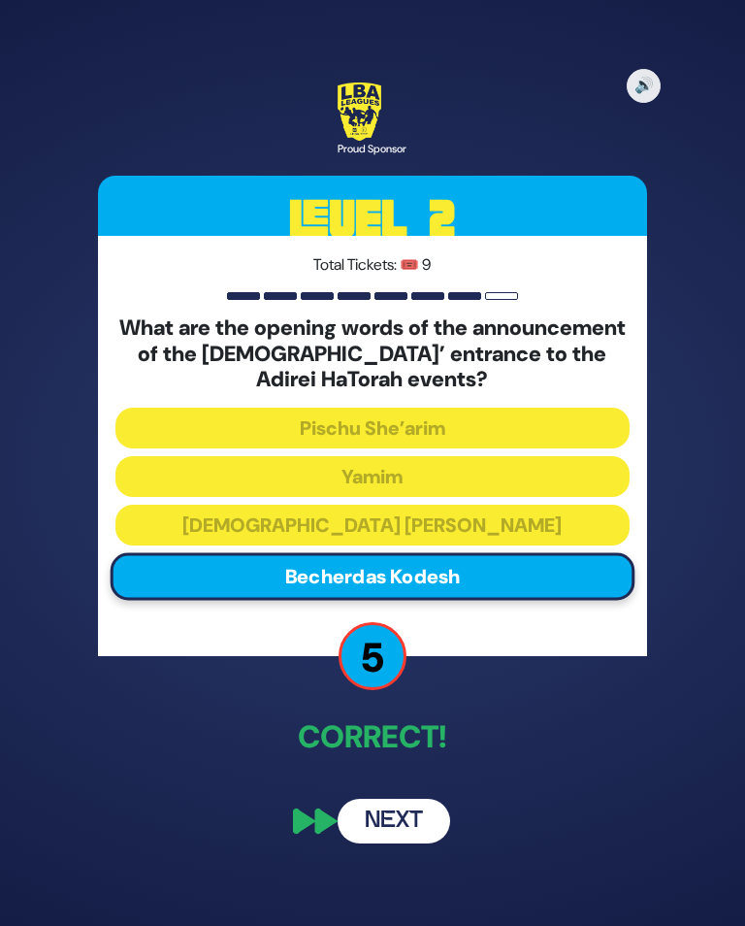
click at [388, 843] on button "Next" at bounding box center [394, 821] width 113 height 45
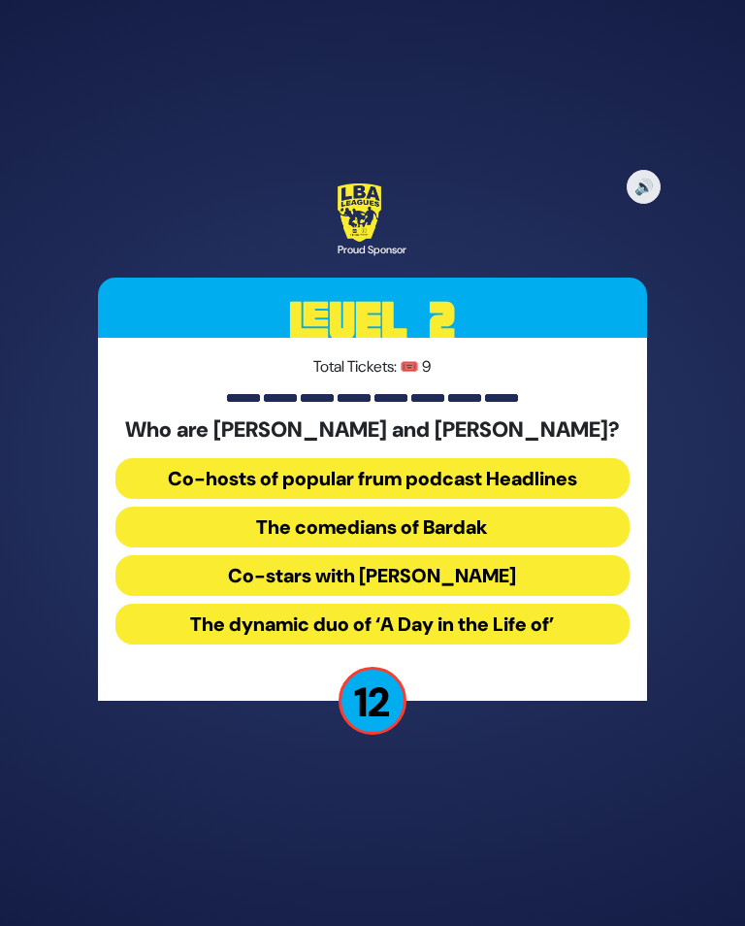
click at [470, 545] on button "The comedians of Bardak" at bounding box center [372, 527] width 514 height 41
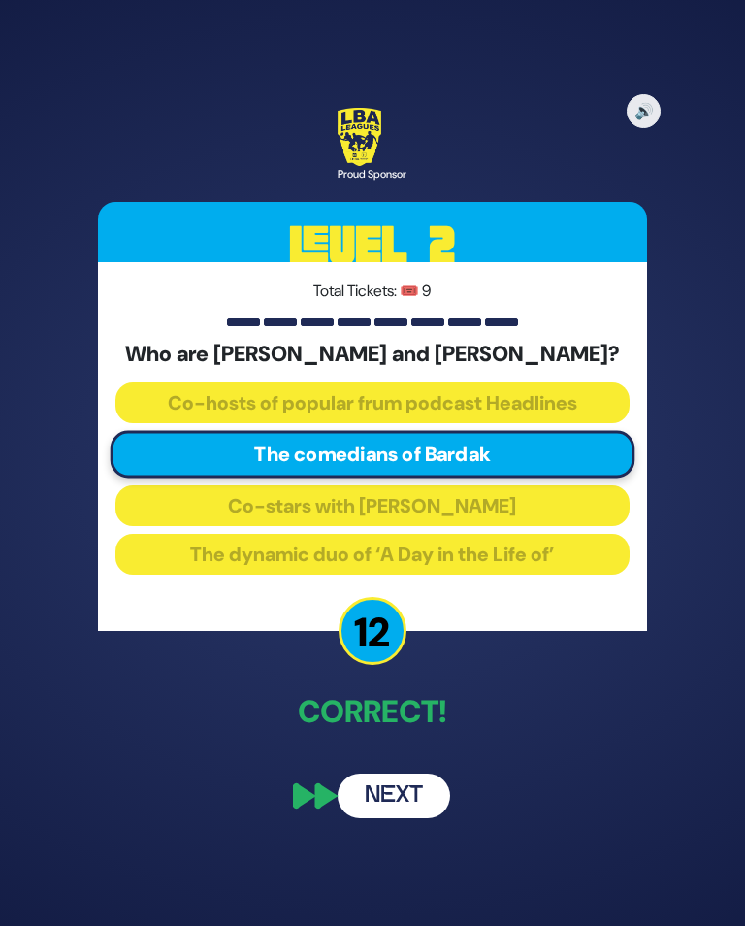
click at [400, 801] on button "Next" at bounding box center [394, 796] width 113 height 45
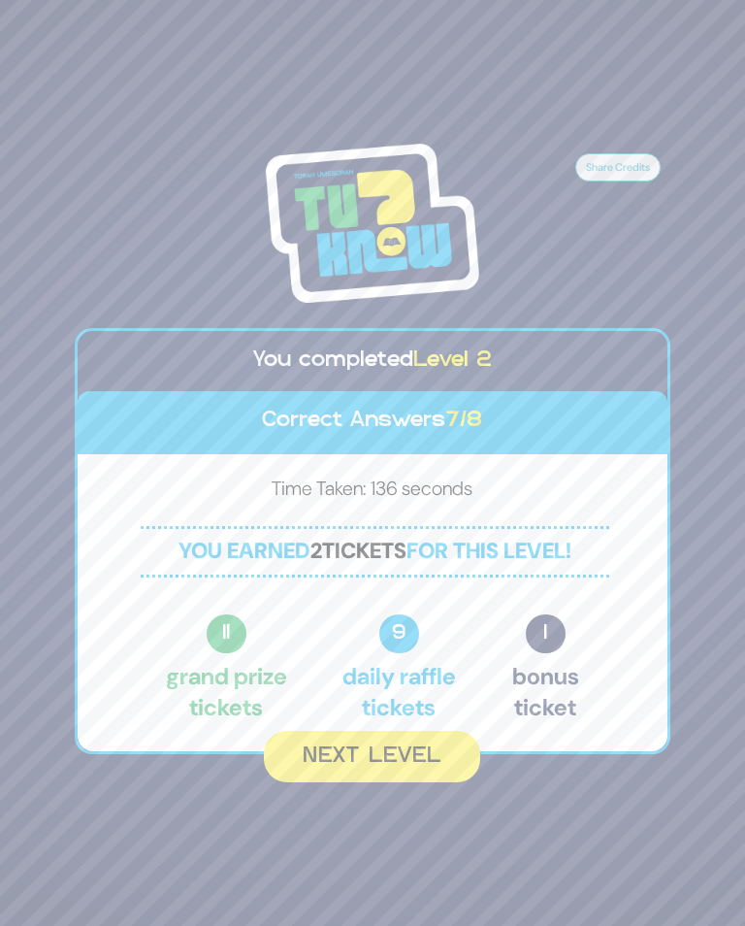
click at [379, 770] on button "Next Level" at bounding box center [372, 756] width 216 height 51
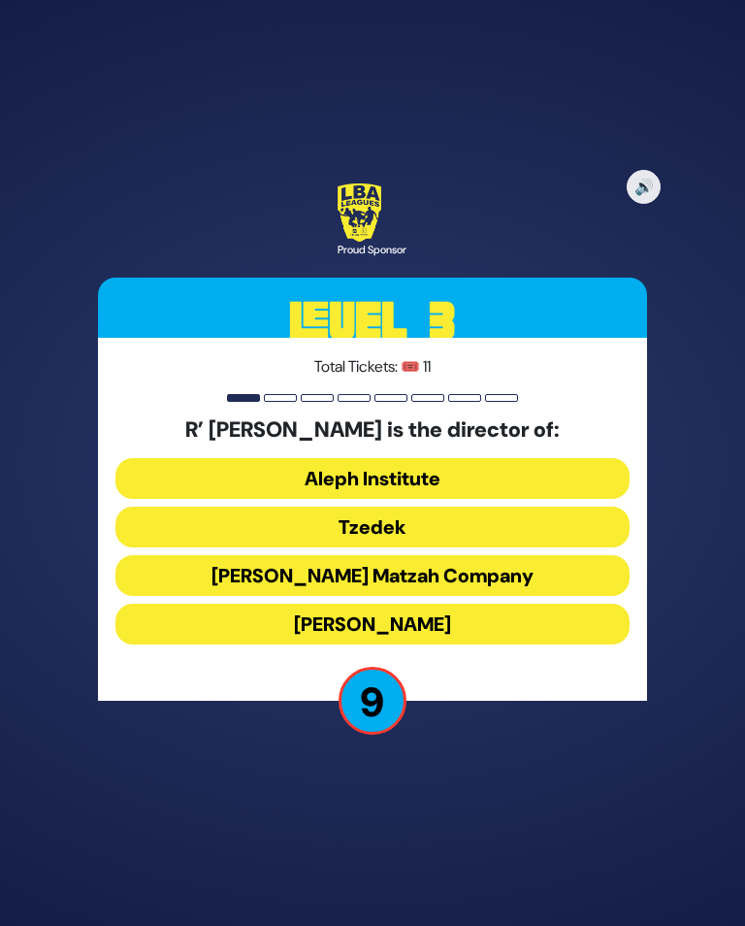
click at [377, 529] on button "Tzedek" at bounding box center [372, 527] width 514 height 41
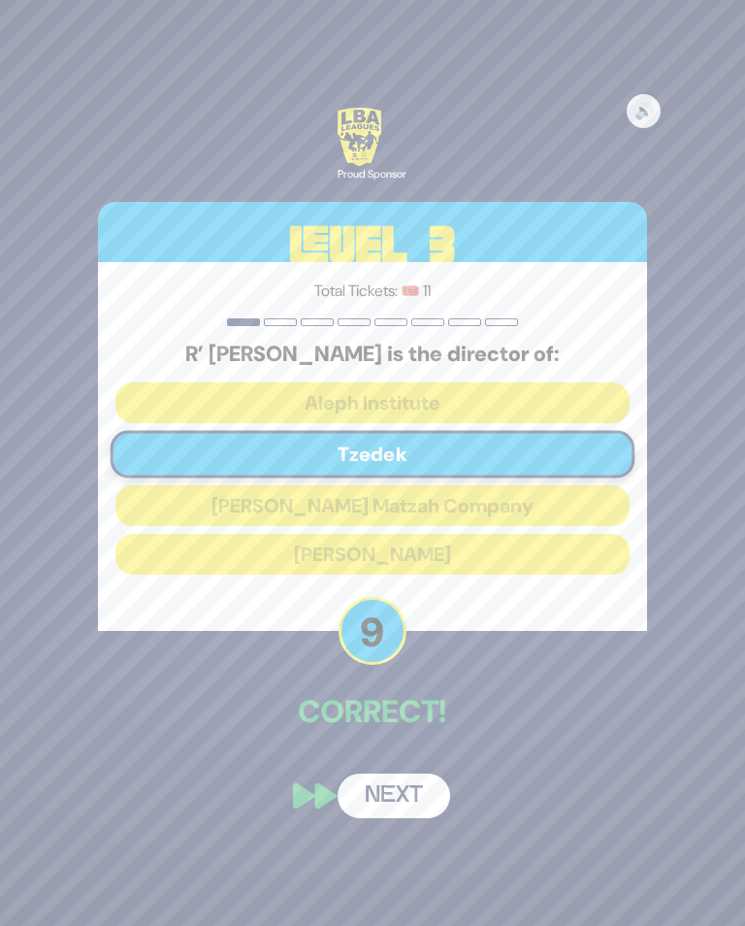
click at [382, 808] on button "Next" at bounding box center [394, 796] width 113 height 45
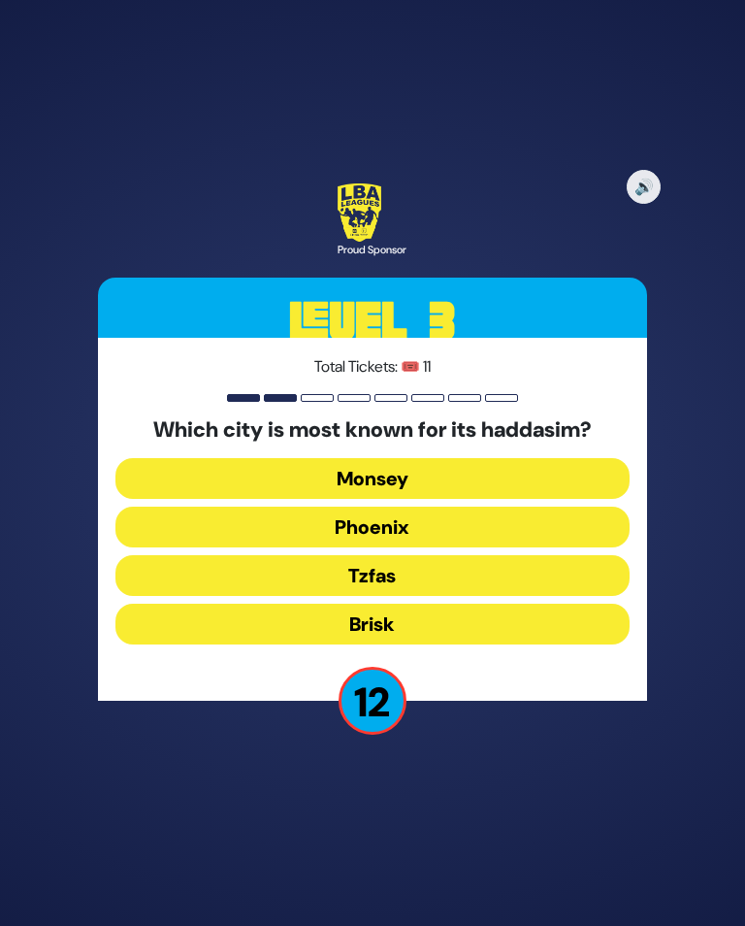
click at [436, 484] on button "Monsey" at bounding box center [372, 478] width 514 height 41
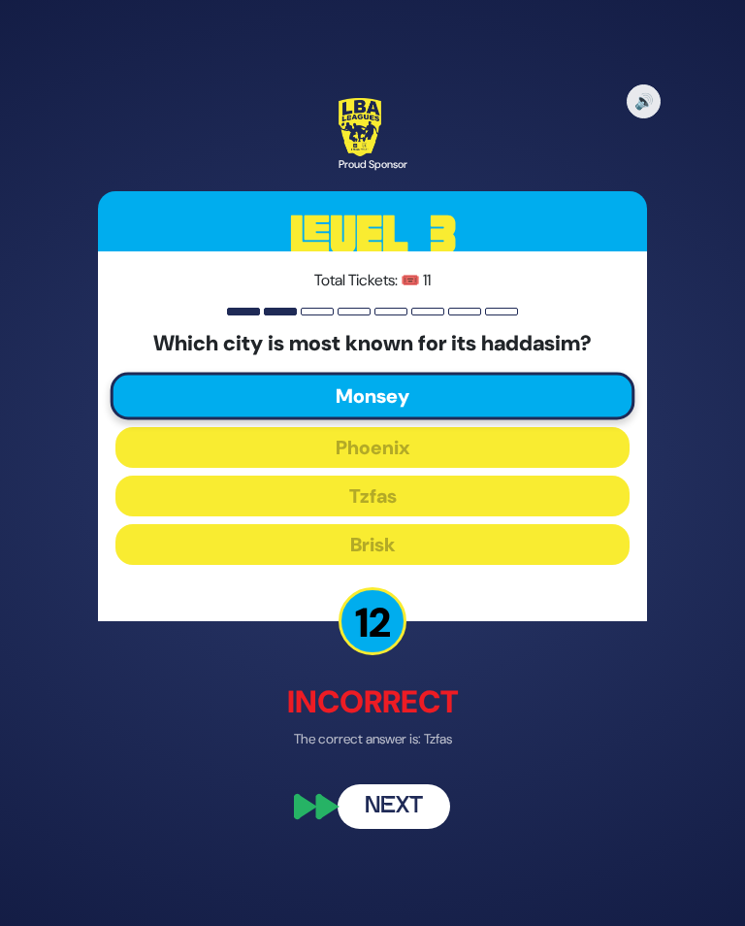
click at [391, 817] on button "Next" at bounding box center [394, 805] width 113 height 45
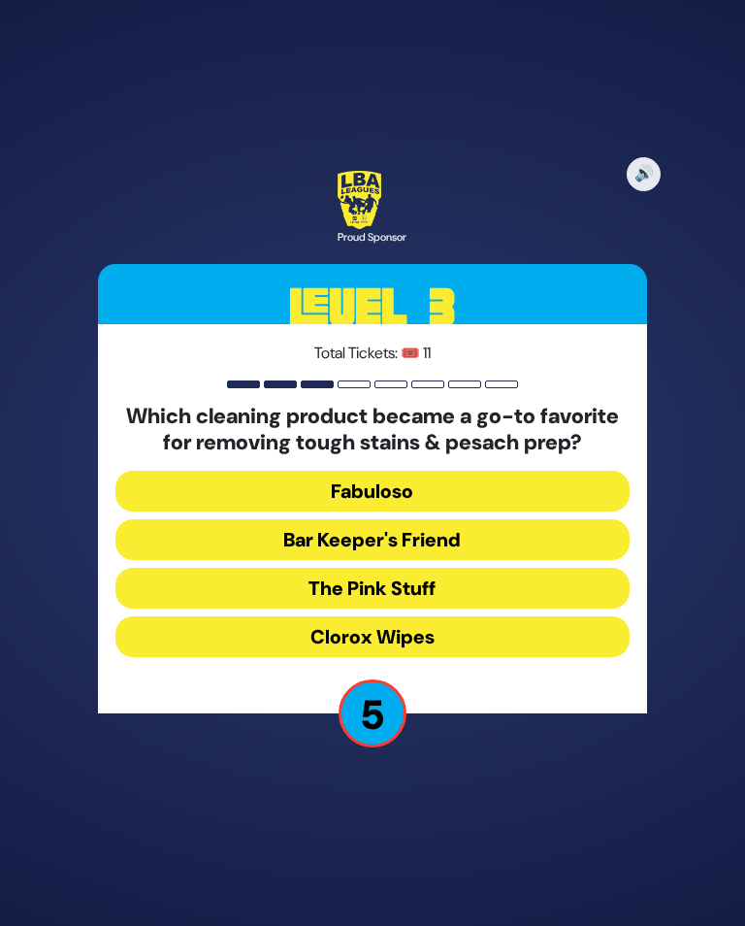
click at [495, 657] on button "Clorox Wipes" at bounding box center [372, 636] width 514 height 41
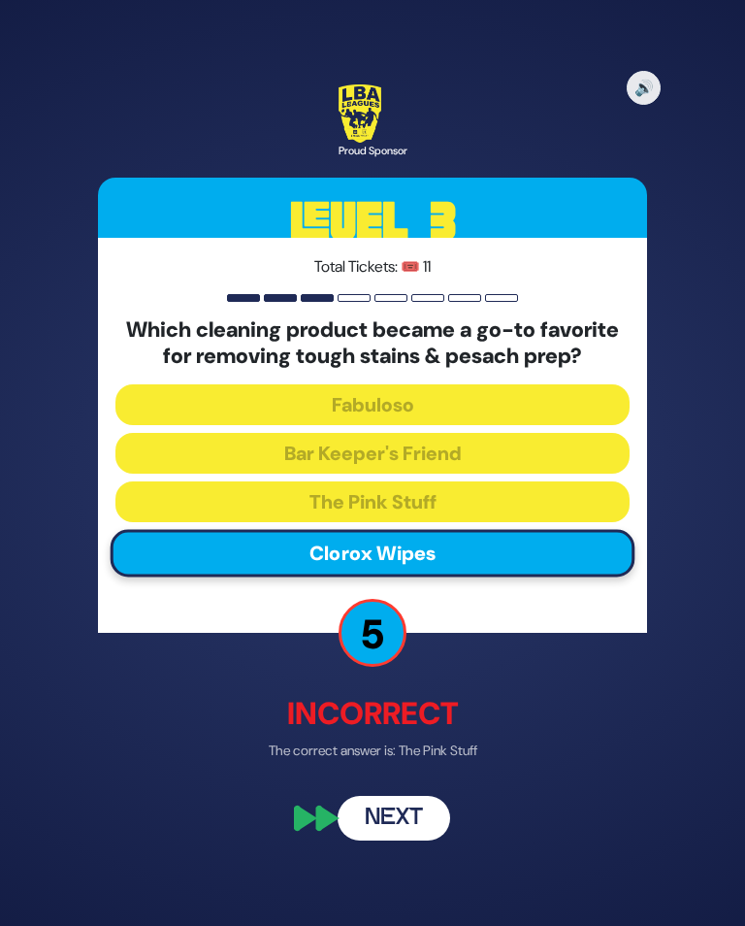
click at [377, 841] on button "Next" at bounding box center [394, 819] width 113 height 45
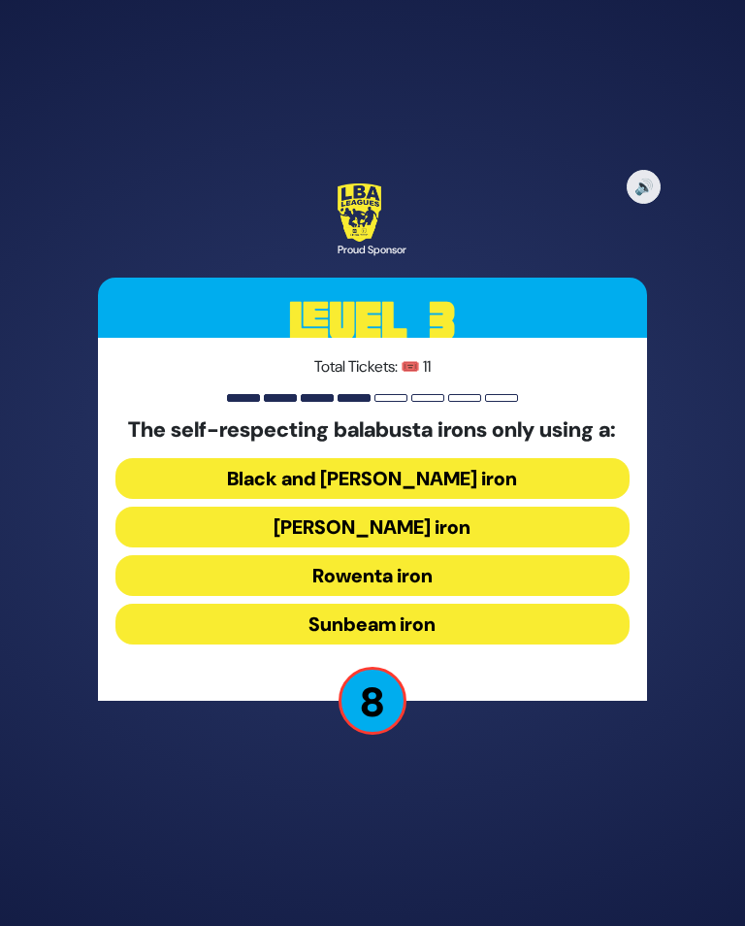
click at [419, 596] on button "Rowenta iron" at bounding box center [372, 575] width 514 height 41
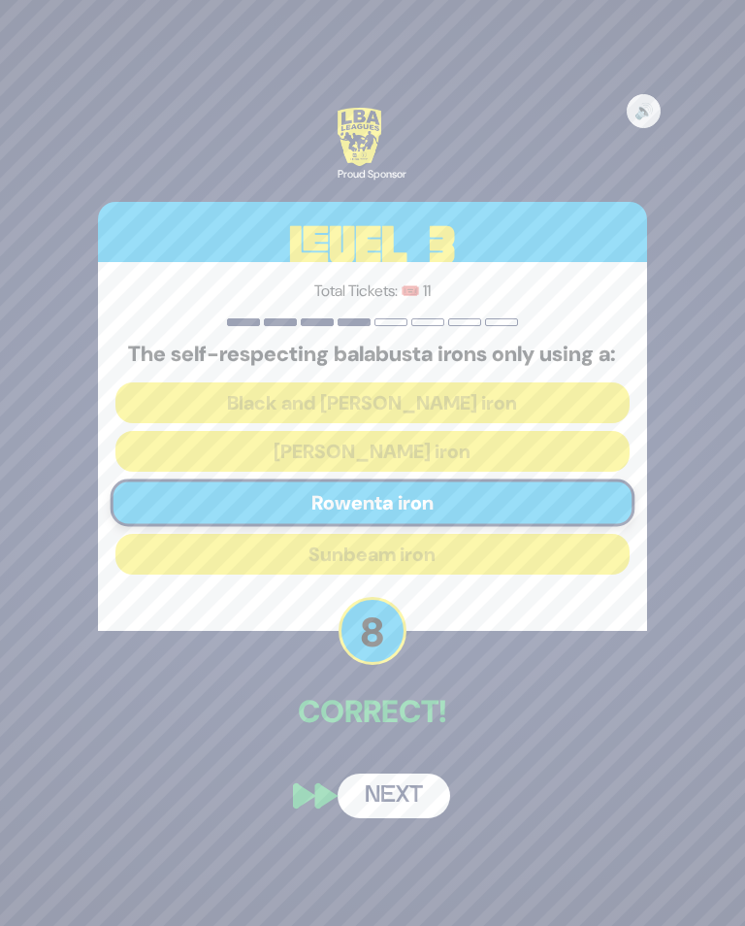
click at [400, 818] on button "Next" at bounding box center [394, 796] width 113 height 45
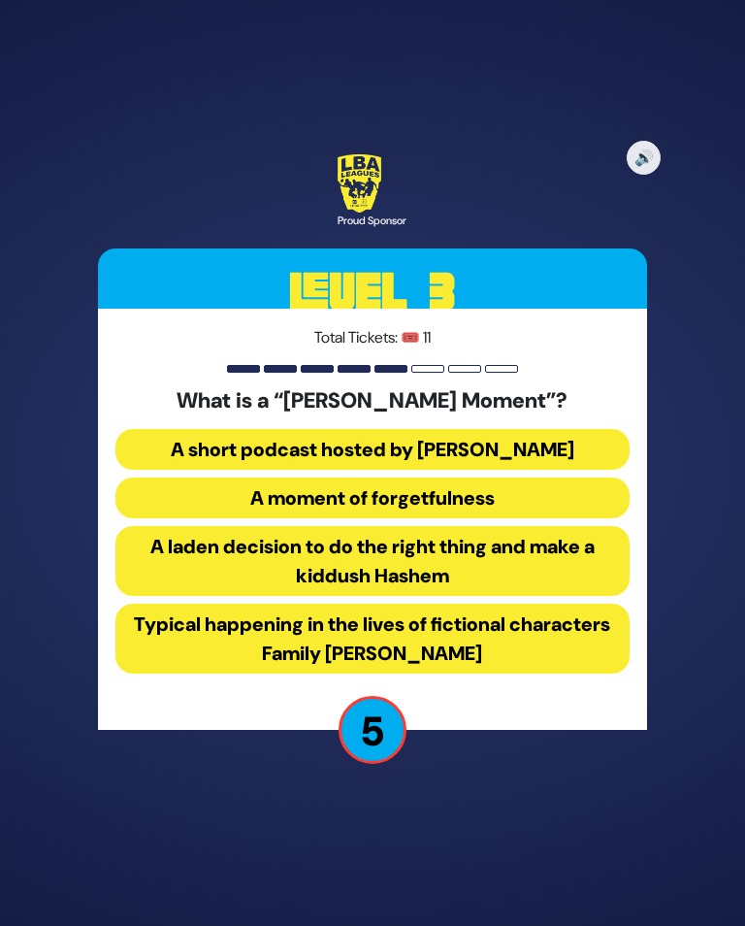
click at [511, 575] on button "A laden decision to do the right thing and make a kiddush Hashem" at bounding box center [372, 561] width 514 height 70
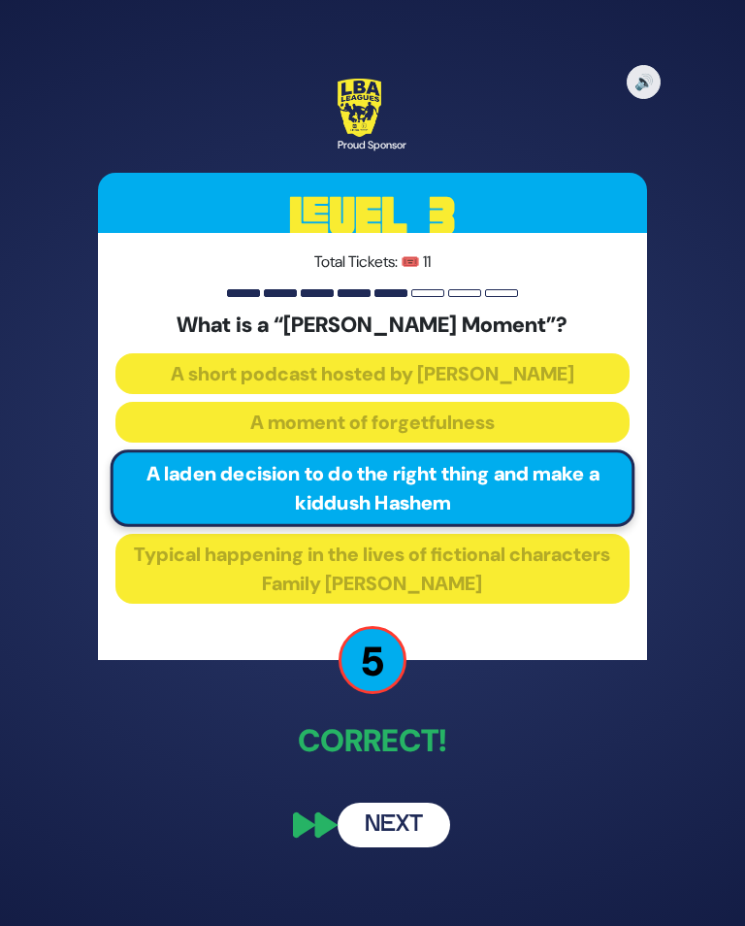
click at [398, 845] on button "Next" at bounding box center [394, 825] width 113 height 45
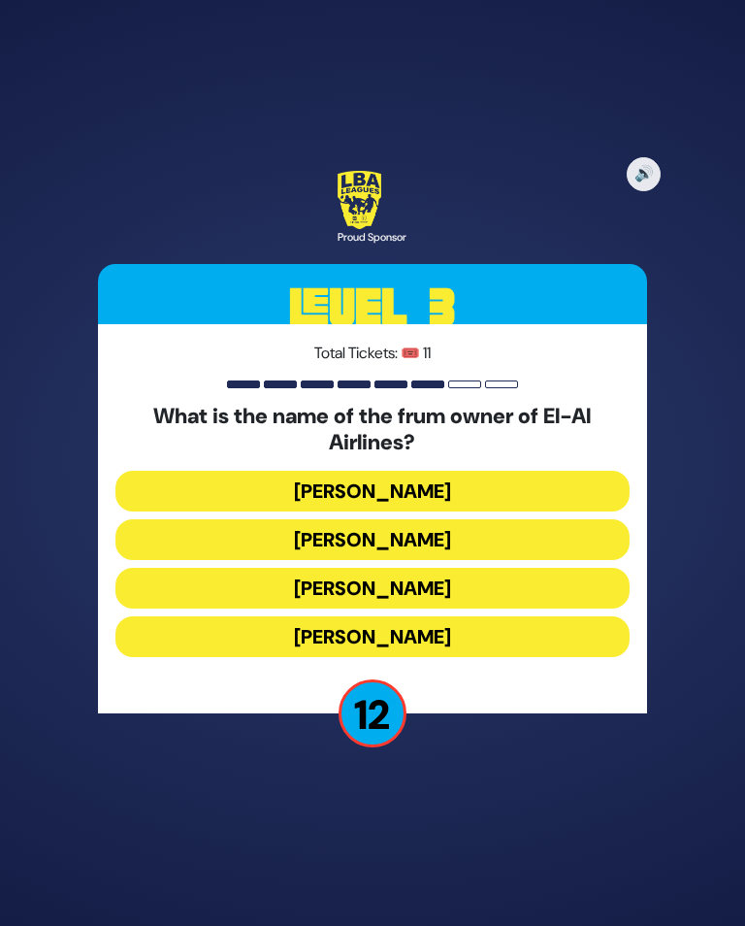
click at [458, 553] on button "Kenny Rosenberg" at bounding box center [372, 539] width 514 height 41
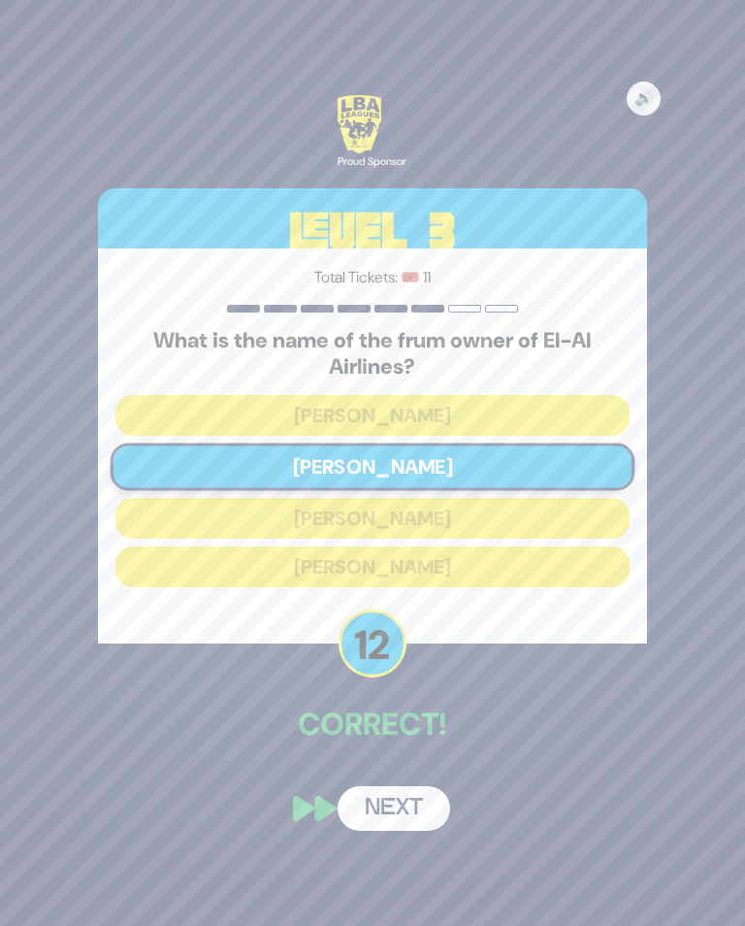
click at [395, 821] on button "Next" at bounding box center [394, 808] width 113 height 45
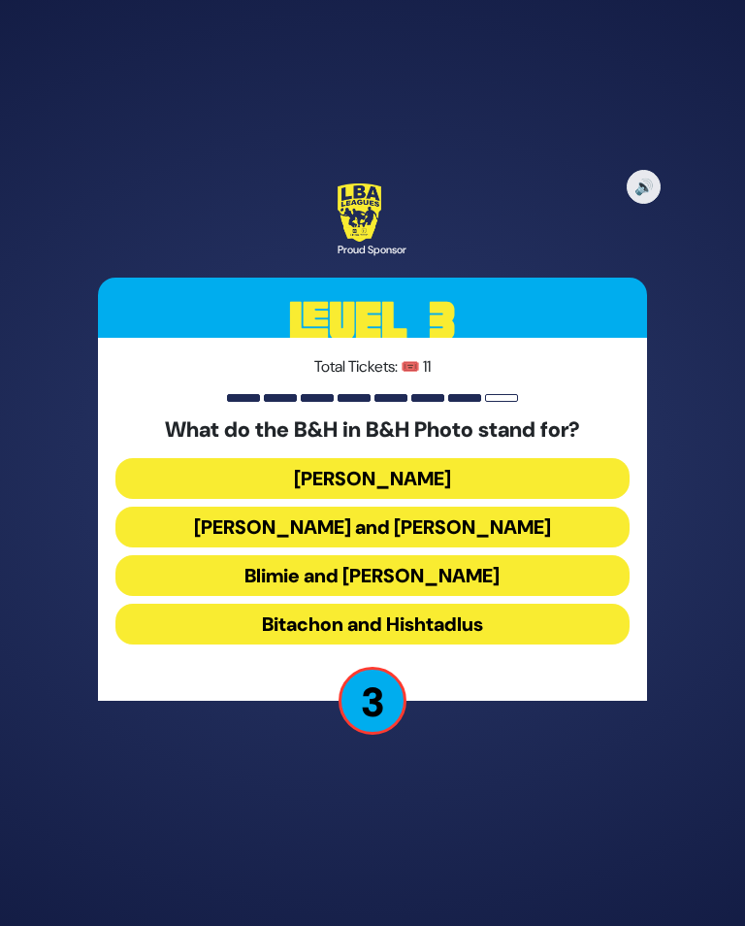
click at [486, 636] on button "Bitachon and Hishtadlus" at bounding box center [372, 624] width 514 height 41
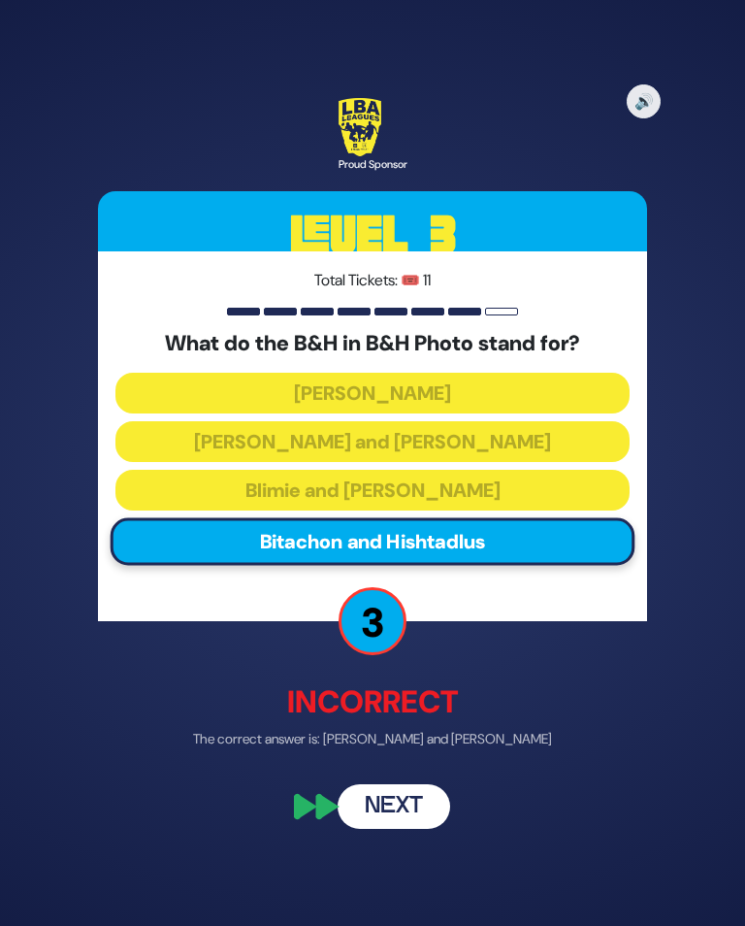
click at [398, 821] on button "Next" at bounding box center [394, 805] width 113 height 45
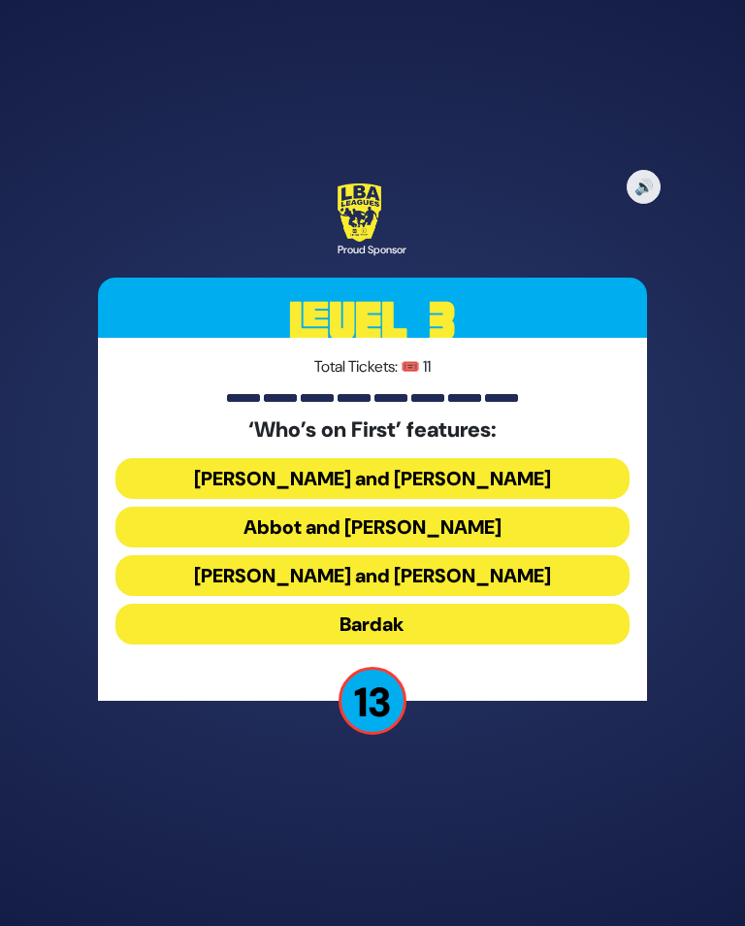
click at [504, 537] on button "Abbot and Costello" at bounding box center [372, 527] width 514 height 41
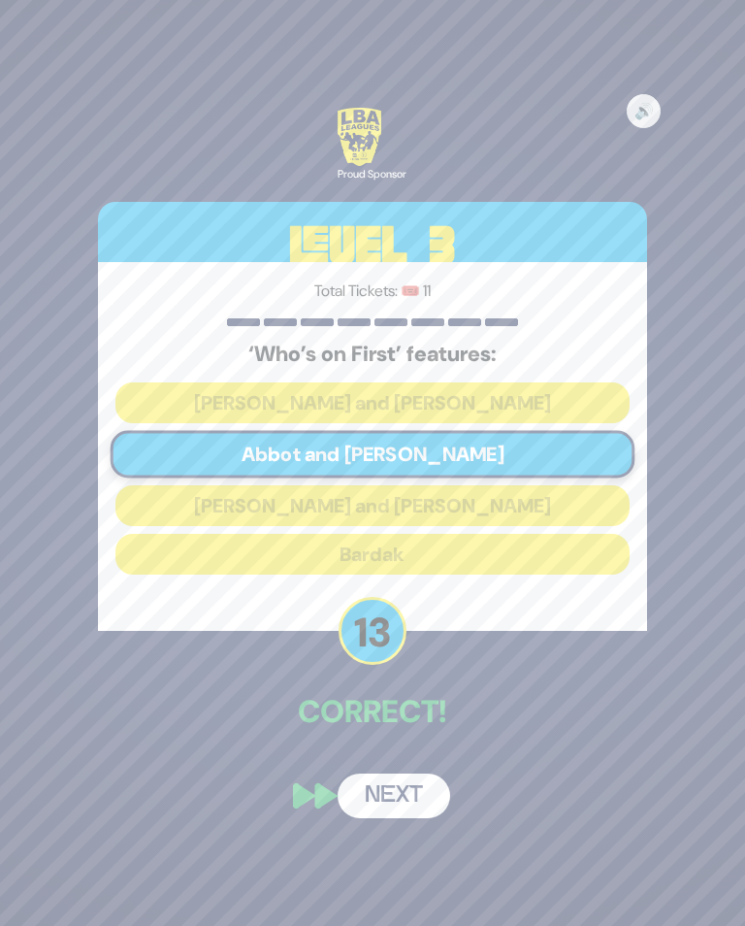
click at [379, 773] on div "🔊 Proud Sponsor Level 3 Total Tickets: 🎟️ 11 ‘Who’s on First’ features: Laurel …" at bounding box center [373, 462] width 596 height 757
click at [398, 817] on button "Next" at bounding box center [394, 796] width 113 height 45
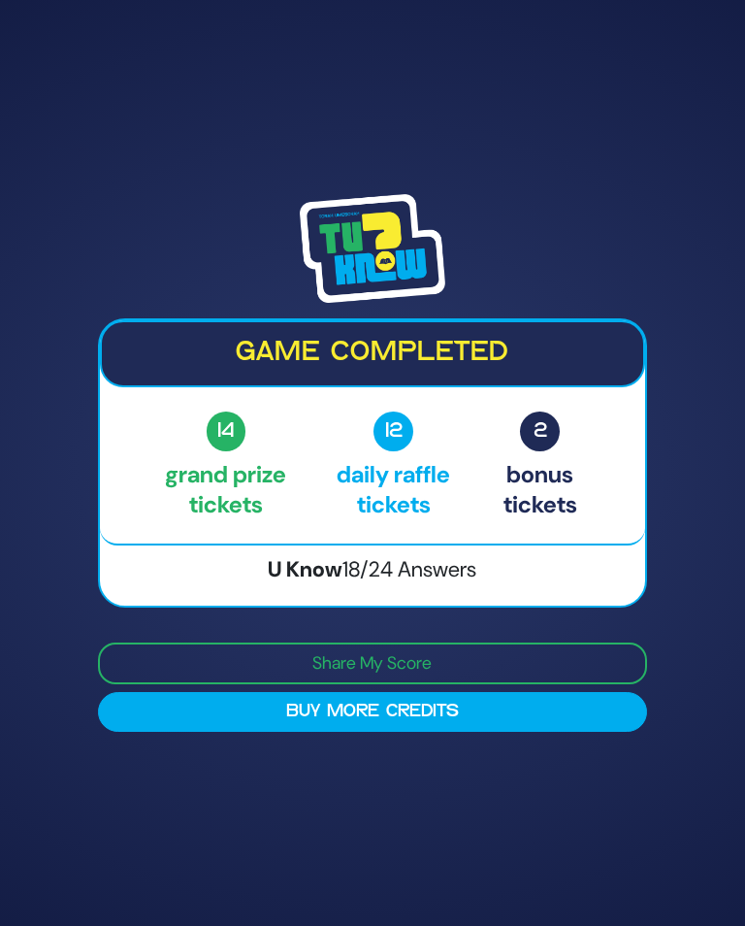
click at [461, 724] on button "Buy More Credits" at bounding box center [372, 712] width 549 height 40
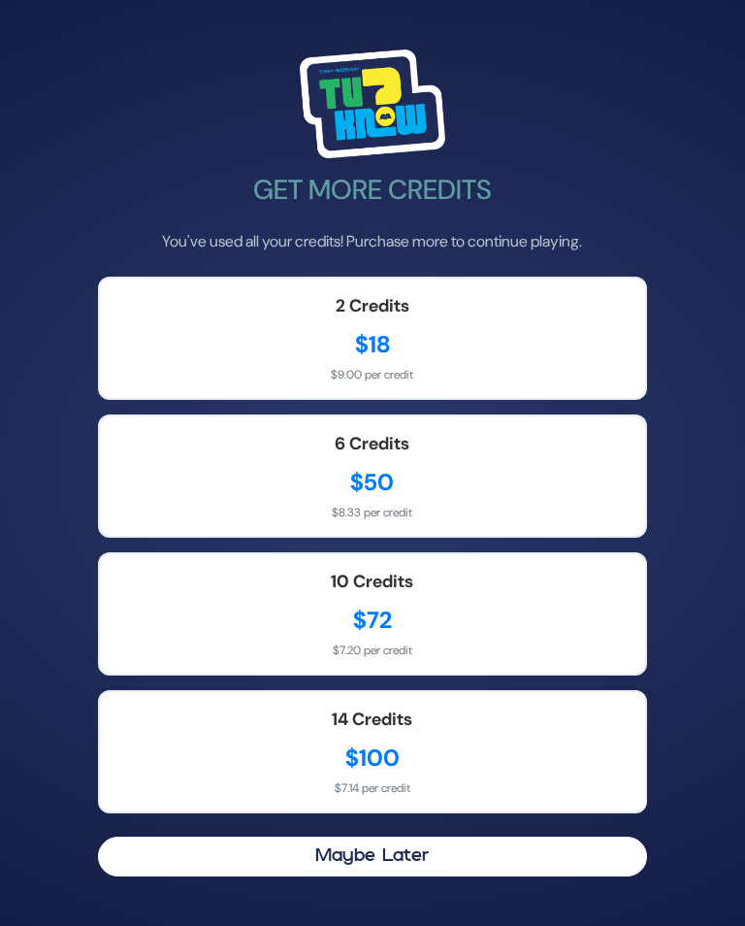
click at [447, 336] on div "2 Credits $18 $9.00 per credit" at bounding box center [372, 338] width 549 height 123
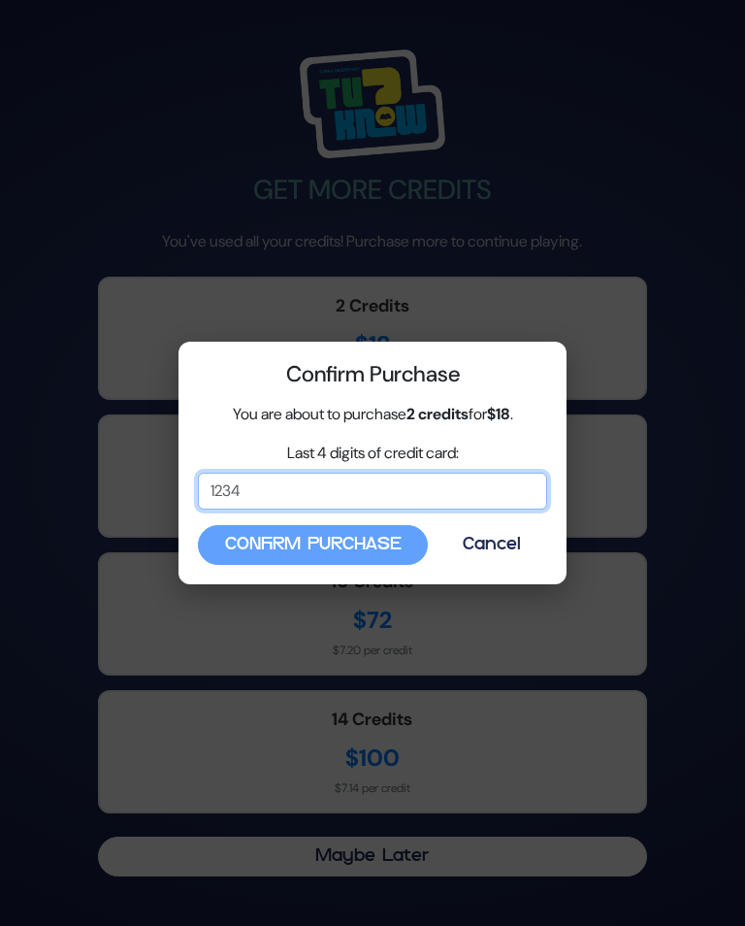
click at [446, 487] on input "Last 4 digits of credit card:" at bounding box center [372, 491] width 349 height 37
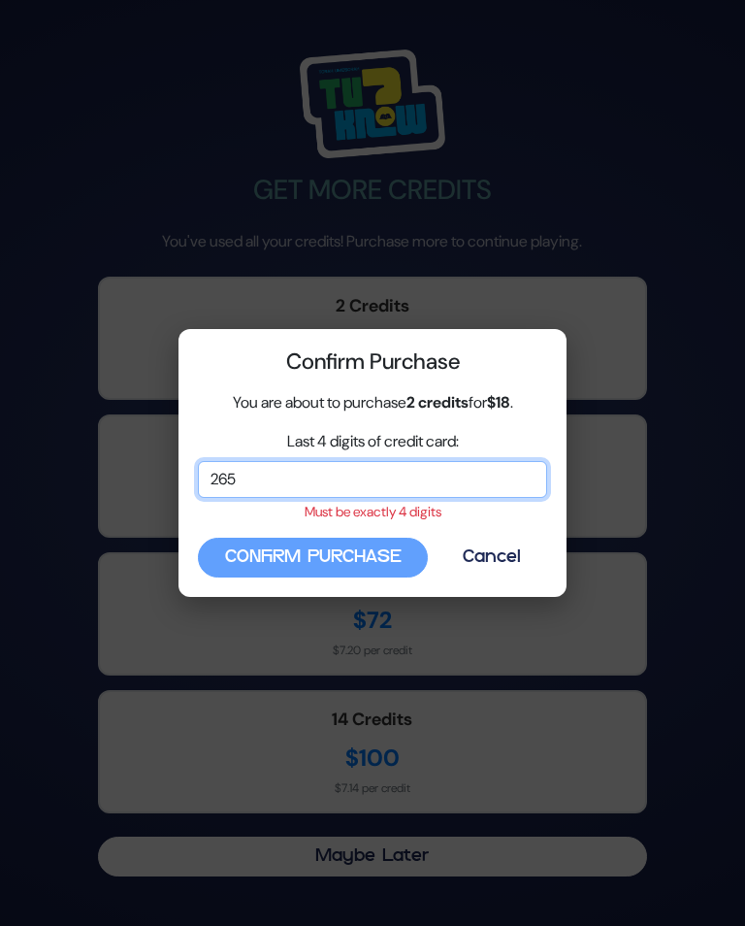
type input "2655"
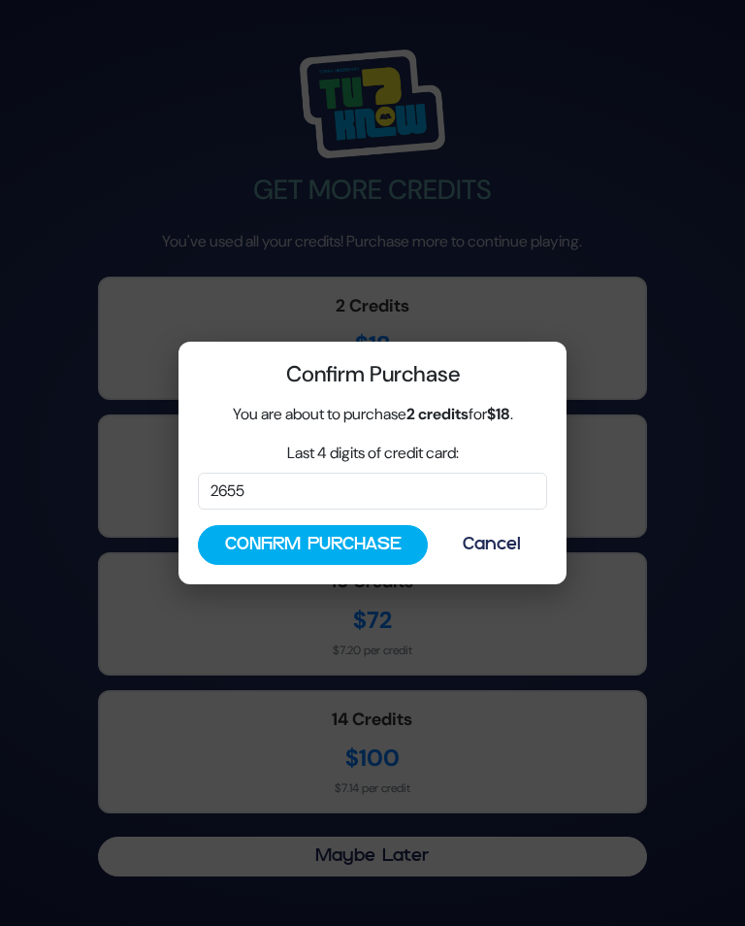
click at [346, 544] on button "Confirm Purchase" at bounding box center [313, 545] width 230 height 40
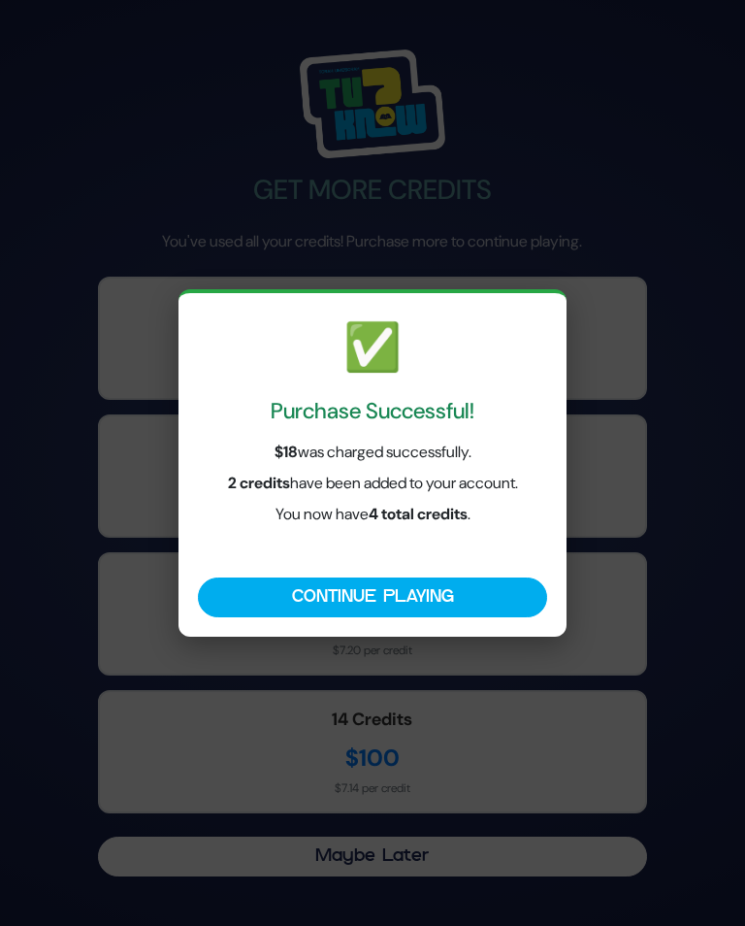
click at [446, 581] on button "Continue Playing" at bounding box center [372, 597] width 349 height 40
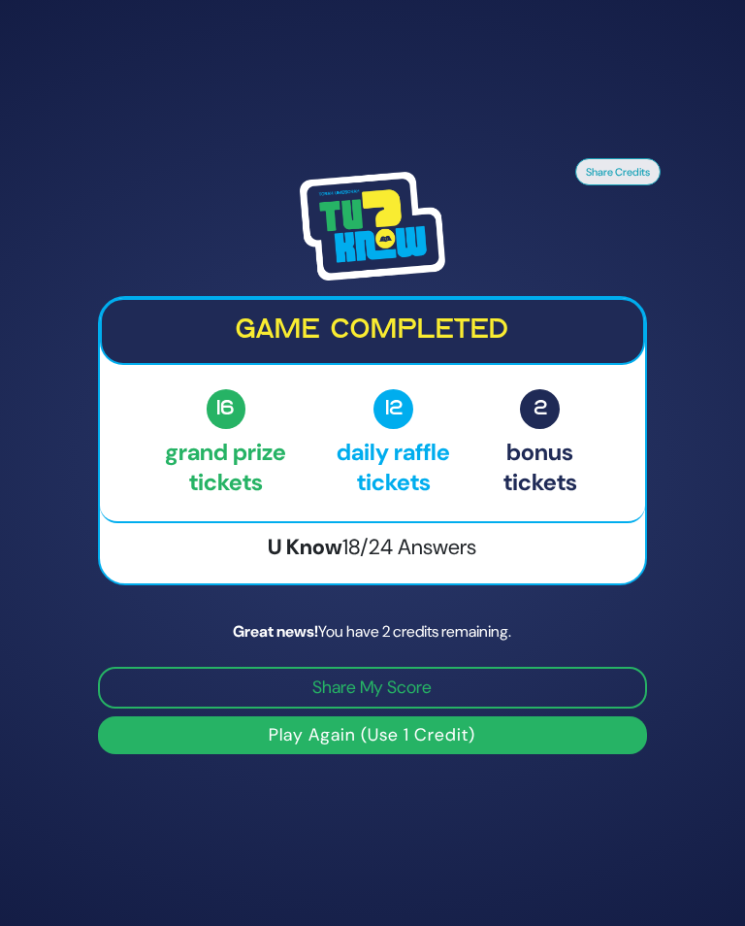
click at [456, 754] on button "Play Again (Use 1 Credit)" at bounding box center [372, 735] width 549 height 38
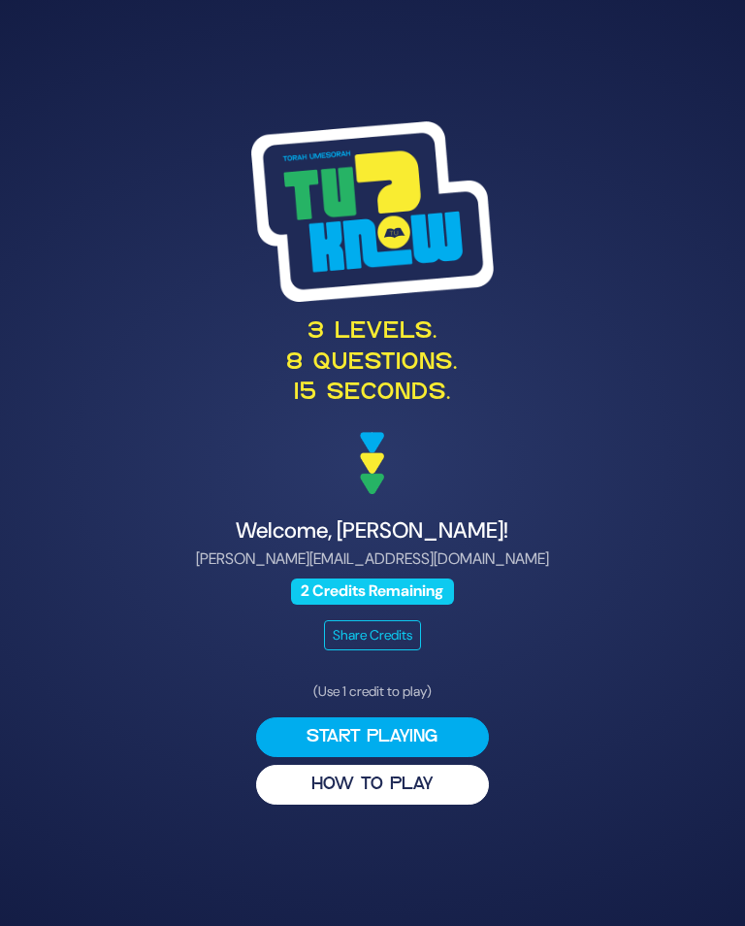
click at [417, 748] on button "Start Playing" at bounding box center [372, 737] width 233 height 40
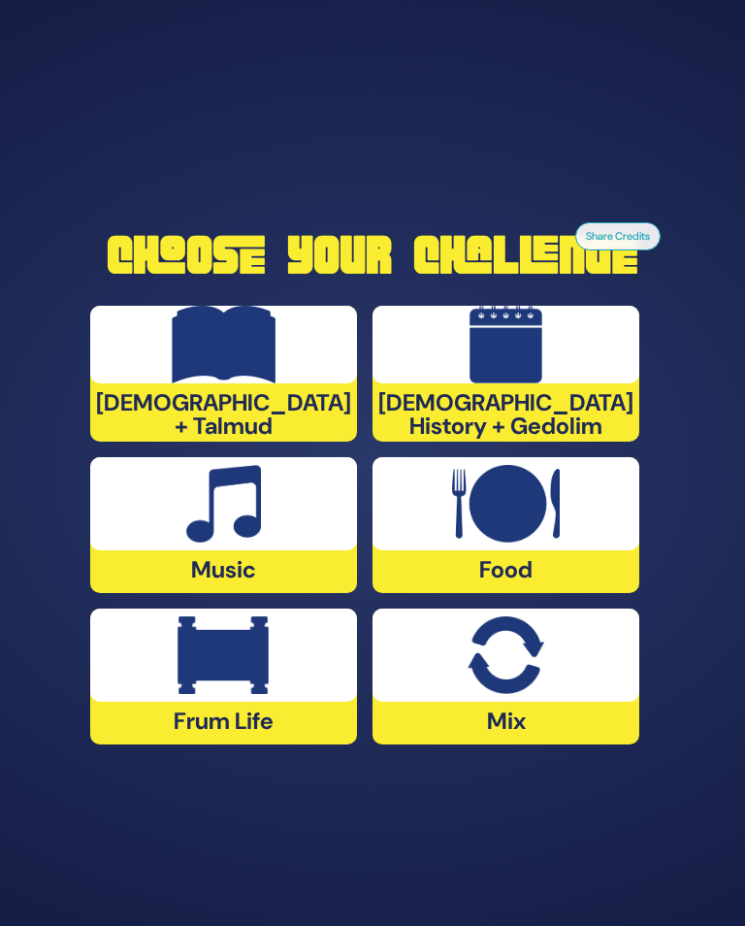
click at [511, 669] on img at bounding box center [506, 655] width 76 height 78
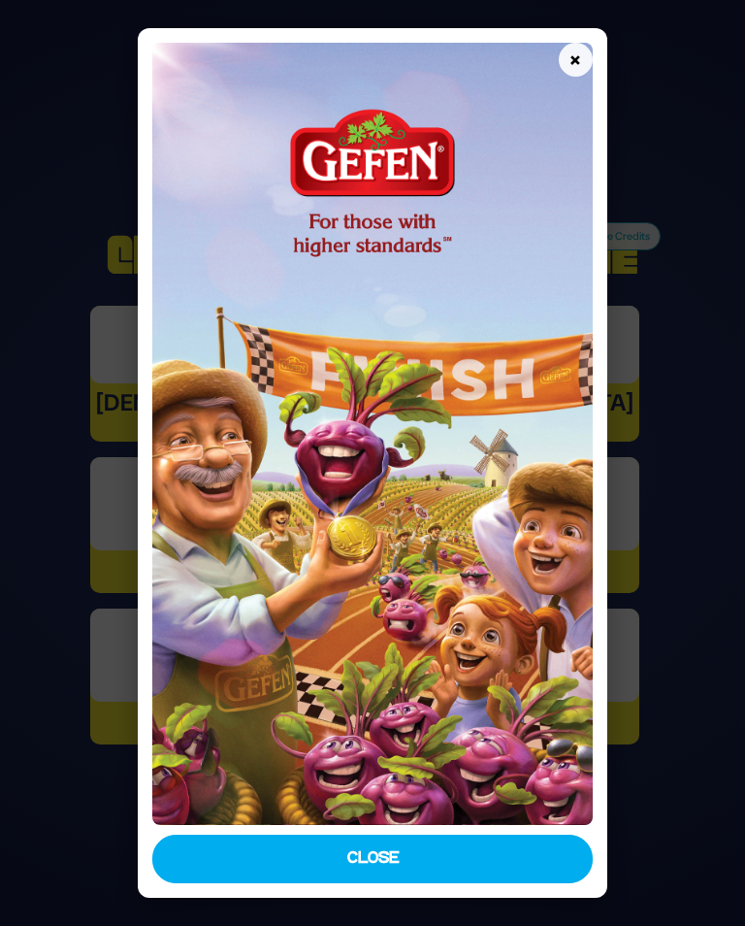
click at [448, 871] on button "Close" at bounding box center [372, 859] width 441 height 49
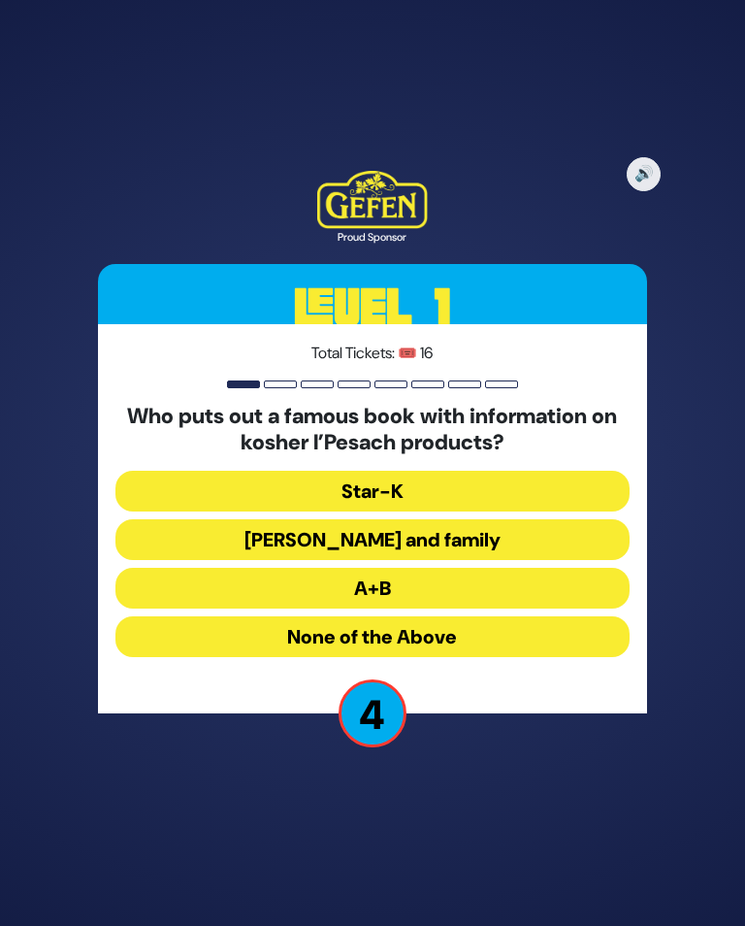
click at [512, 598] on button "A+B" at bounding box center [372, 588] width 514 height 41
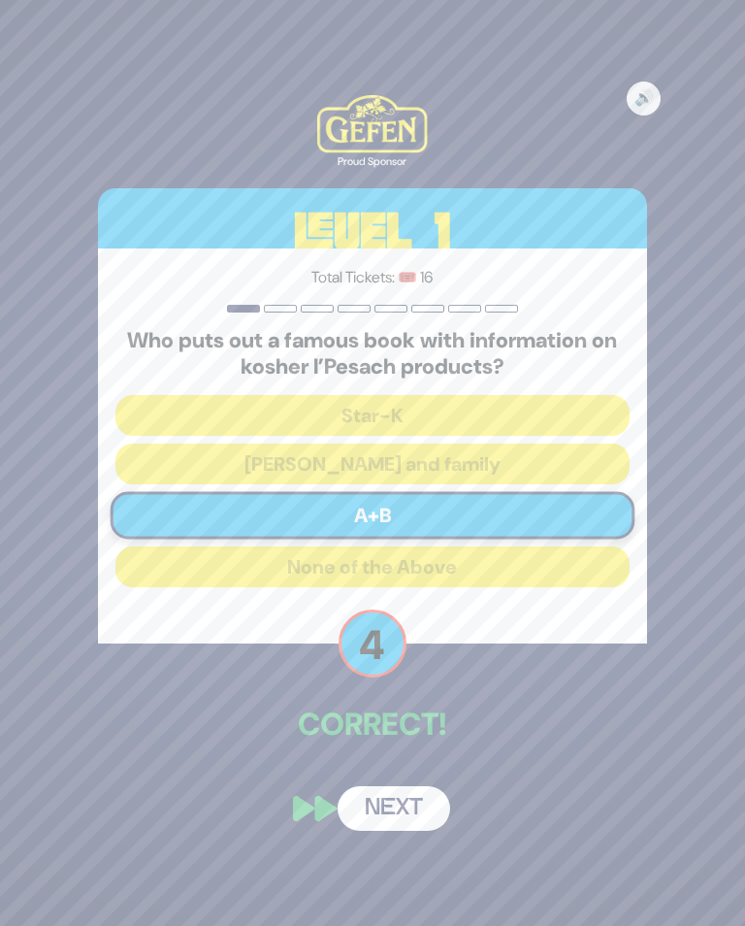
click at [400, 819] on button "Next" at bounding box center [394, 808] width 113 height 45
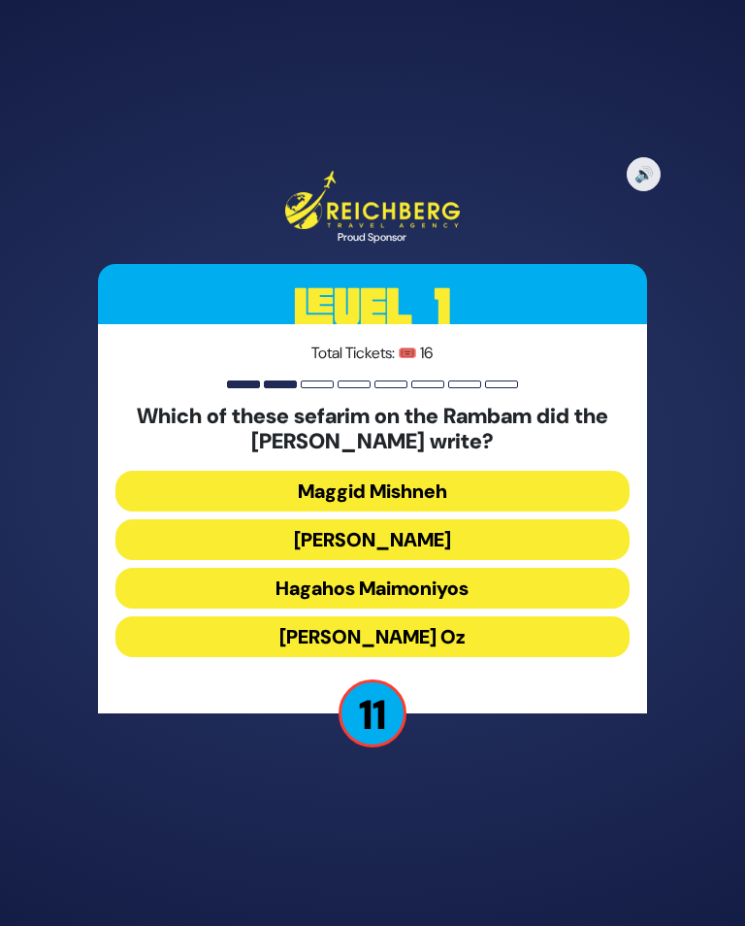
click at [449, 548] on button "Kesef Mishneh" at bounding box center [372, 539] width 514 height 41
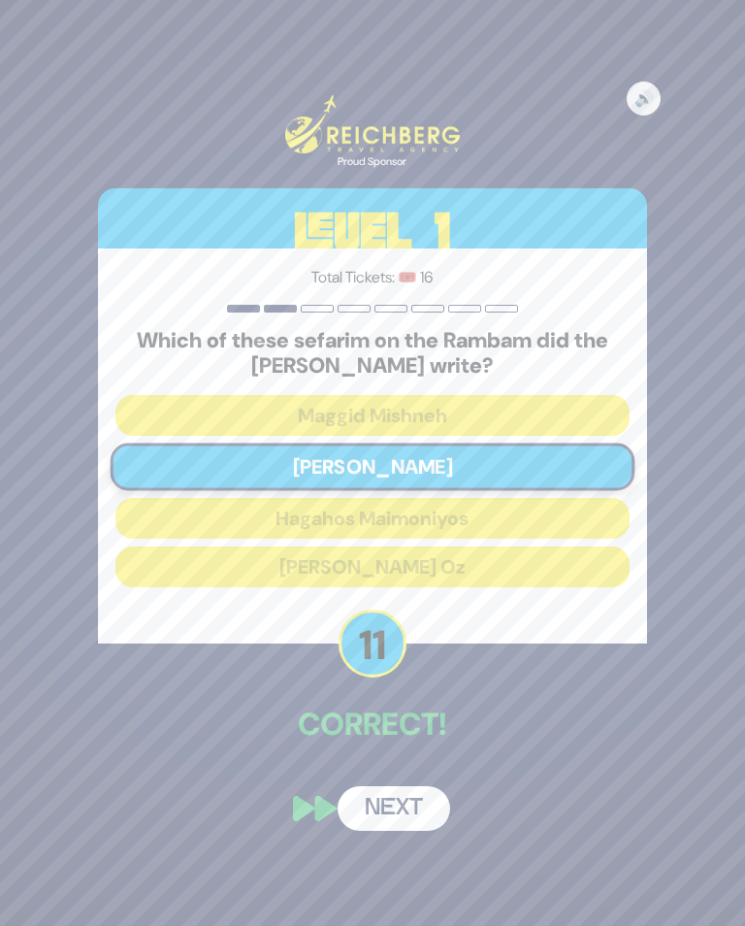
click at [390, 821] on button "Next" at bounding box center [394, 808] width 113 height 45
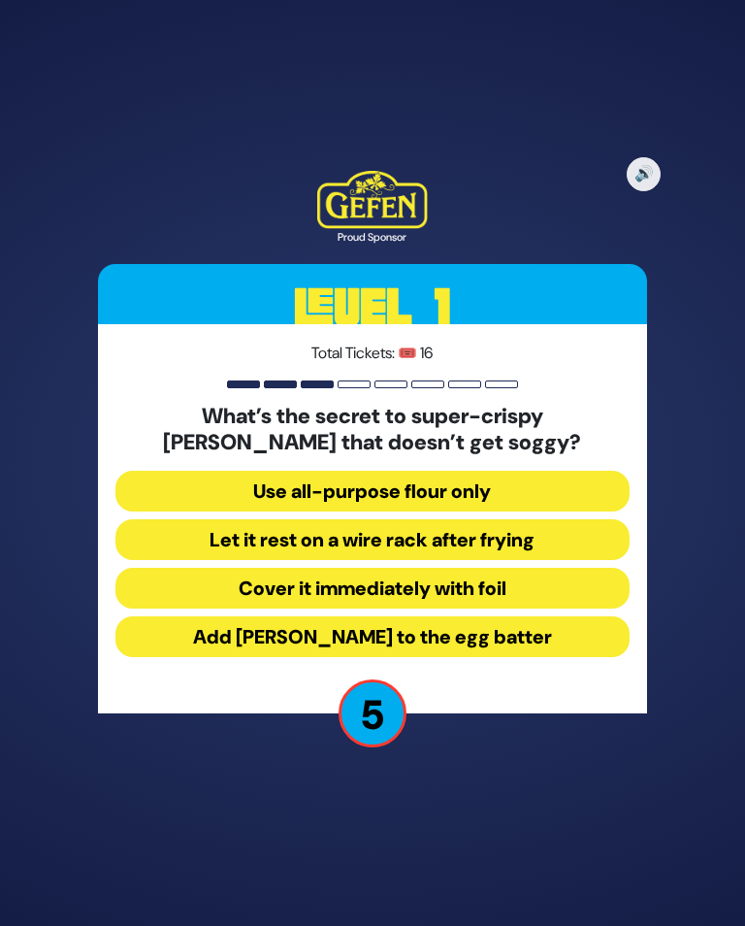
click at [544, 550] on button "Let it rest on a wire rack after frying" at bounding box center [372, 539] width 514 height 41
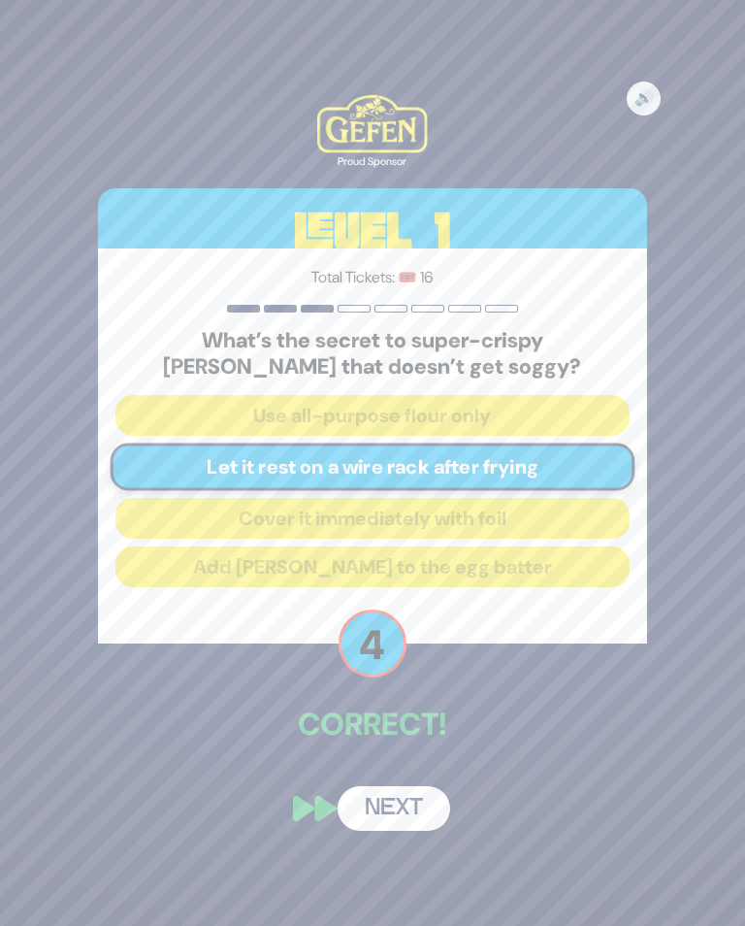
click at [393, 809] on button "Next" at bounding box center [394, 808] width 113 height 45
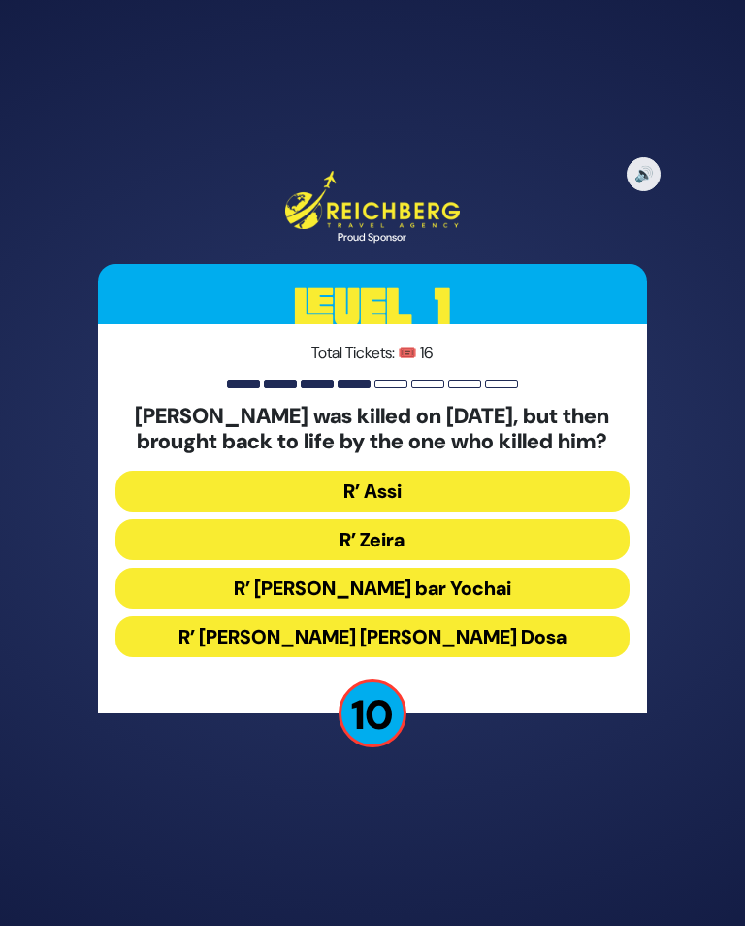
click at [521, 541] on button "R’ Zeira" at bounding box center [372, 539] width 514 height 41
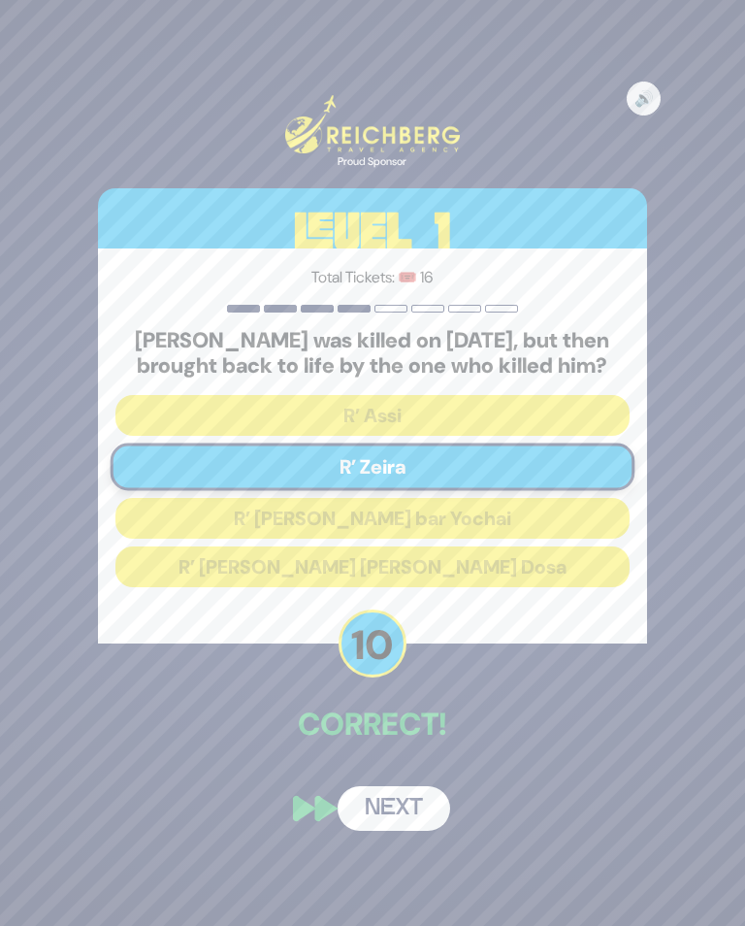
click at [392, 826] on button "Next" at bounding box center [394, 808] width 113 height 45
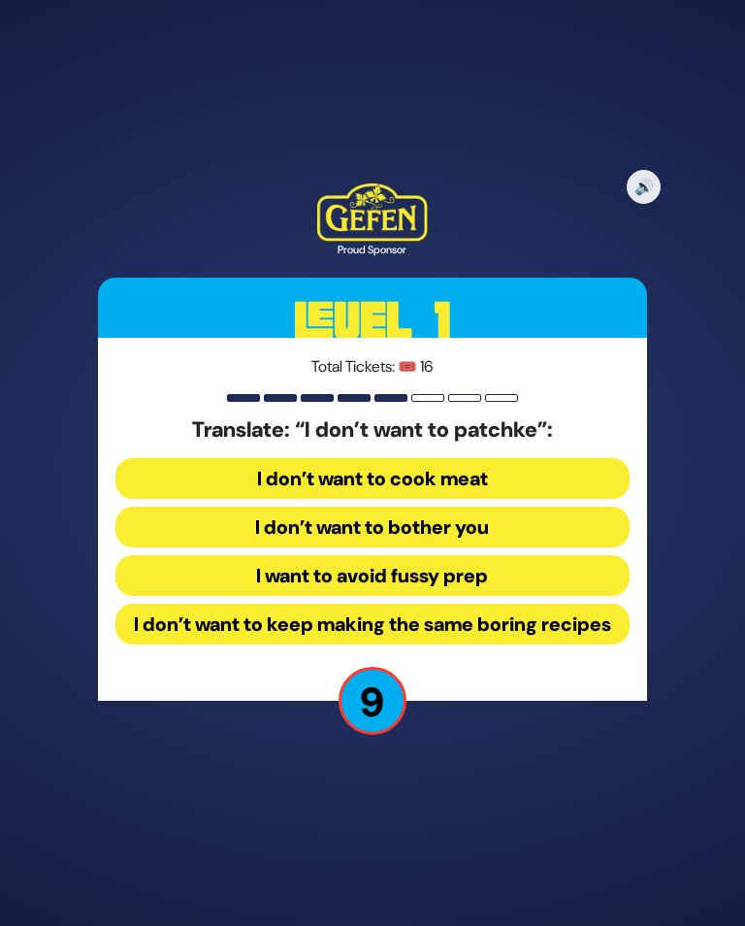
click at [505, 591] on button "I want to avoid fussy prep" at bounding box center [372, 575] width 514 height 41
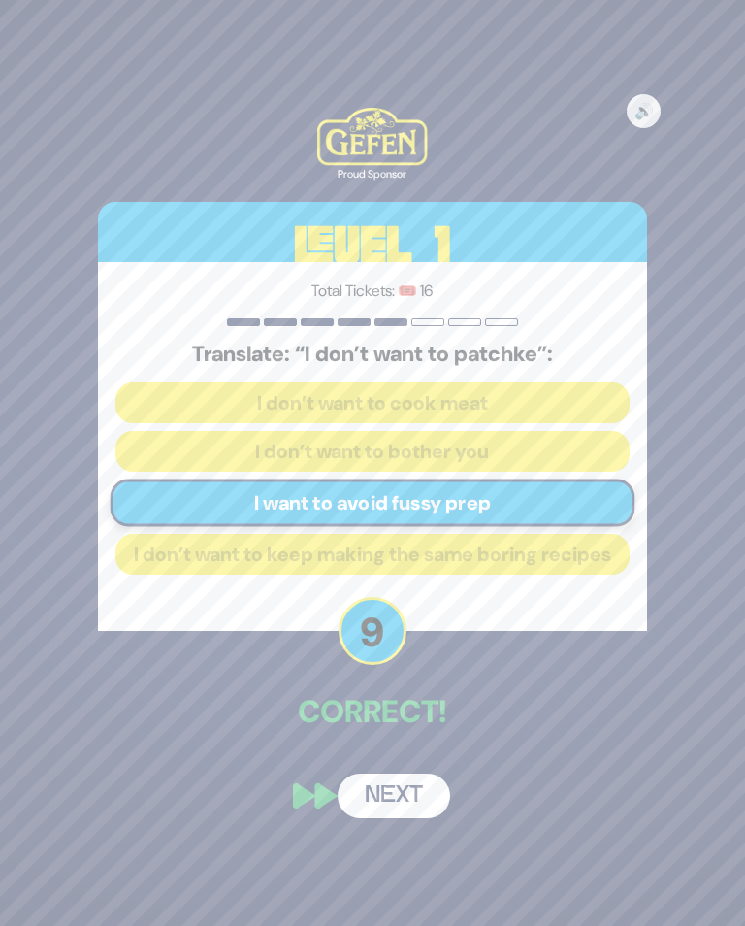
click at [399, 801] on button "Next" at bounding box center [394, 796] width 113 height 45
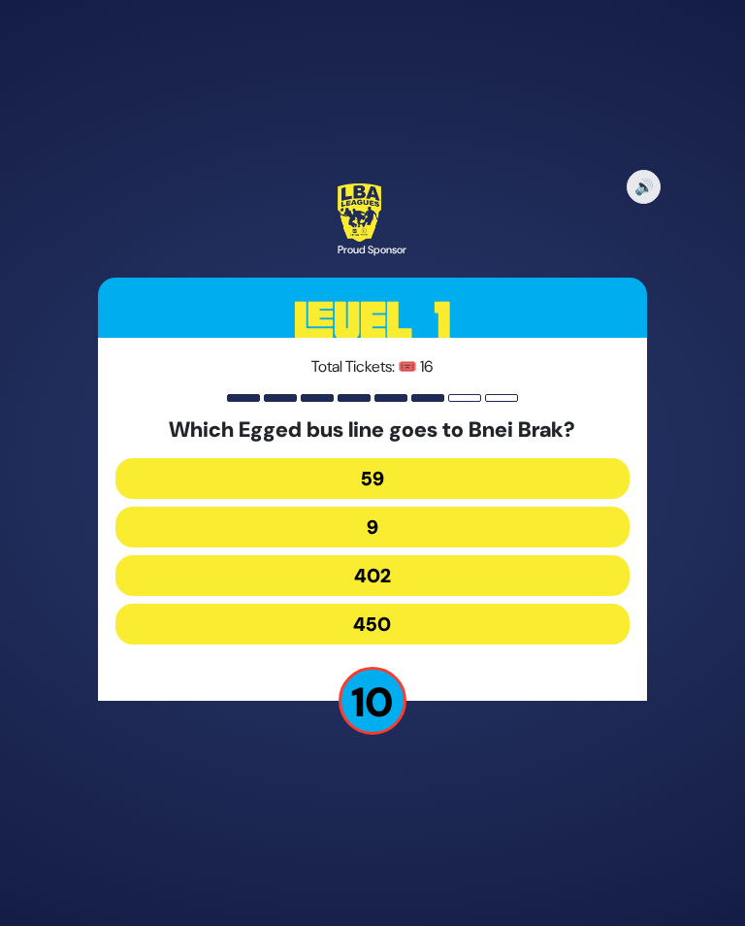
click at [480, 584] on button "402" at bounding box center [372, 575] width 514 height 41
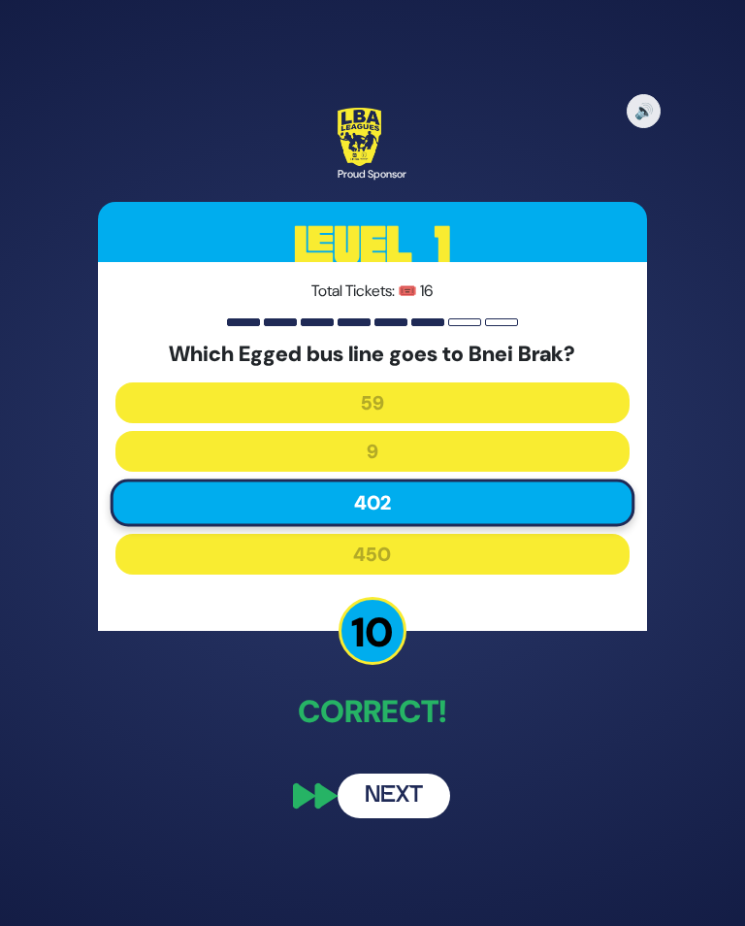
click at [376, 799] on button "Next" at bounding box center [394, 796] width 113 height 45
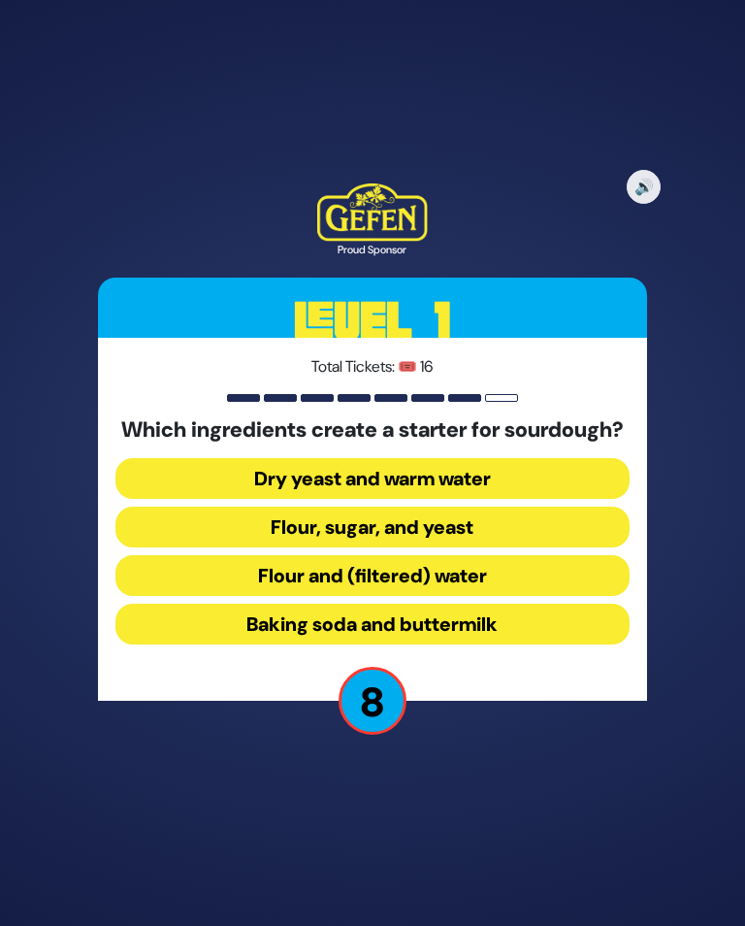
click at [510, 596] on button "Flour and (filtered) water" at bounding box center [372, 575] width 514 height 41
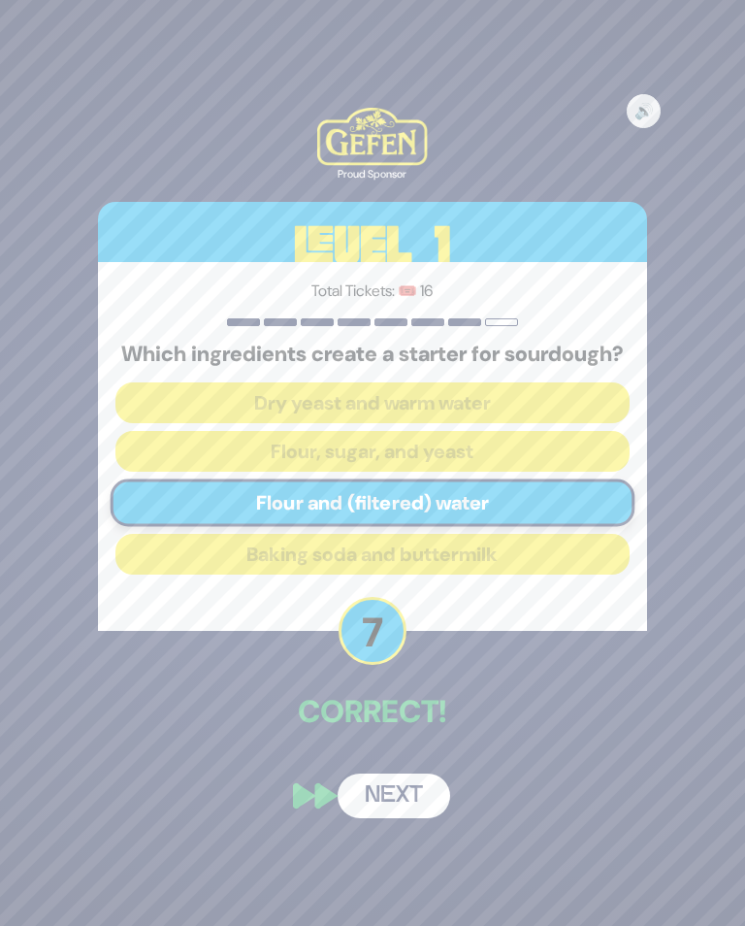
click at [389, 813] on button "Next" at bounding box center [394, 796] width 113 height 45
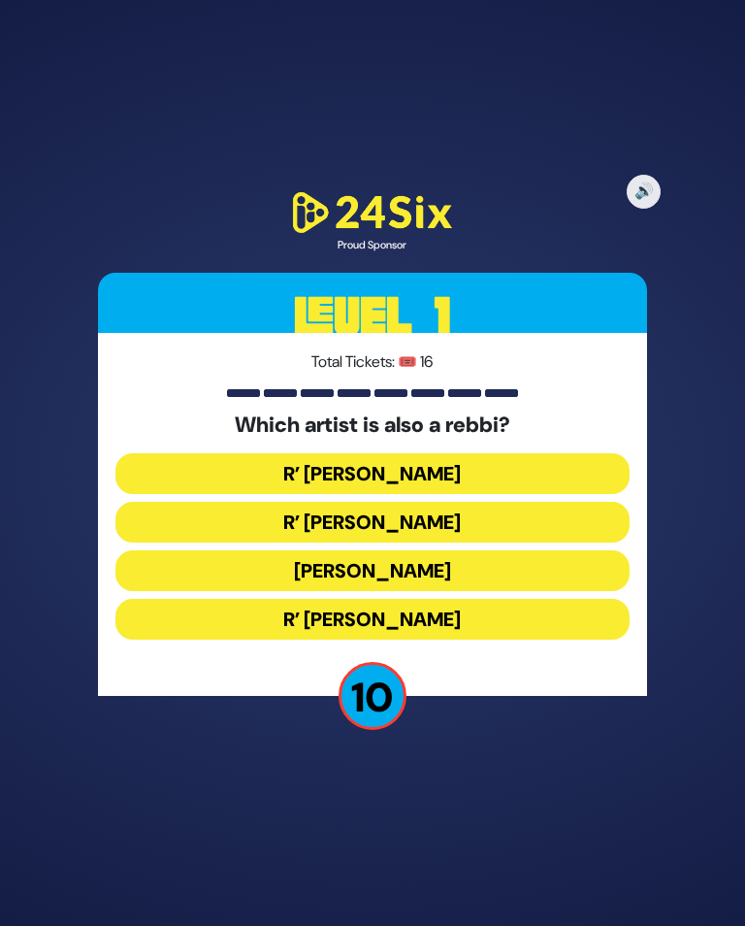
click at [450, 635] on button "R’ Baruch Levine" at bounding box center [372, 619] width 514 height 41
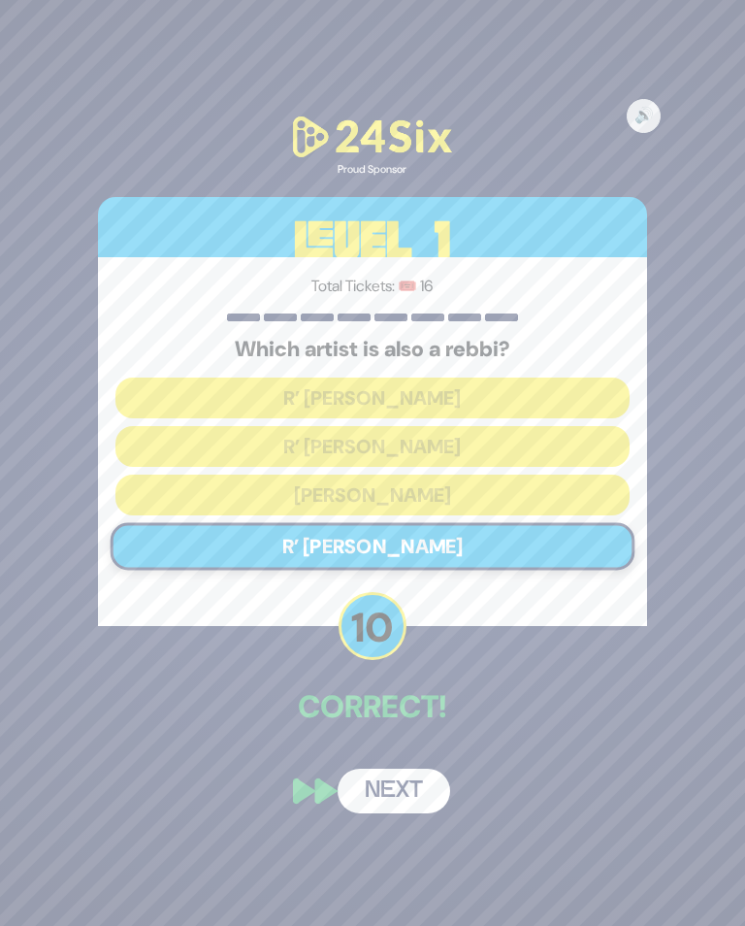
click at [385, 786] on button "Next" at bounding box center [394, 791] width 113 height 45
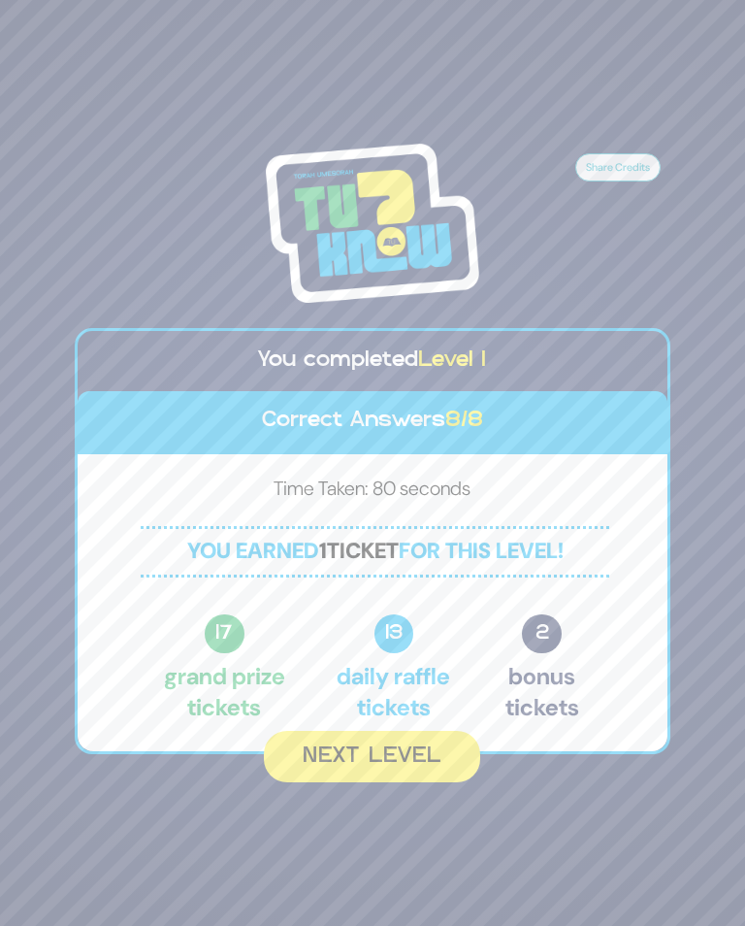
click at [404, 771] on button "Next Level" at bounding box center [372, 756] width 216 height 51
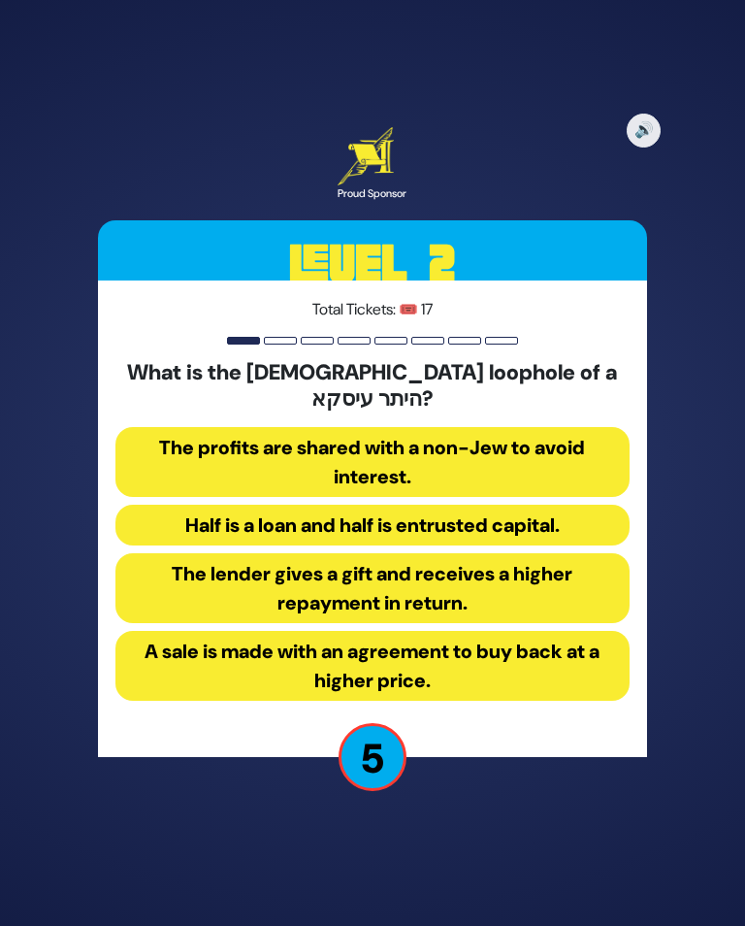
click at [536, 576] on button "The lender gives a gift and receives a higher repayment in return." at bounding box center [372, 588] width 514 height 70
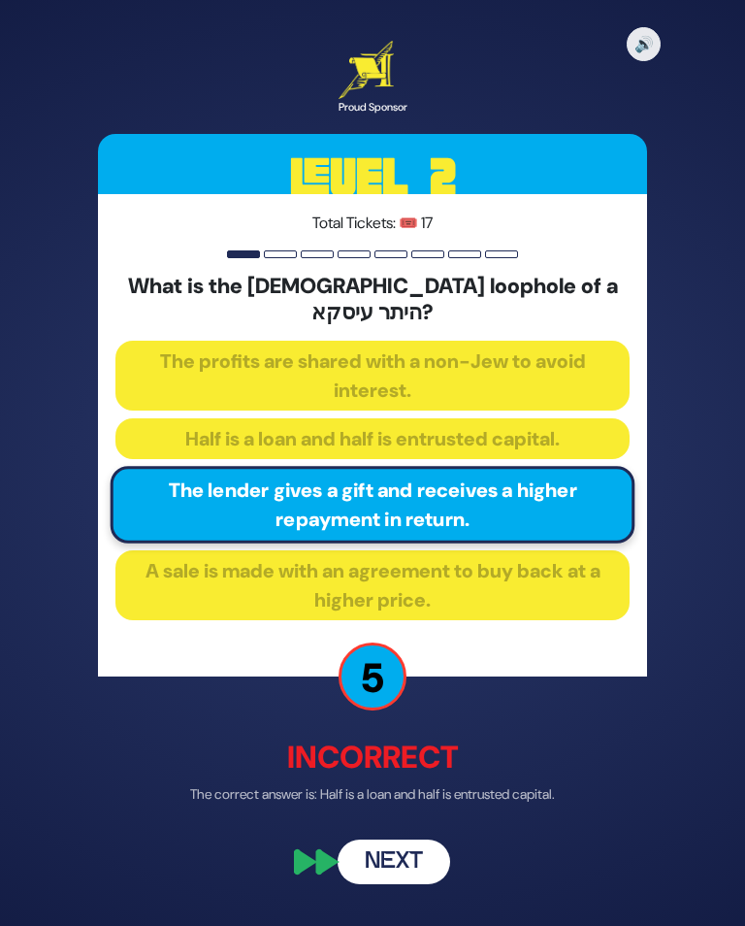
click at [412, 869] on button "Next" at bounding box center [394, 863] width 113 height 45
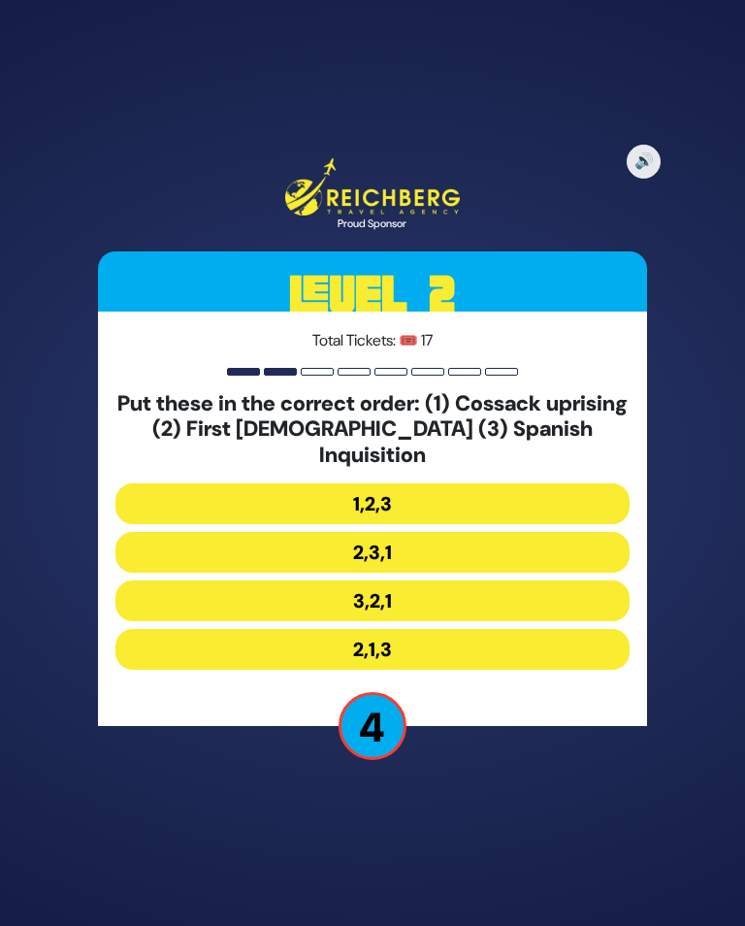
click at [443, 548] on button "2,3,1" at bounding box center [372, 552] width 514 height 41
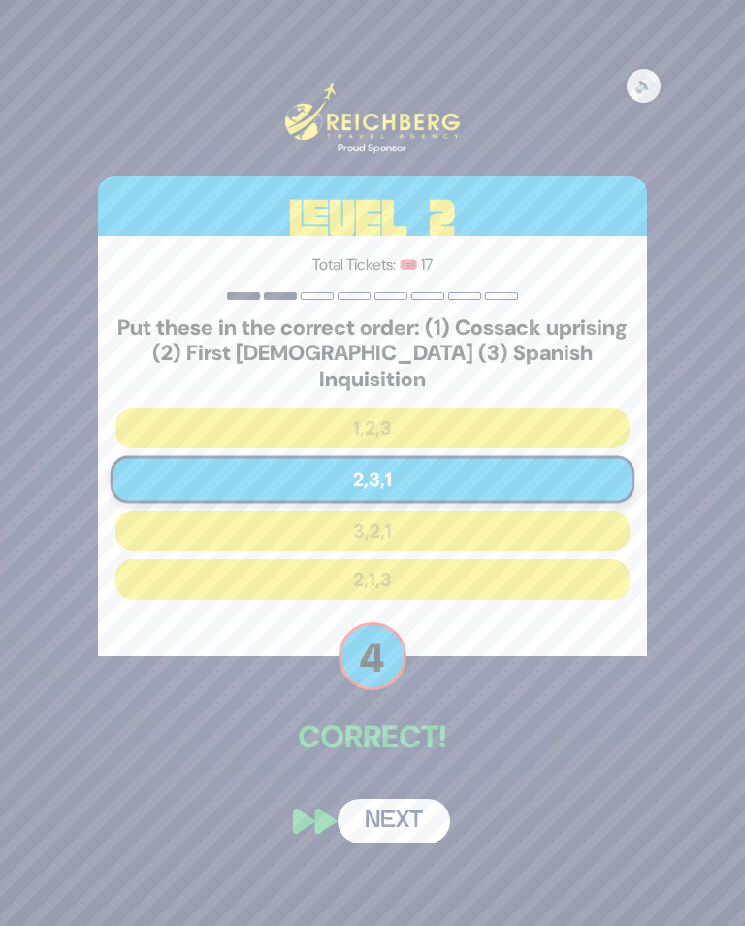
click at [406, 818] on button "Next" at bounding box center [394, 821] width 113 height 45
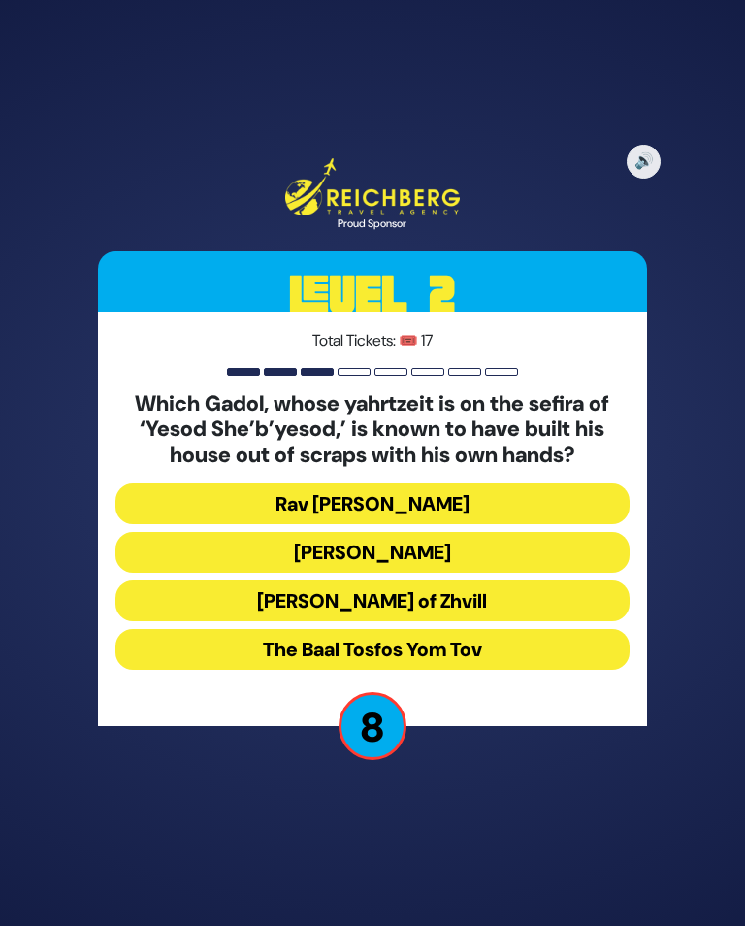
click at [464, 606] on button "Rav Shlomke of Zhvill" at bounding box center [372, 600] width 514 height 41
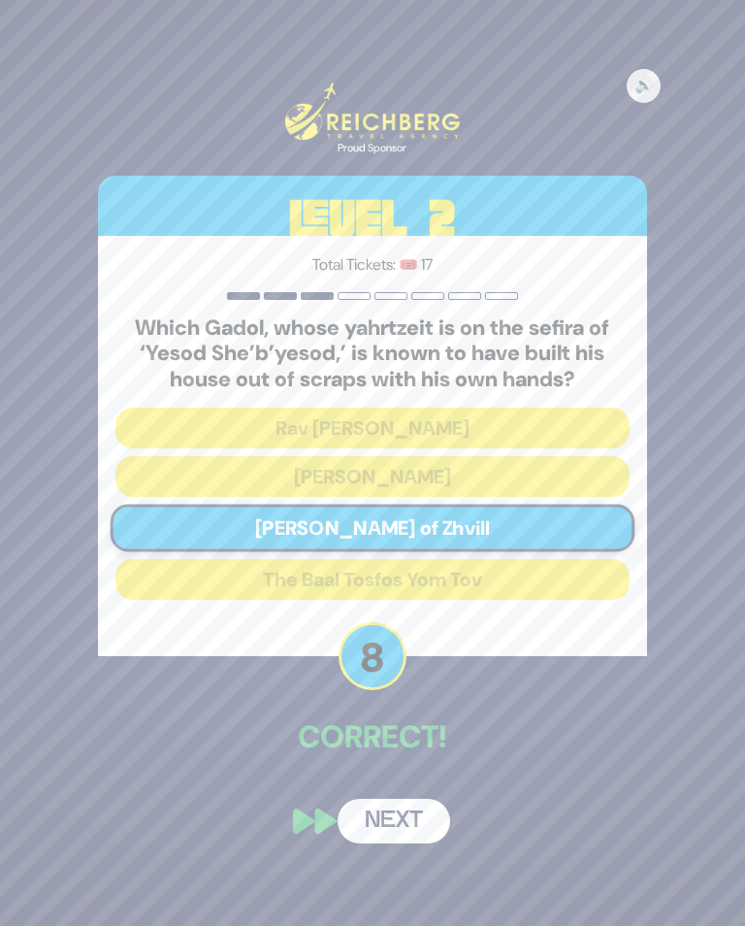
click at [391, 834] on button "Next" at bounding box center [394, 821] width 113 height 45
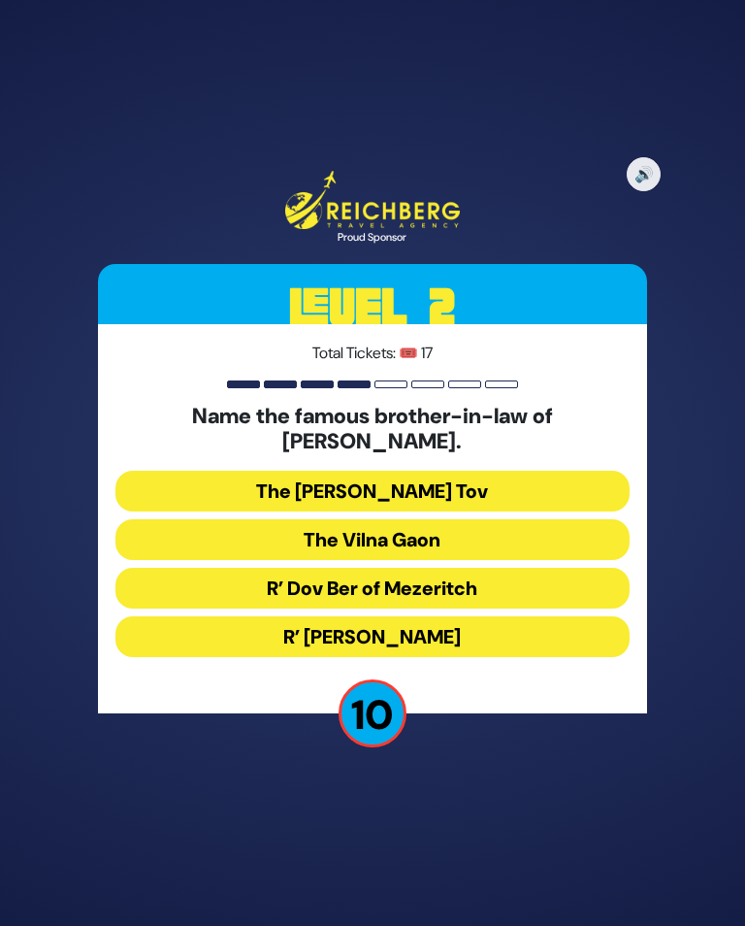
click at [451, 499] on button "The Baal Shem Tov" at bounding box center [372, 491] width 514 height 41
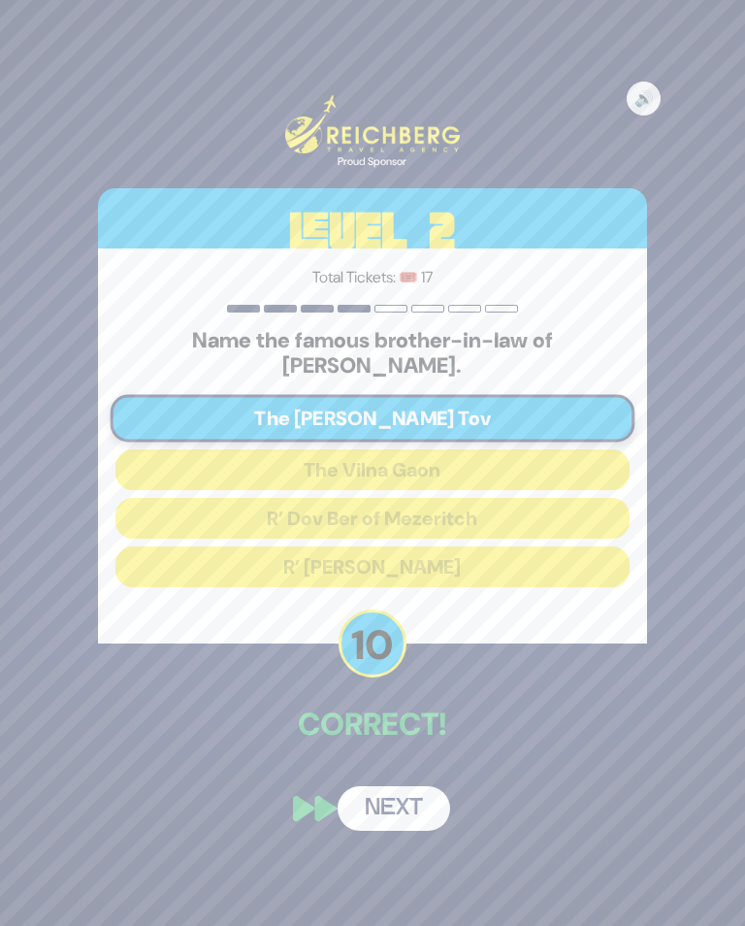
click at [405, 821] on button "Next" at bounding box center [394, 808] width 113 height 45
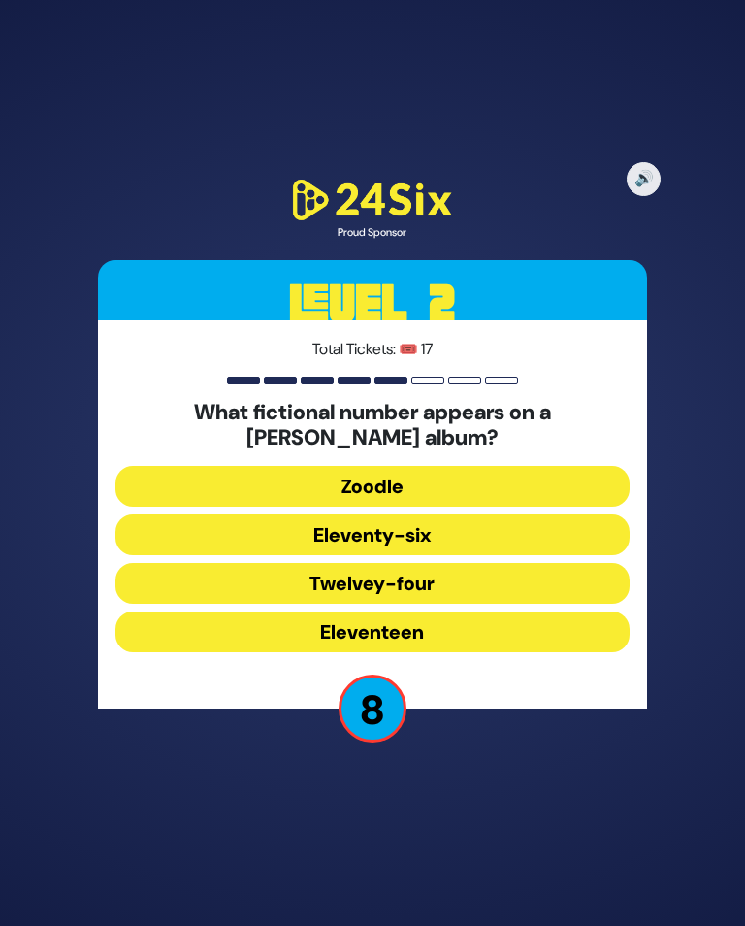
click at [482, 646] on button "Eleventeen" at bounding box center [372, 631] width 514 height 41
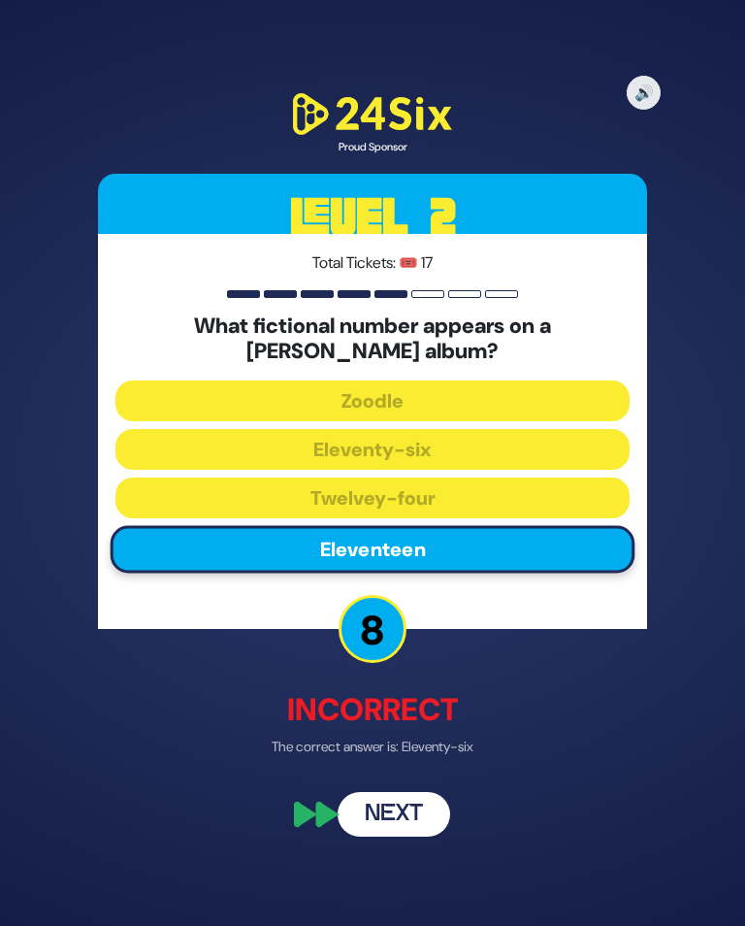
click at [407, 828] on button "Next" at bounding box center [394, 814] width 113 height 45
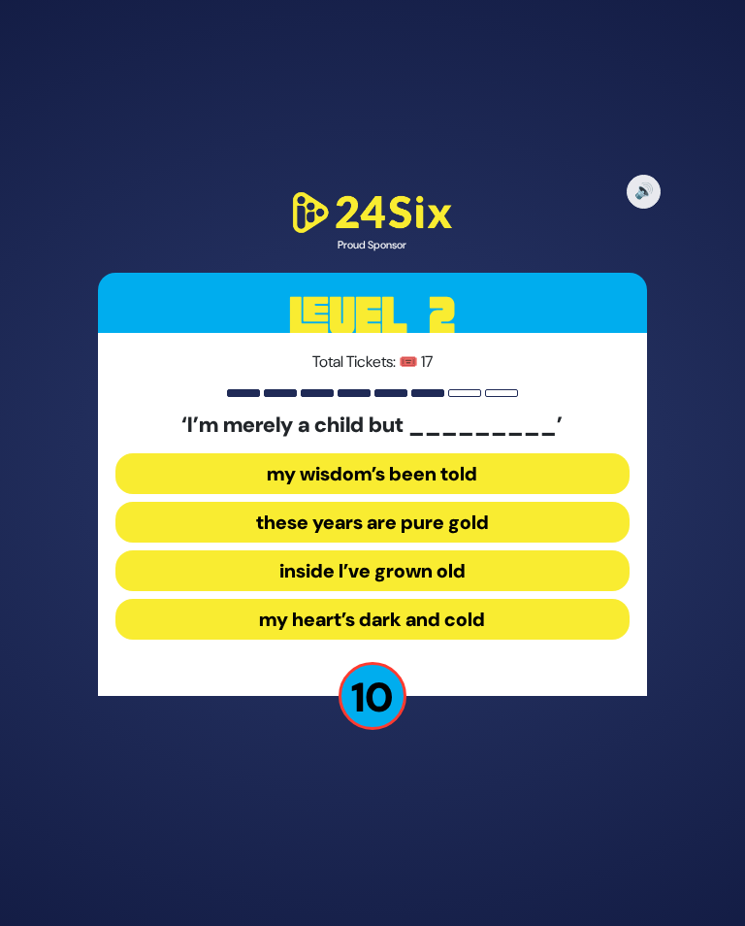
click at [487, 587] on button "inside I’ve grown old" at bounding box center [372, 570] width 514 height 41
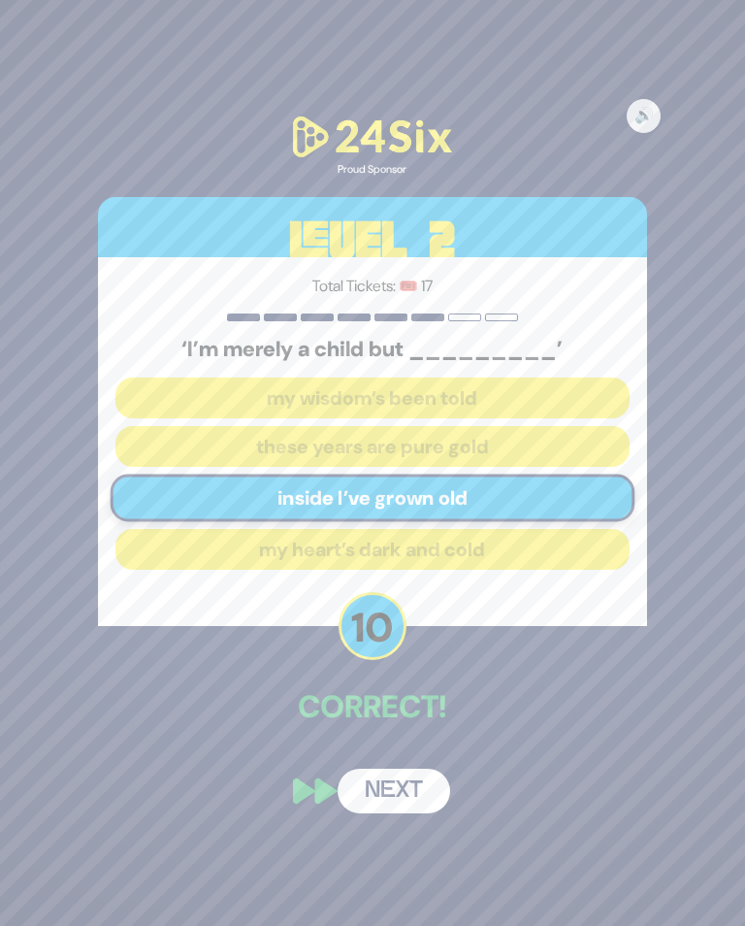
click at [393, 801] on button "Next" at bounding box center [394, 791] width 113 height 45
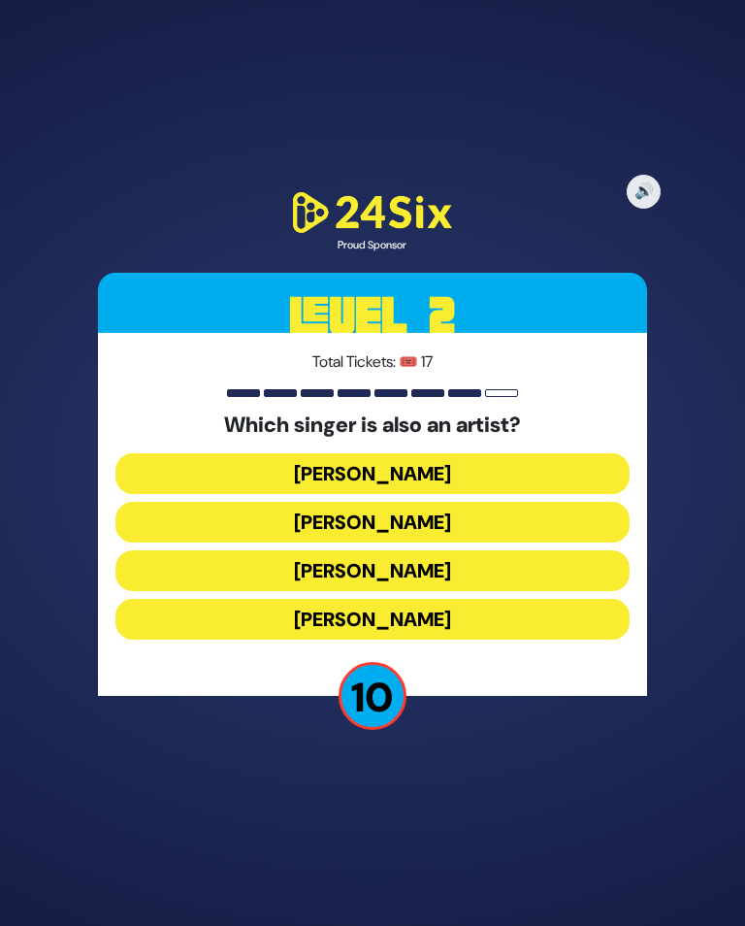
click at [477, 577] on button "Lipa Schmeltzer" at bounding box center [372, 570] width 514 height 41
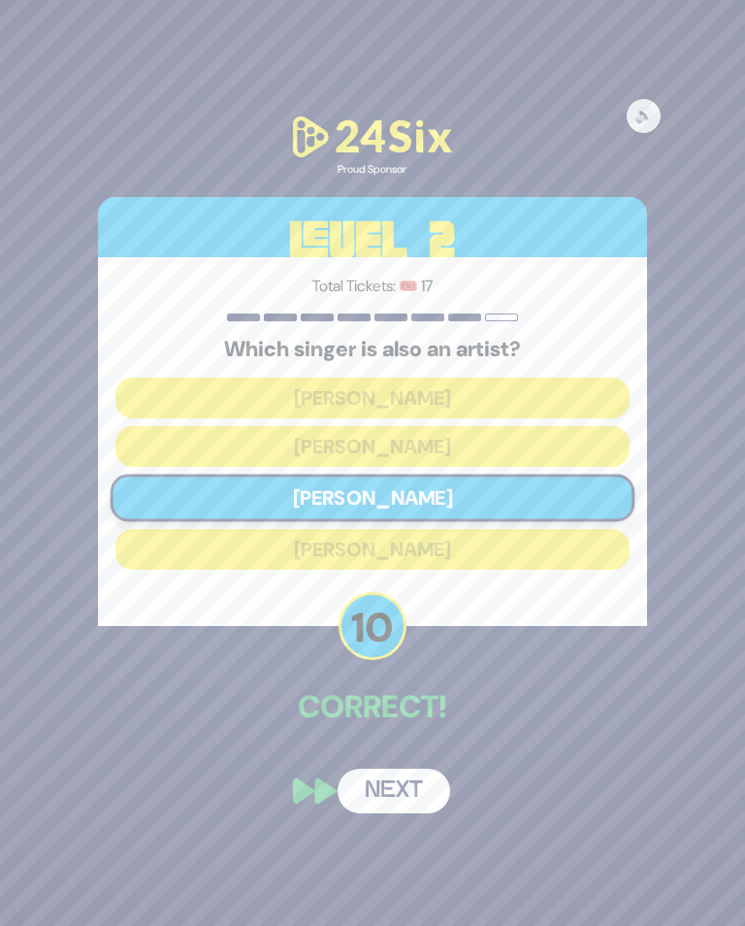
click at [402, 799] on button "Next" at bounding box center [394, 791] width 113 height 45
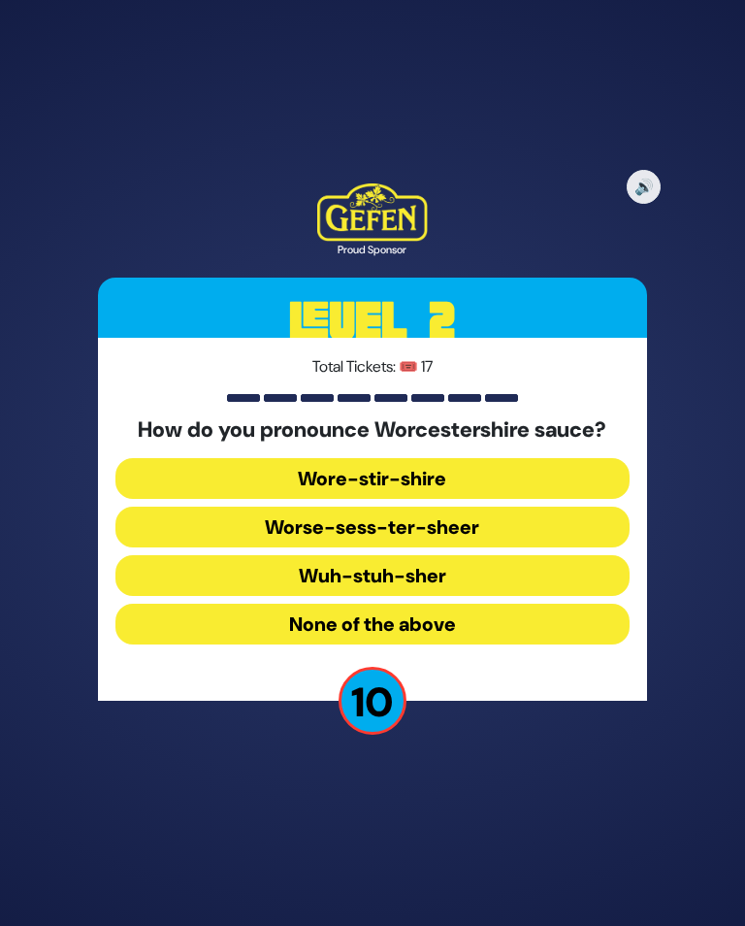
click at [504, 537] on button "Worse-sess-ter-sheer" at bounding box center [372, 527] width 514 height 41
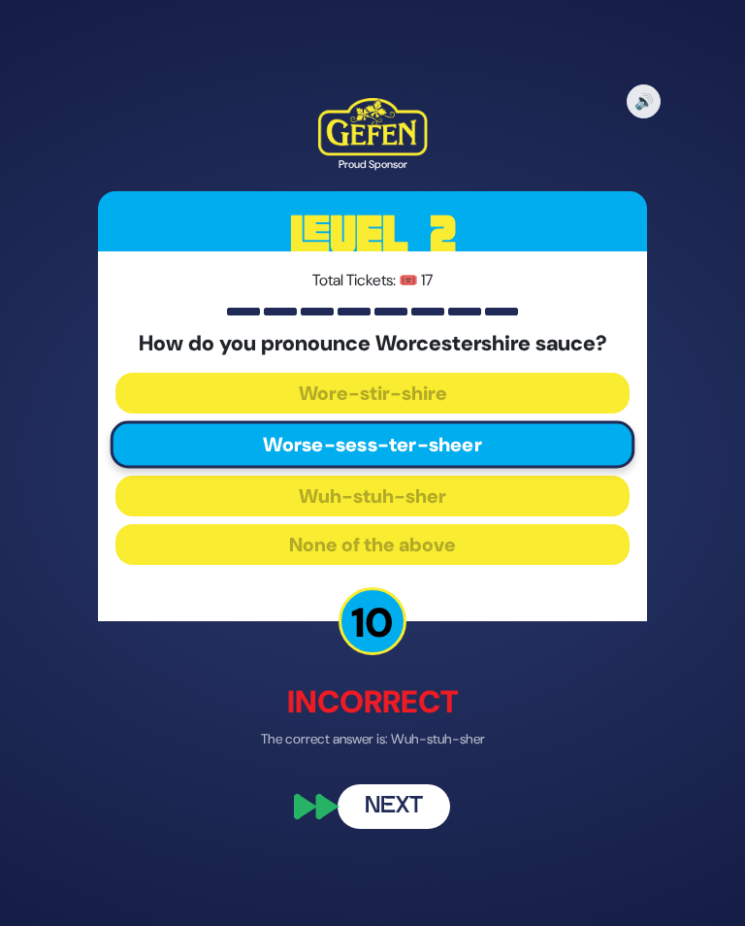
click at [399, 806] on button "Next" at bounding box center [394, 805] width 113 height 45
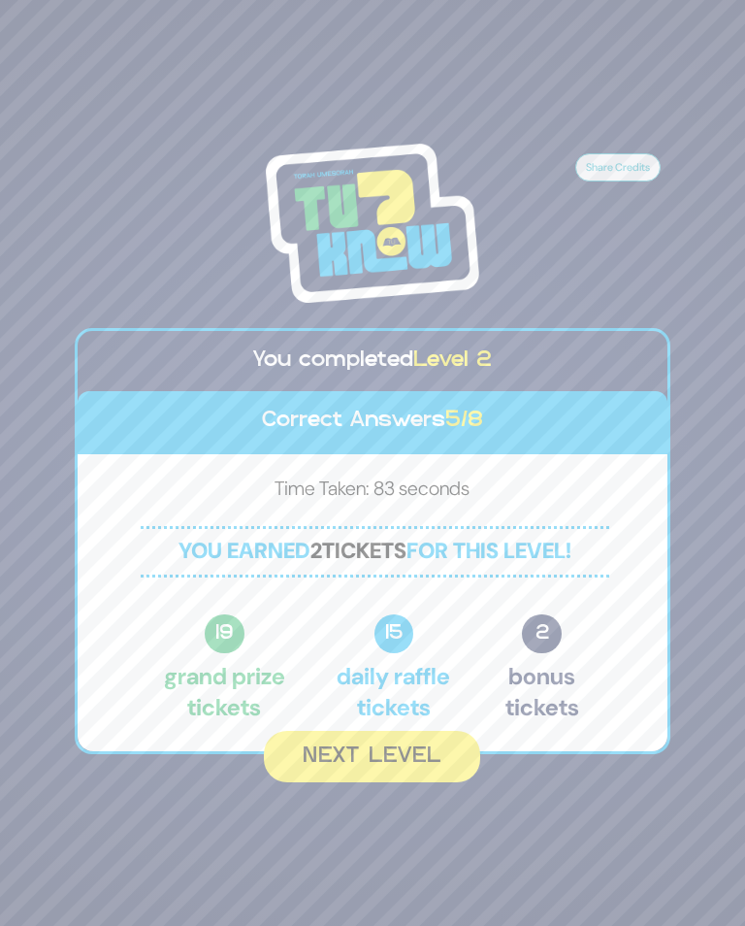
click at [417, 766] on button "Next Level" at bounding box center [372, 756] width 216 height 51
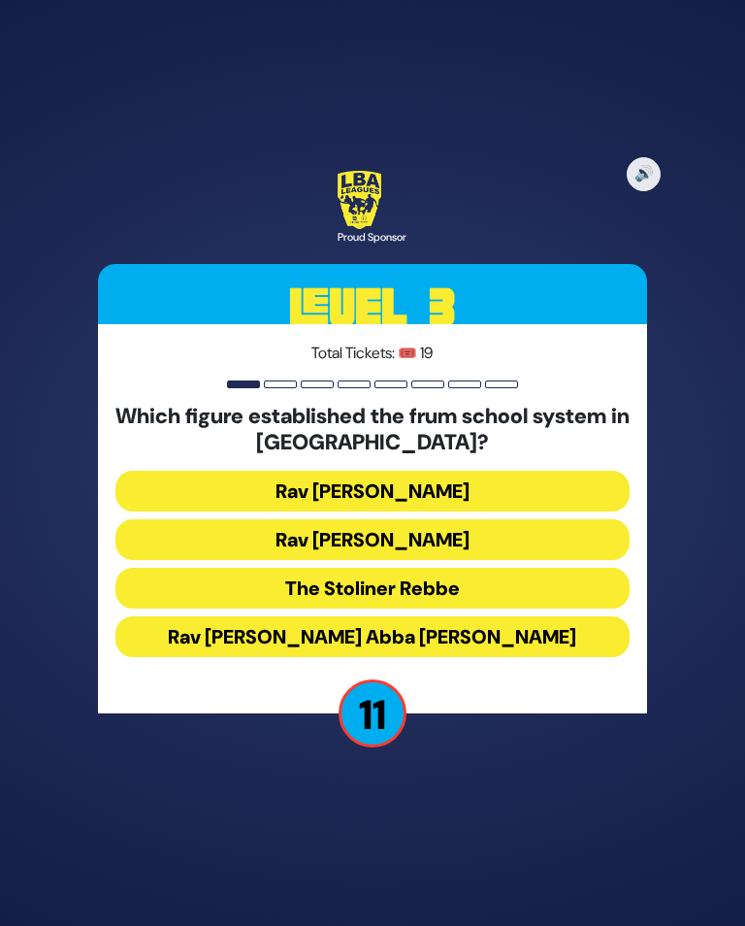
click at [525, 496] on button "Rav Leib Bakst" at bounding box center [372, 491] width 514 height 41
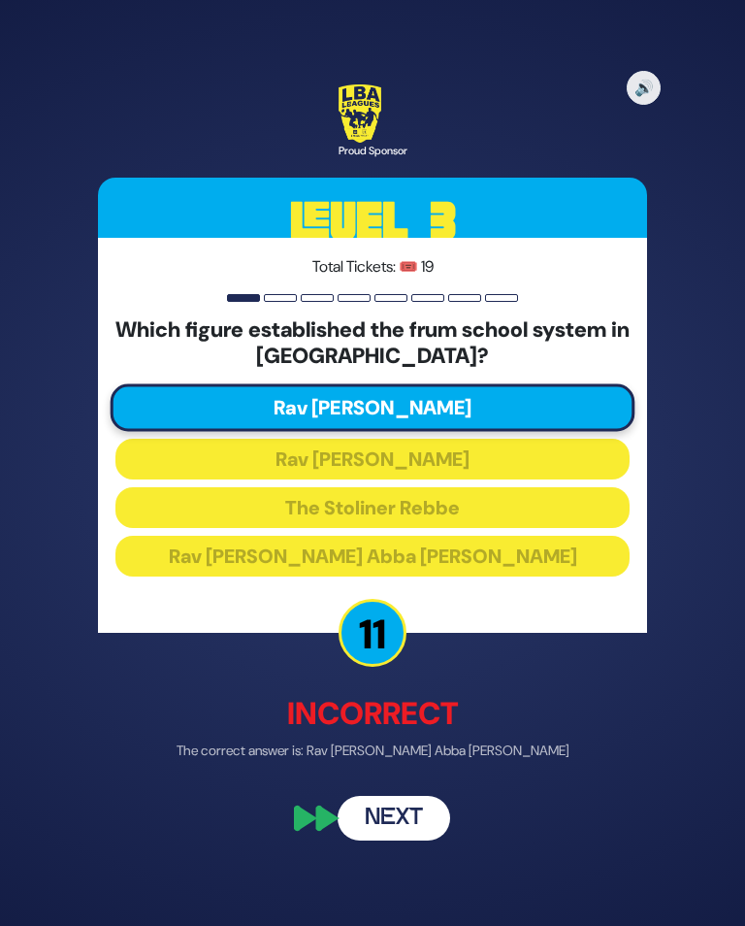
click at [395, 818] on button "Next" at bounding box center [394, 819] width 113 height 45
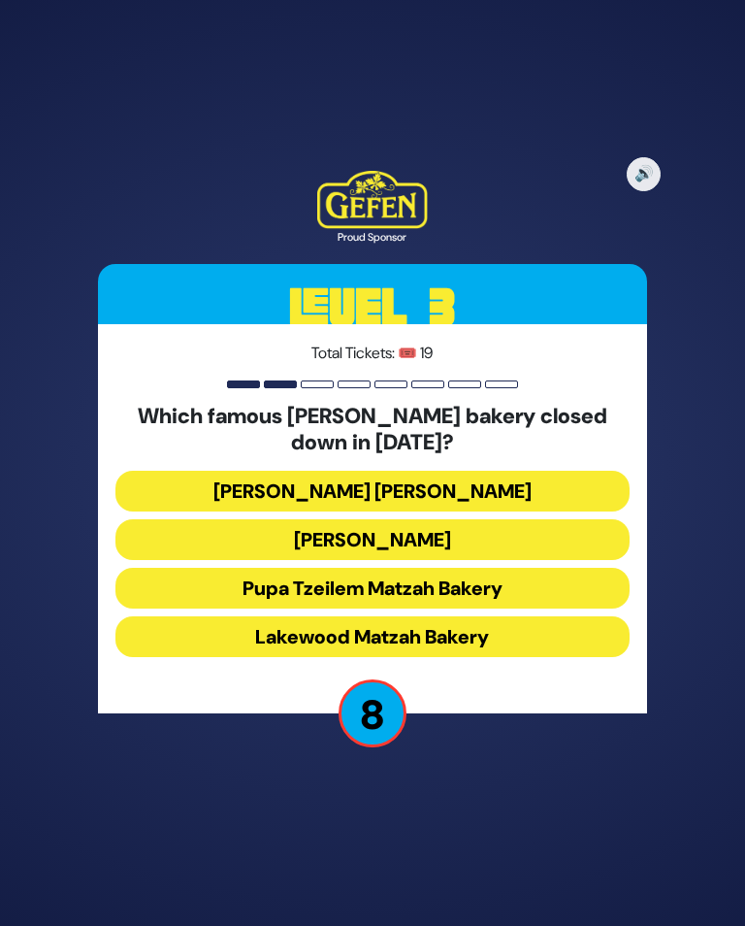
click at [480, 506] on button "Shatzer Matzah Bakery" at bounding box center [372, 491] width 514 height 41
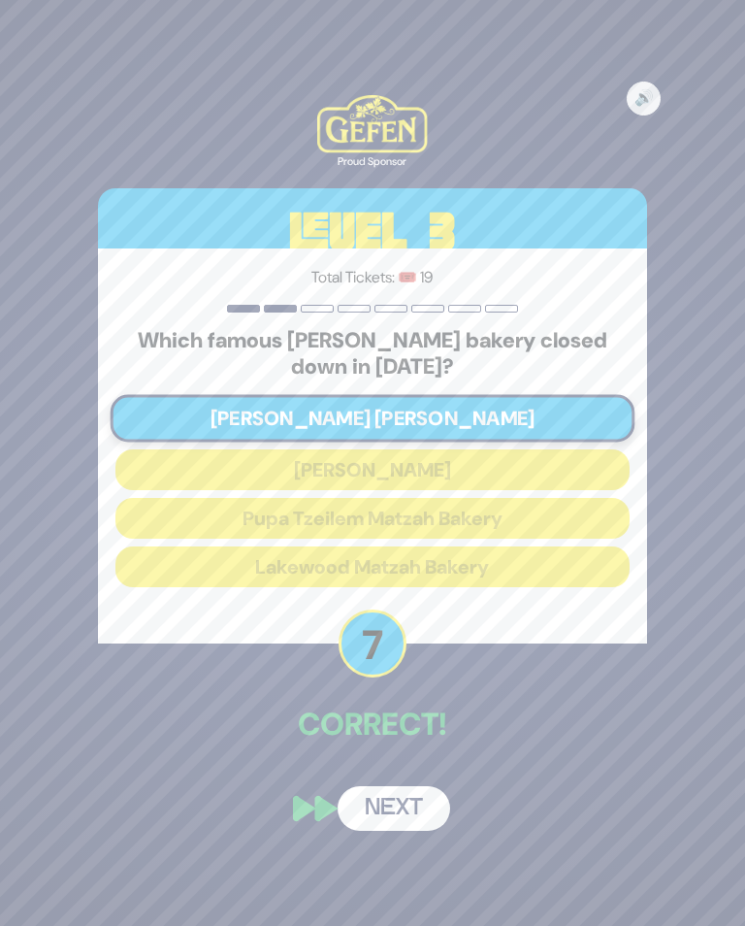
click at [386, 823] on button "Next" at bounding box center [394, 808] width 113 height 45
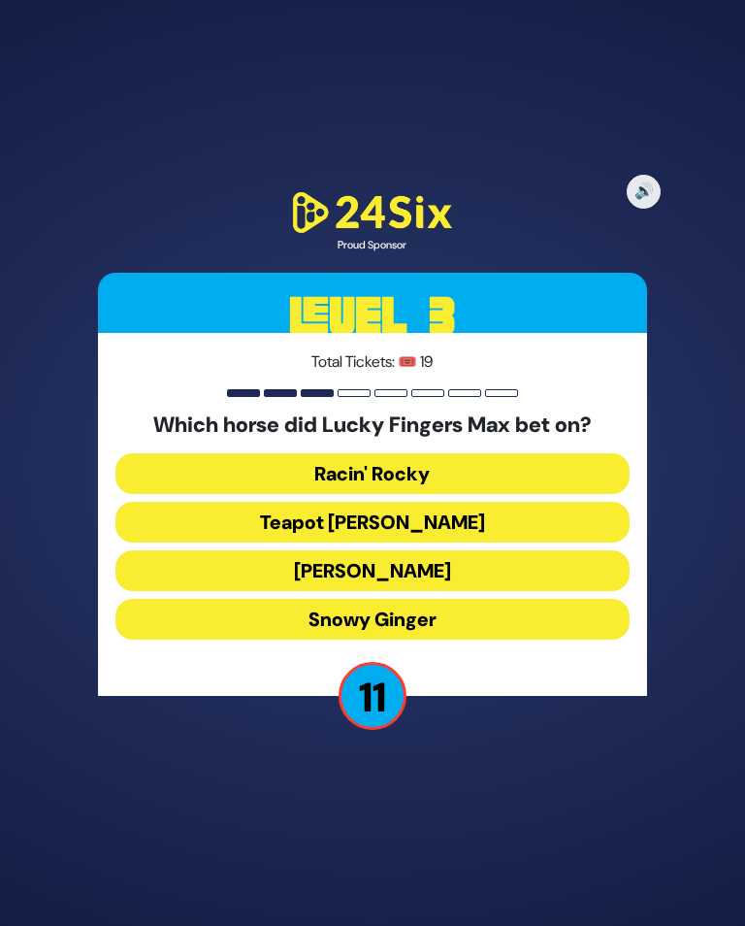
click at [442, 581] on button "Tiger Malone" at bounding box center [372, 570] width 514 height 41
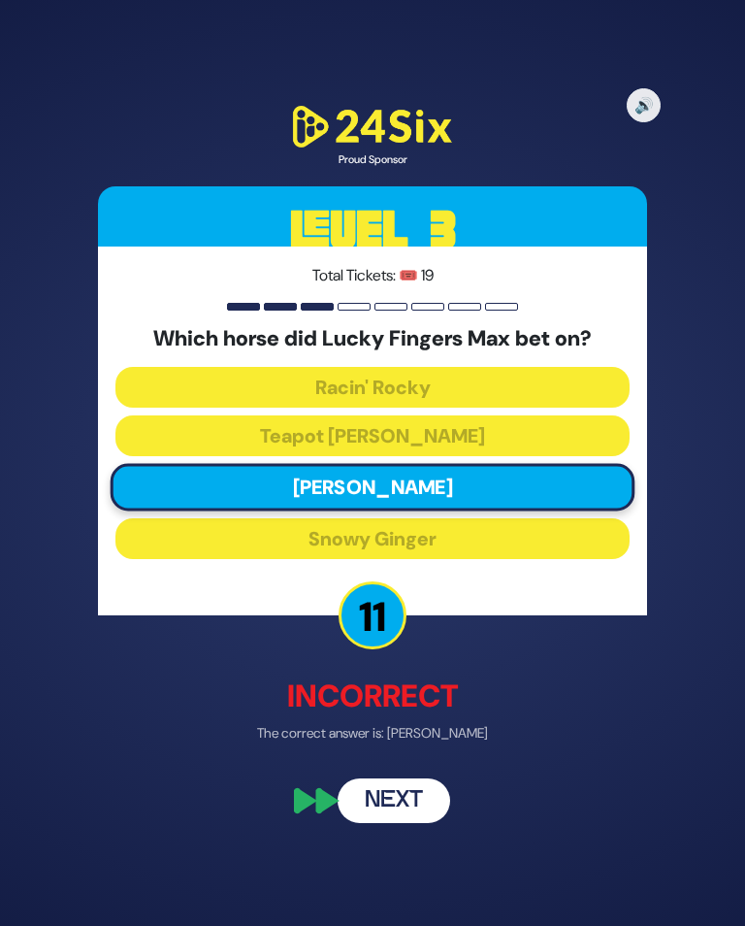
click at [384, 814] on button "Next" at bounding box center [394, 801] width 113 height 45
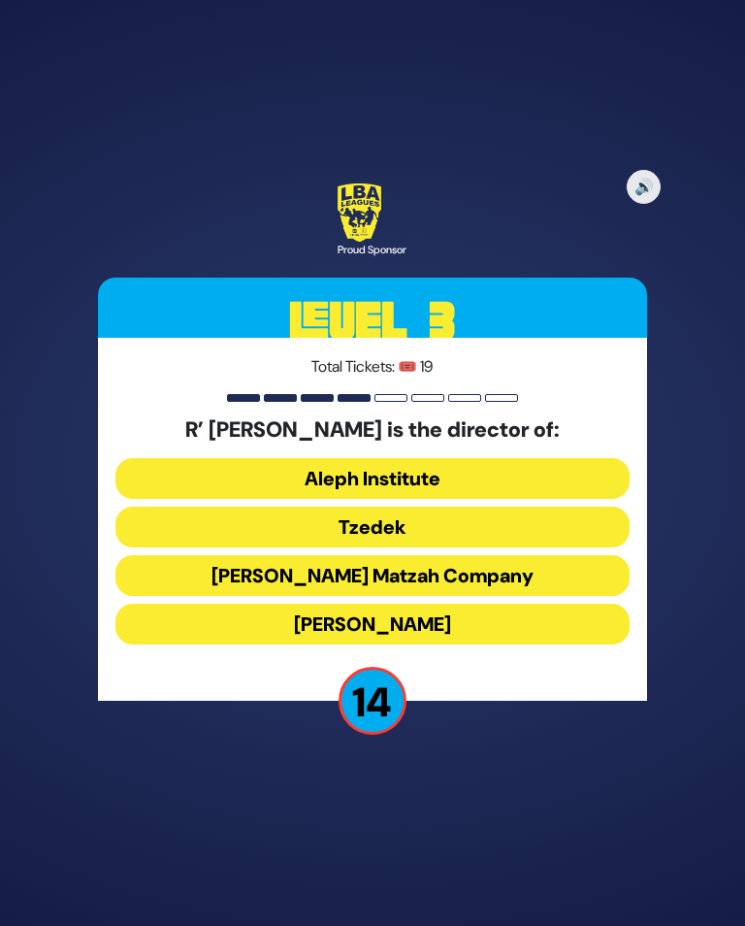
click at [456, 532] on button "Tzedek" at bounding box center [372, 527] width 514 height 41
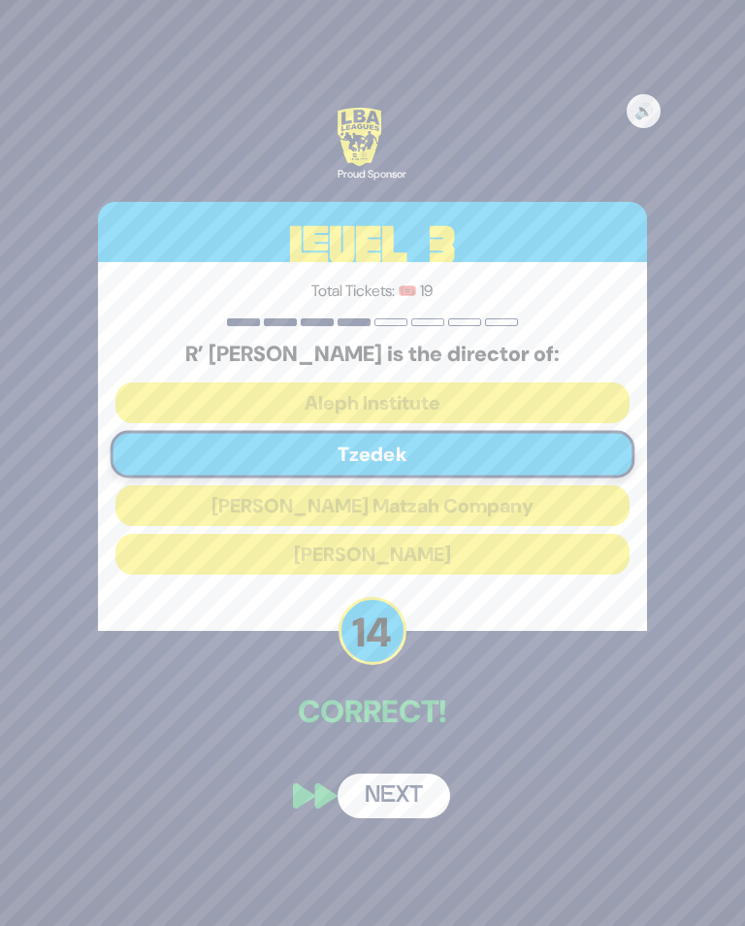
click at [400, 810] on button "Next" at bounding box center [394, 796] width 113 height 45
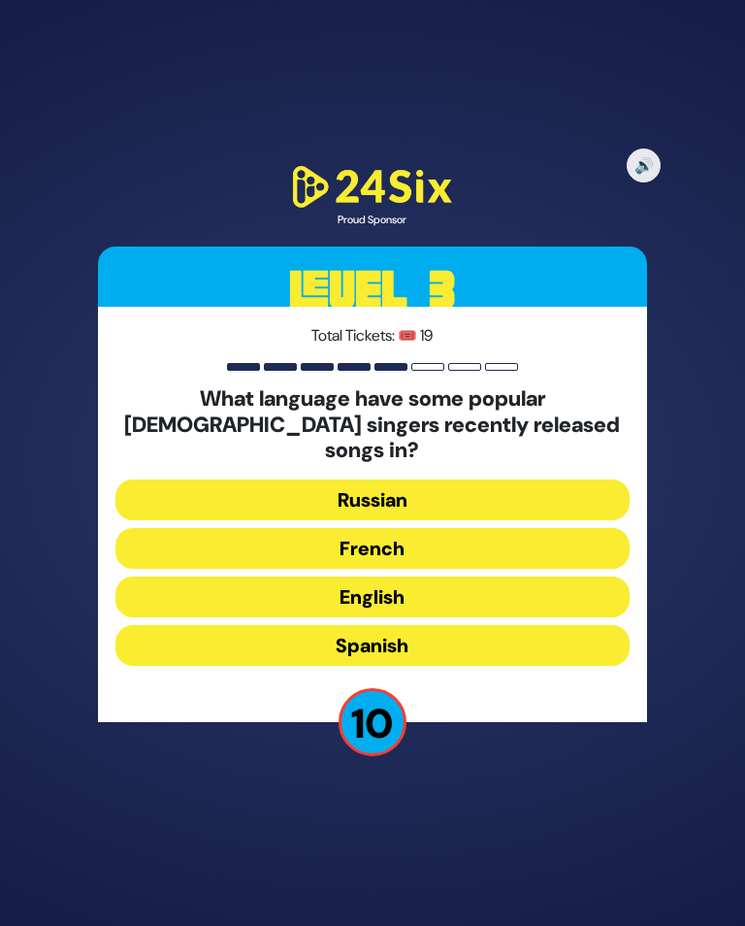
click at [447, 644] on button "Spanish" at bounding box center [372, 645] width 514 height 41
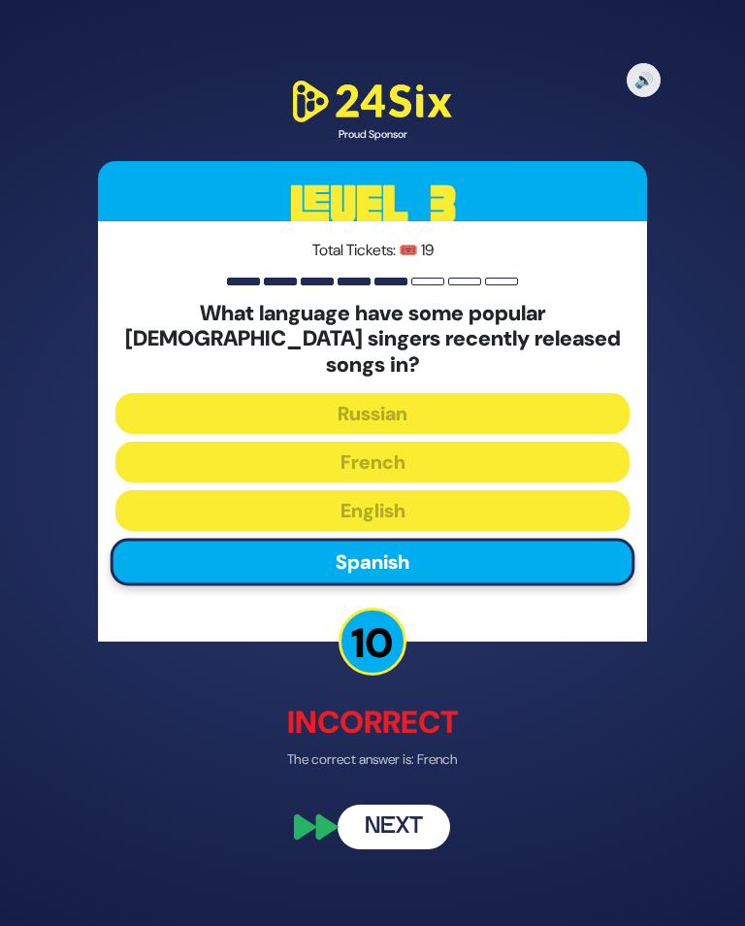
click at [393, 809] on button "Next" at bounding box center [394, 827] width 113 height 45
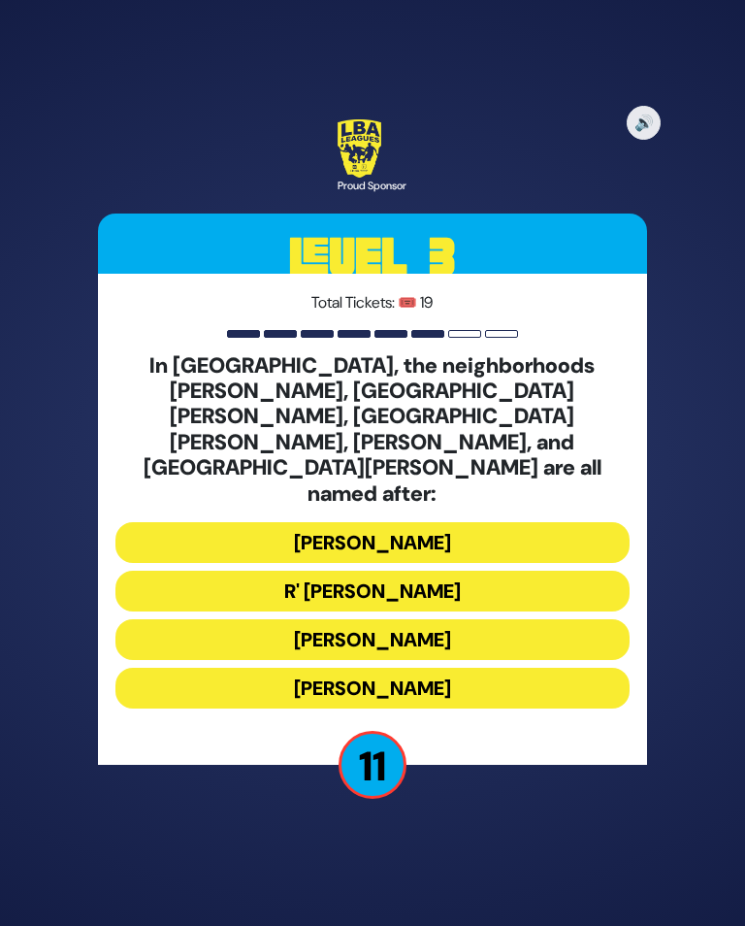
click at [458, 619] on button "Moses Montefiore" at bounding box center [372, 639] width 514 height 41
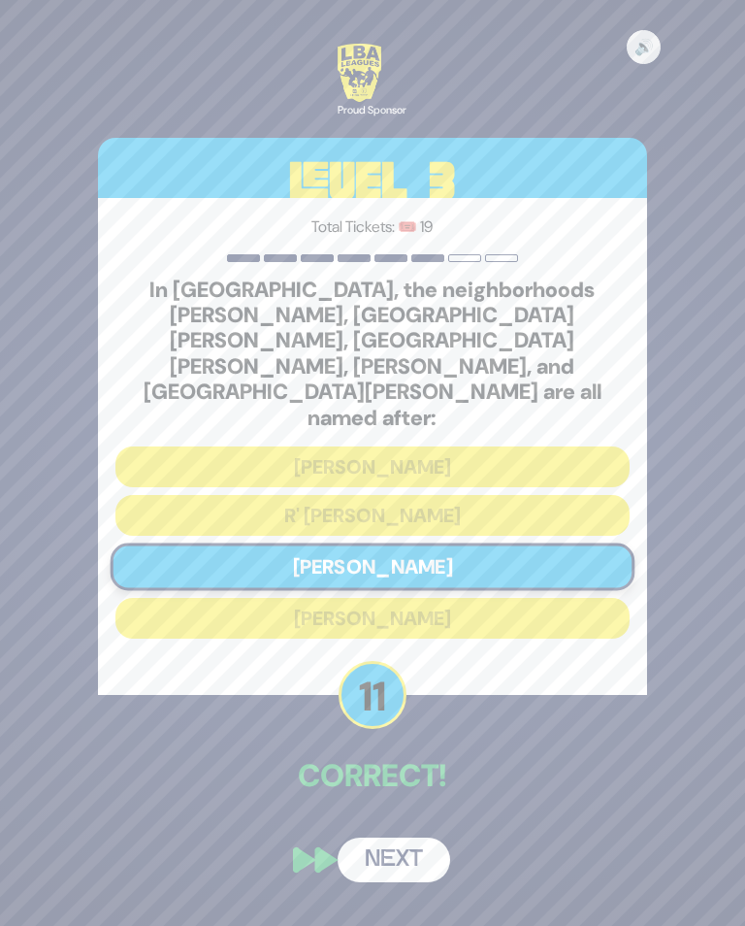
click at [388, 839] on button "Next" at bounding box center [394, 860] width 113 height 45
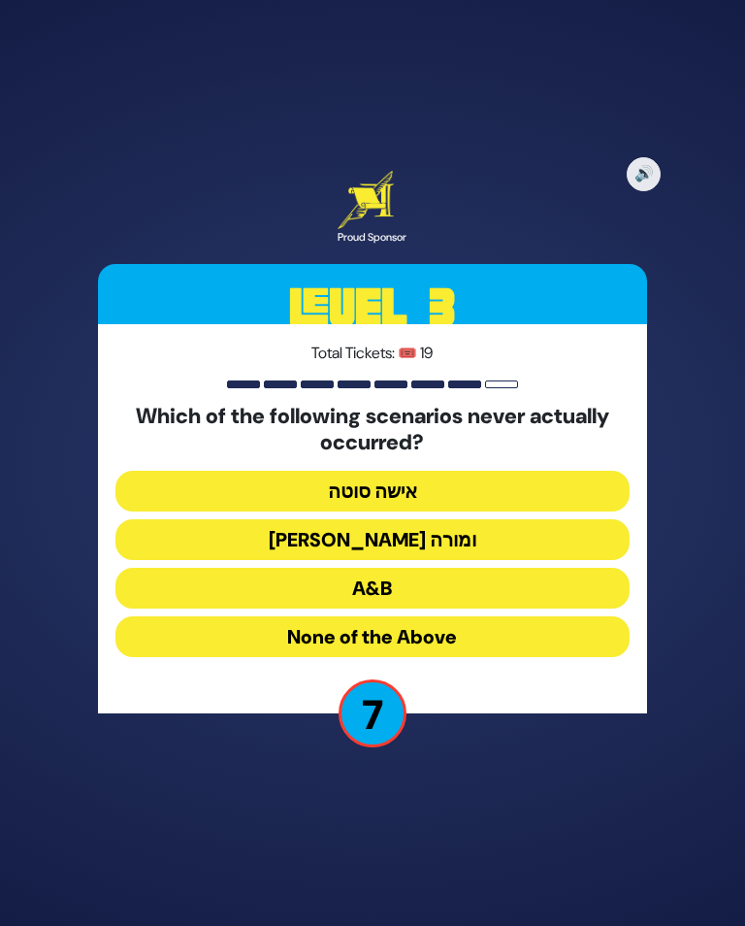
click at [445, 548] on button "בן סורר ומורה" at bounding box center [372, 539] width 514 height 41
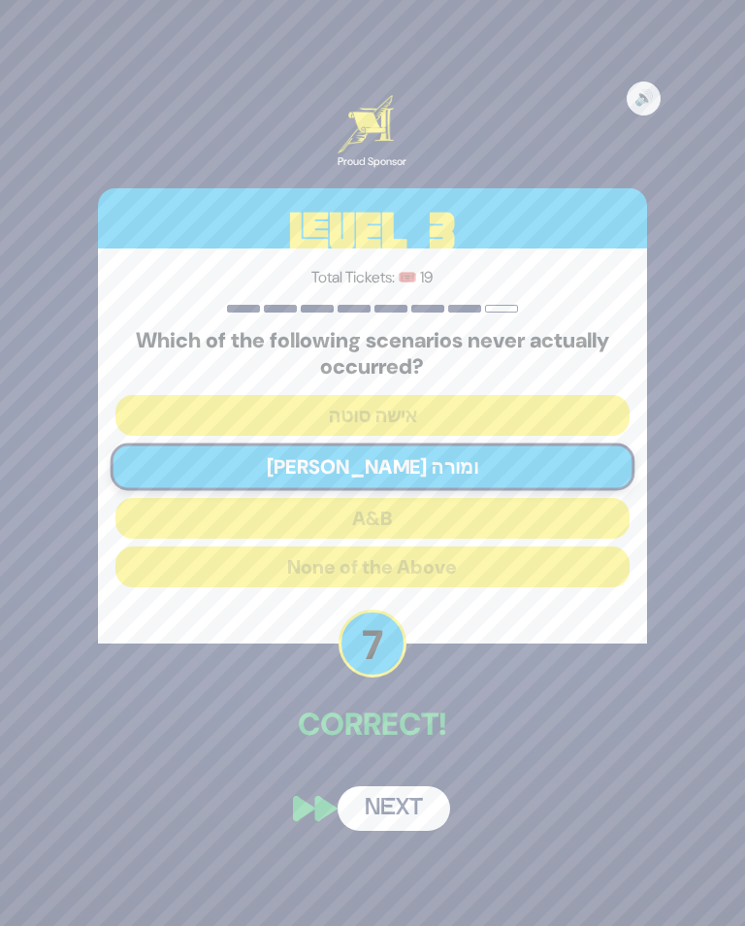
click at [376, 814] on button "Next" at bounding box center [394, 808] width 113 height 45
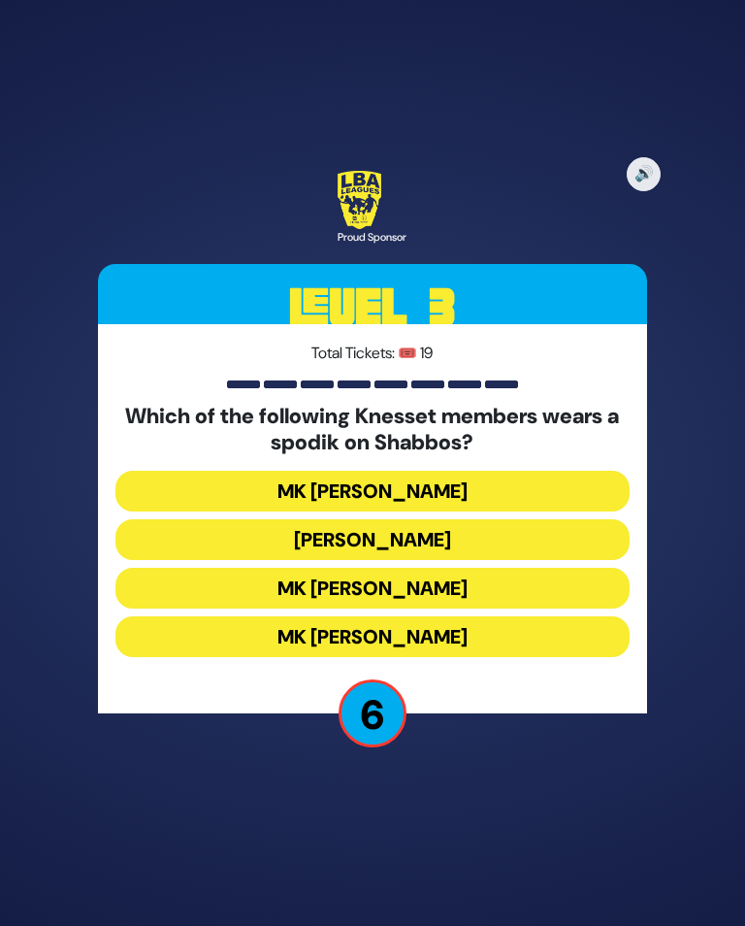
click at [471, 546] on button "MK Meir Porush" at bounding box center [372, 539] width 514 height 41
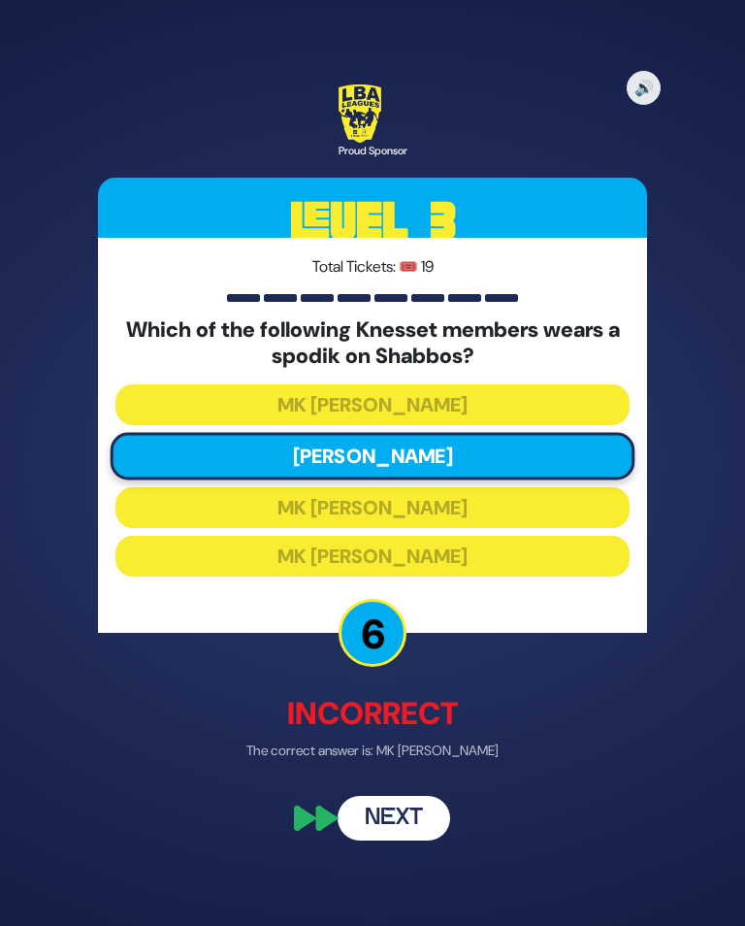
click at [388, 831] on button "Next" at bounding box center [394, 819] width 113 height 45
